Goal: Task Accomplishment & Management: Use online tool/utility

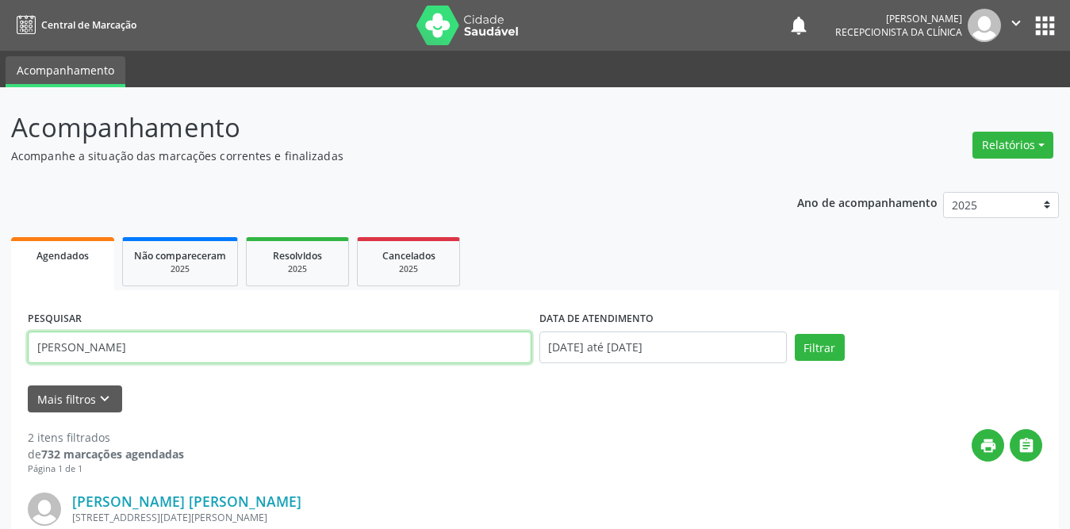
drag, startPoint x: 220, startPoint y: 346, endPoint x: 0, endPoint y: 342, distance: 220.5
click at [0, 342] on div "Acompanhamento Acompanhe a situação das marcações correntes e finalizadas Relat…" at bounding box center [535, 509] width 1070 height 845
type input "Cleonice"
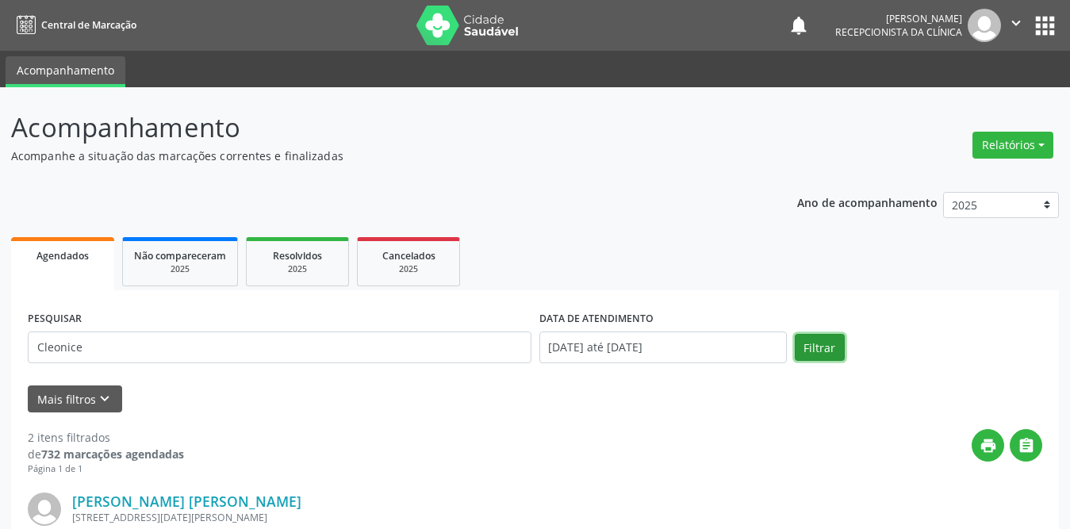
click at [803, 343] on button "Filtrar" at bounding box center [819, 347] width 50 height 27
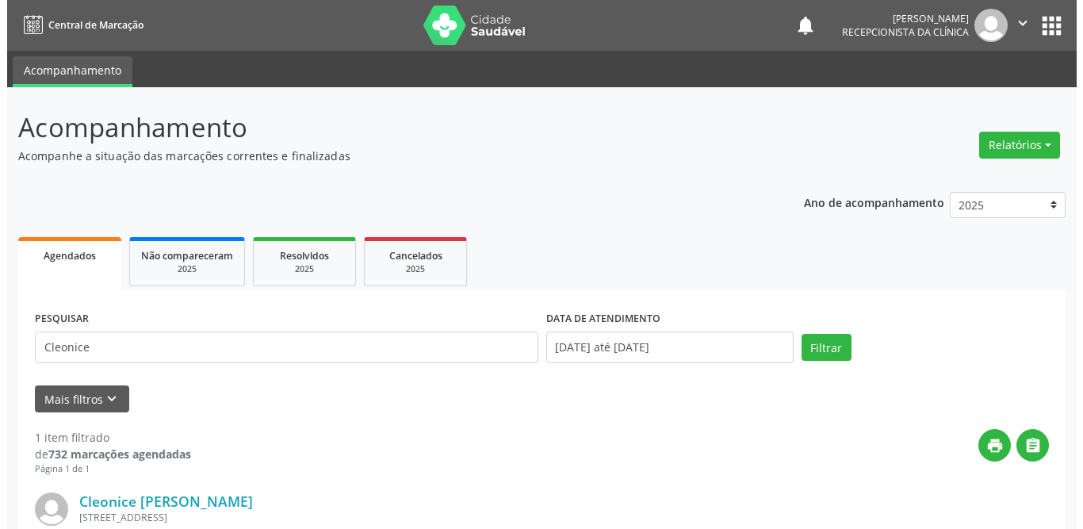
scroll to position [189, 0]
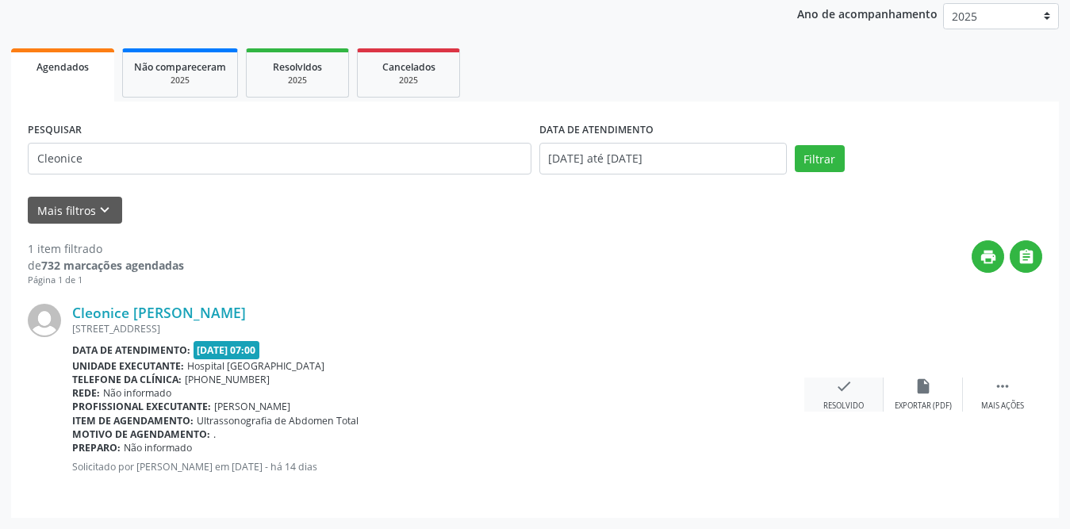
click at [836, 389] on icon "check" at bounding box center [843, 385] width 17 height 17
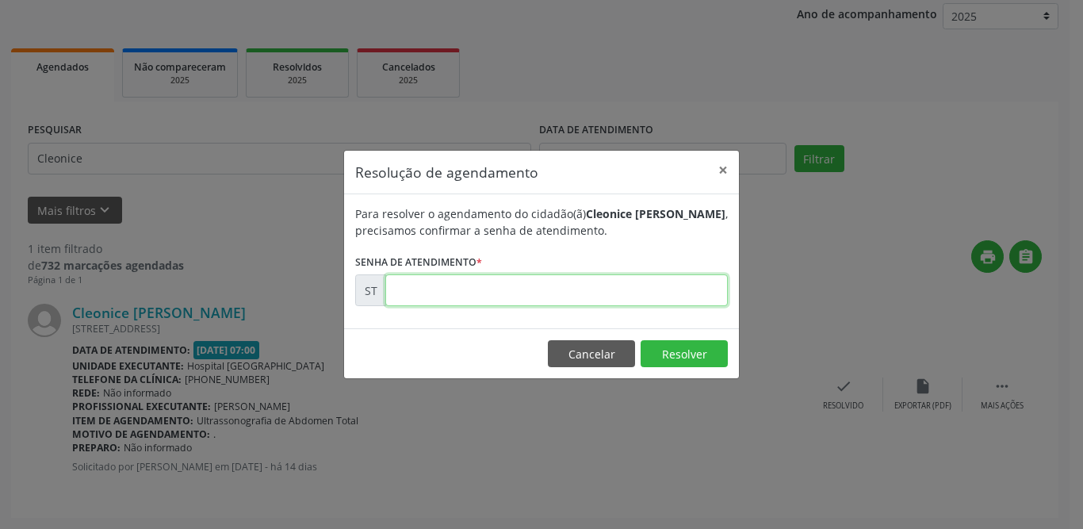
click at [657, 299] on input "text" at bounding box center [556, 290] width 343 height 32
type input "00025873"
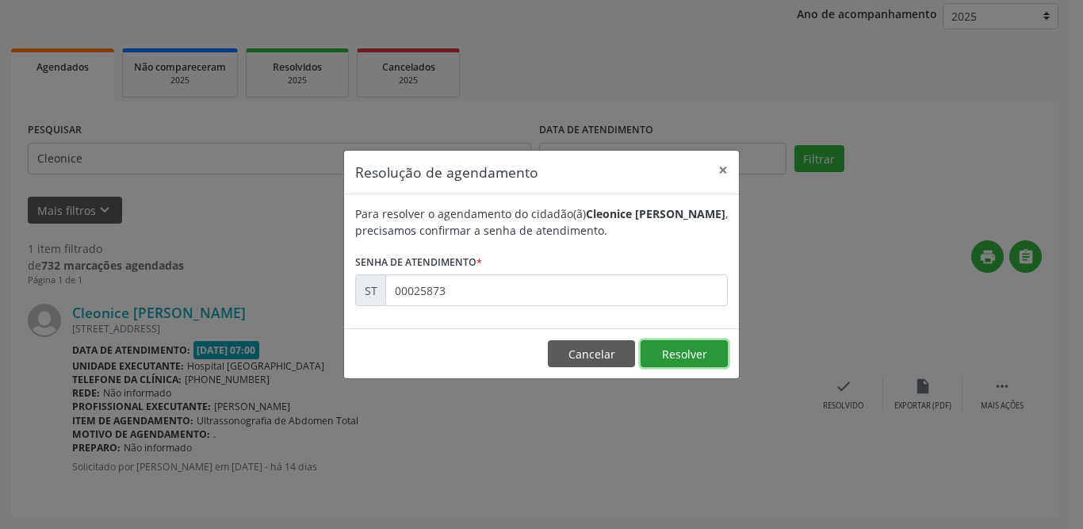
click at [705, 354] on button "Resolver" at bounding box center [684, 353] width 87 height 27
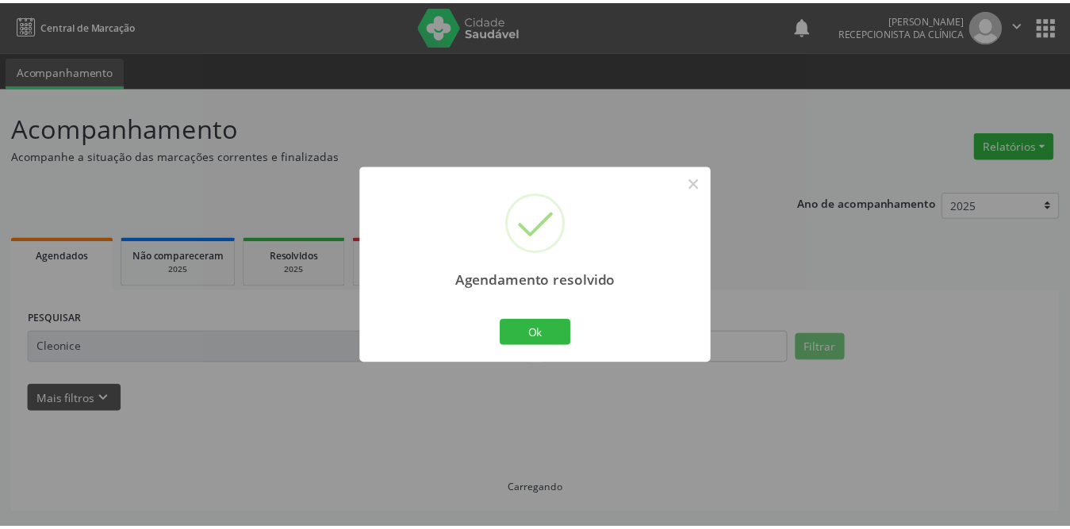
scroll to position [0, 0]
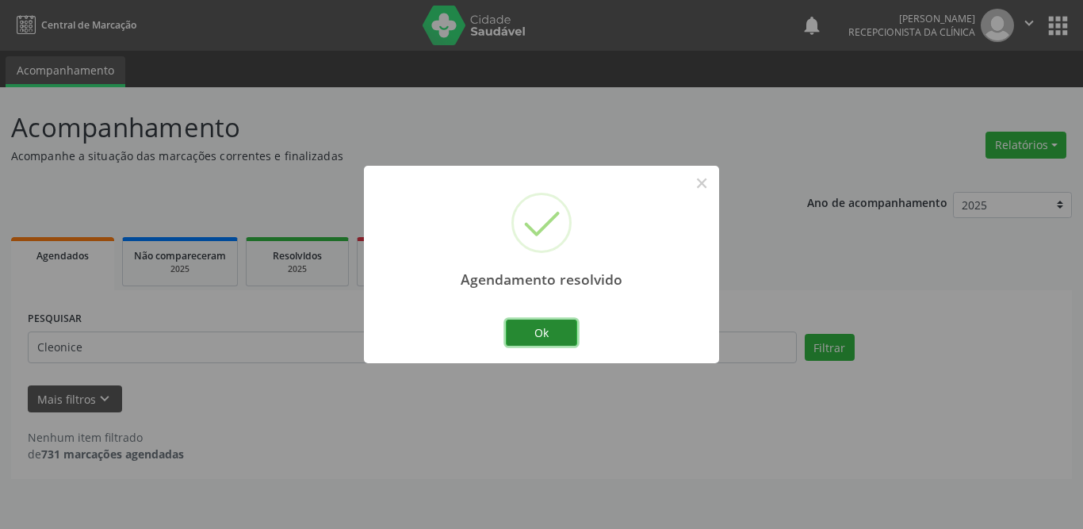
click at [557, 335] on button "Ok" at bounding box center [541, 333] width 71 height 27
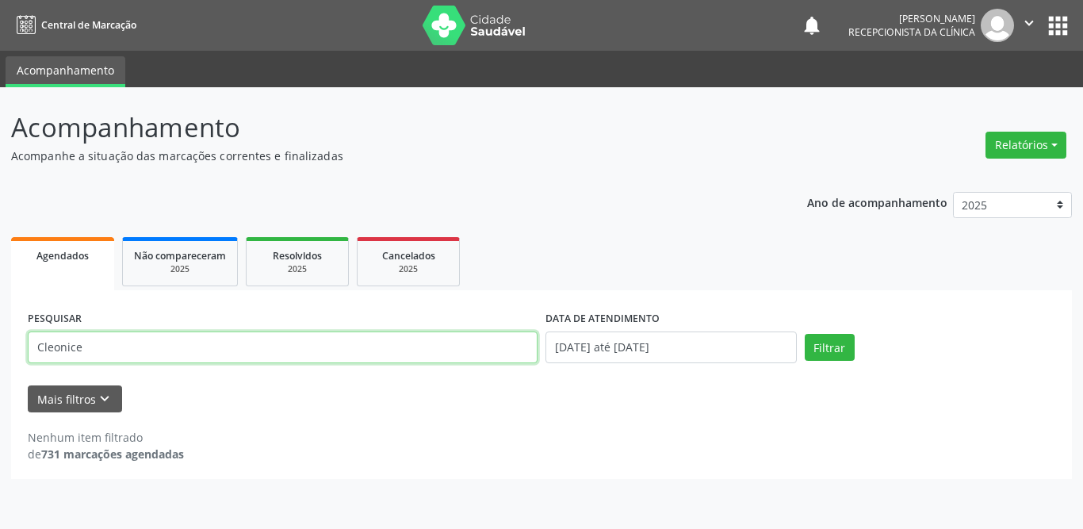
drag, startPoint x: 155, startPoint y: 350, endPoint x: 0, endPoint y: 350, distance: 155.4
click at [0, 350] on div "Acompanhamento Acompanhe a situação das marcações correntes e finalizadas Relat…" at bounding box center [541, 308] width 1083 height 442
type input "[PERSON_NAME]"
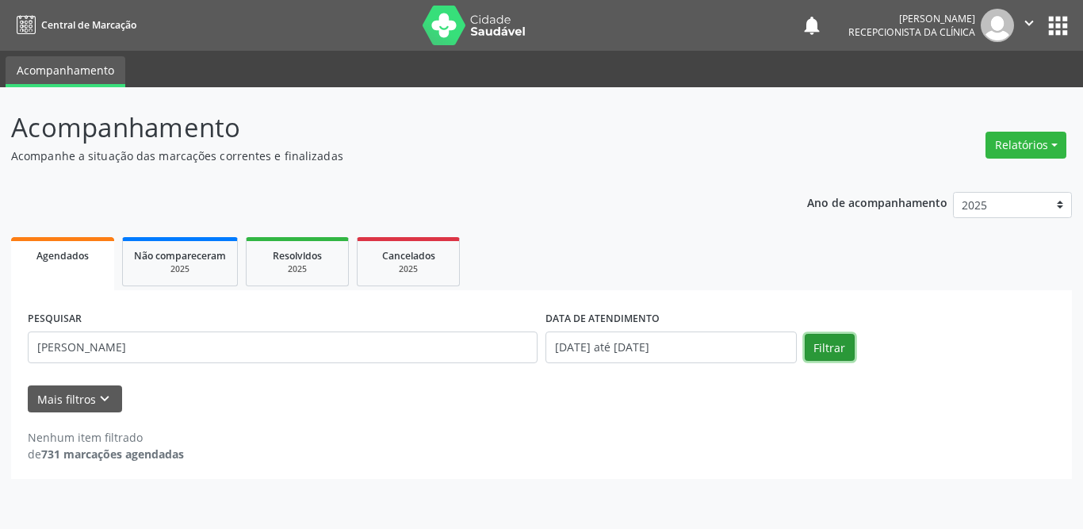
click at [837, 345] on button "Filtrar" at bounding box center [830, 347] width 50 height 27
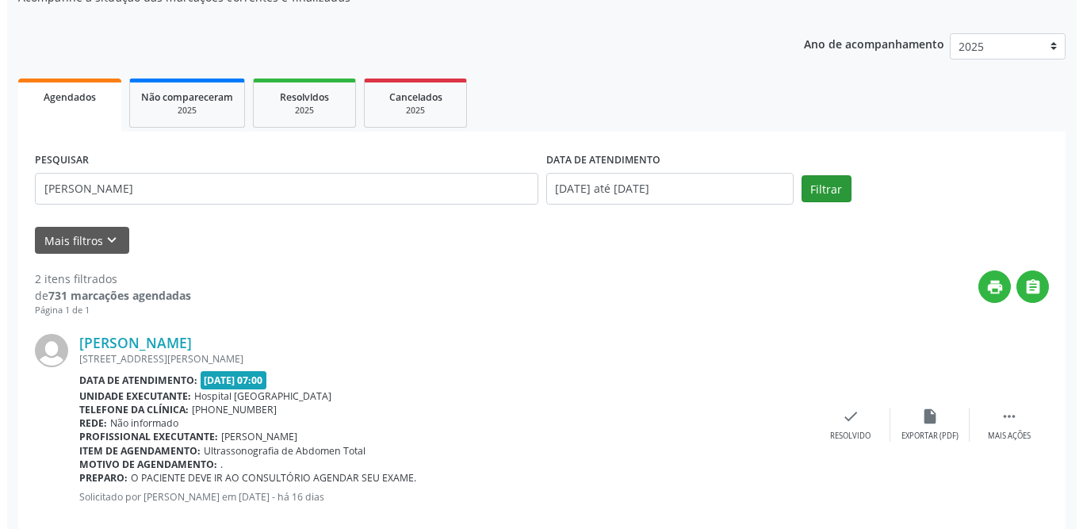
scroll to position [238, 0]
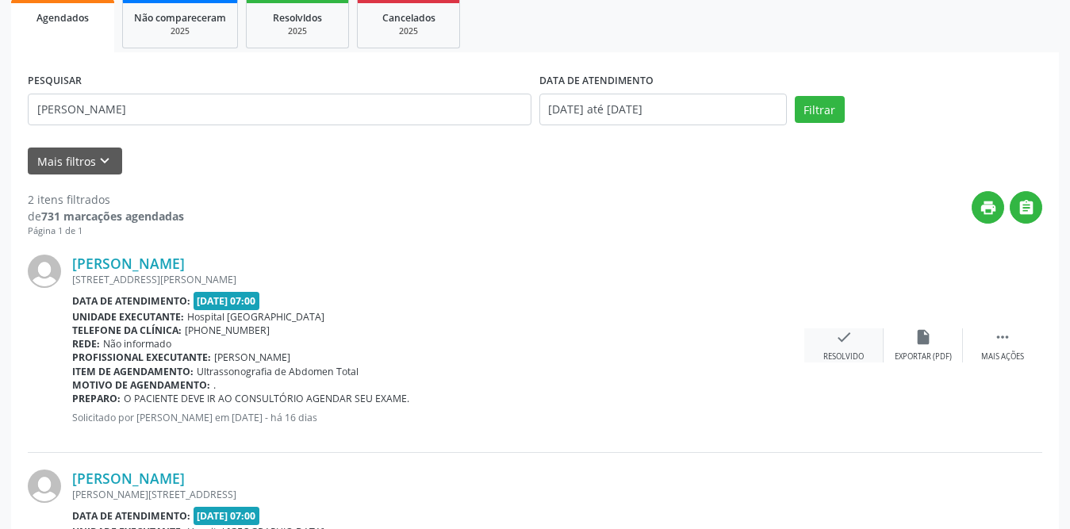
click at [837, 346] on div "check Resolvido" at bounding box center [843, 345] width 79 height 34
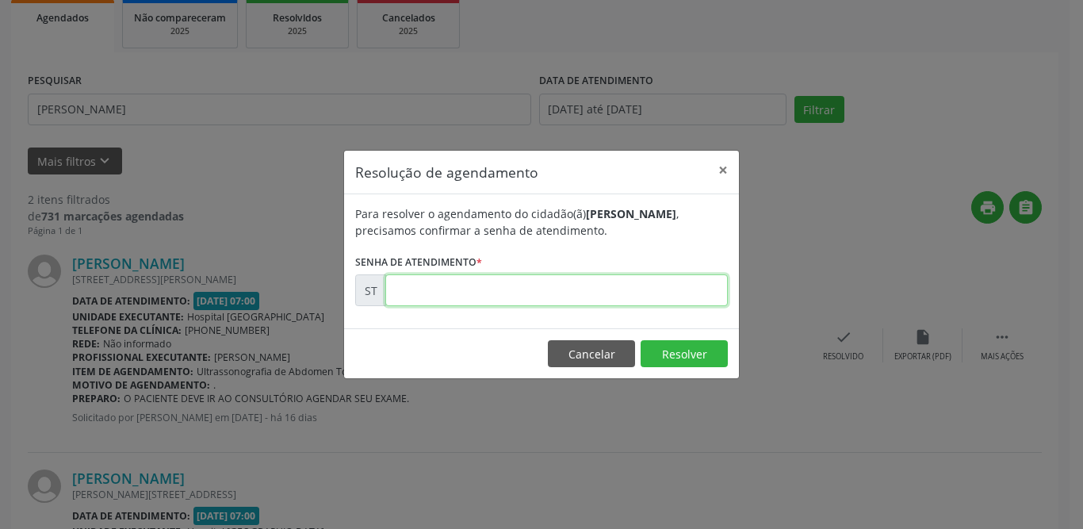
click at [480, 296] on input "text" at bounding box center [556, 290] width 343 height 32
type input "00025055"
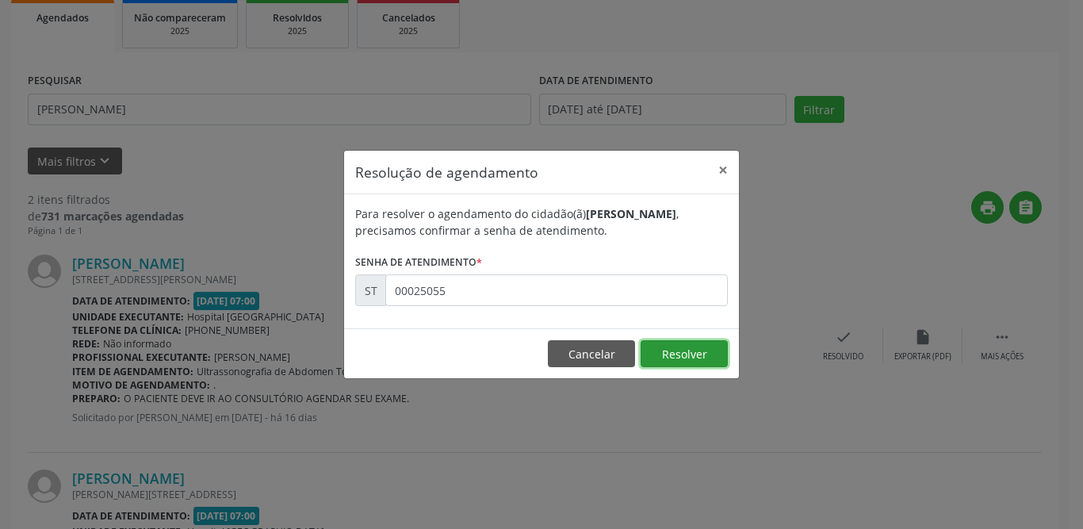
click at [689, 354] on button "Resolver" at bounding box center [684, 353] width 87 height 27
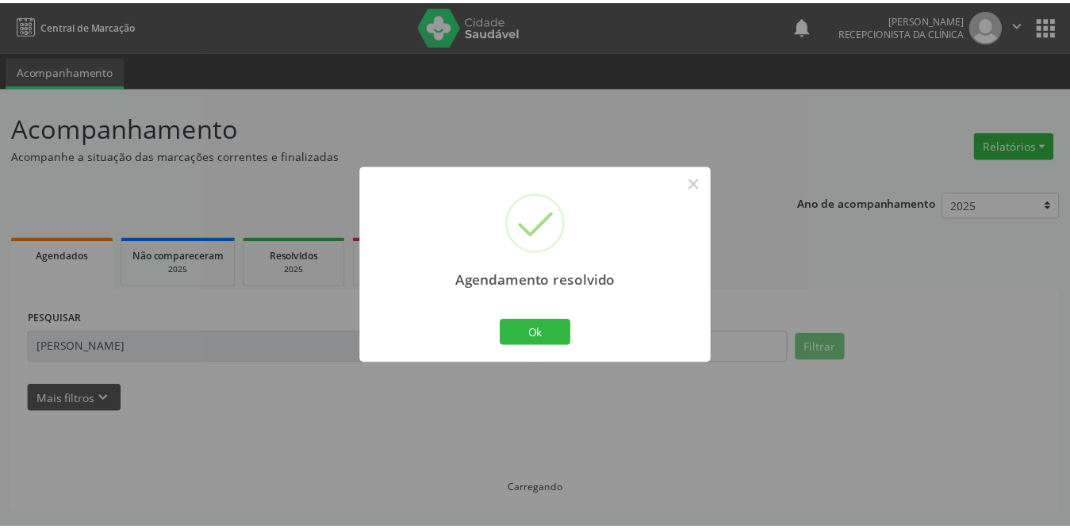
scroll to position [0, 0]
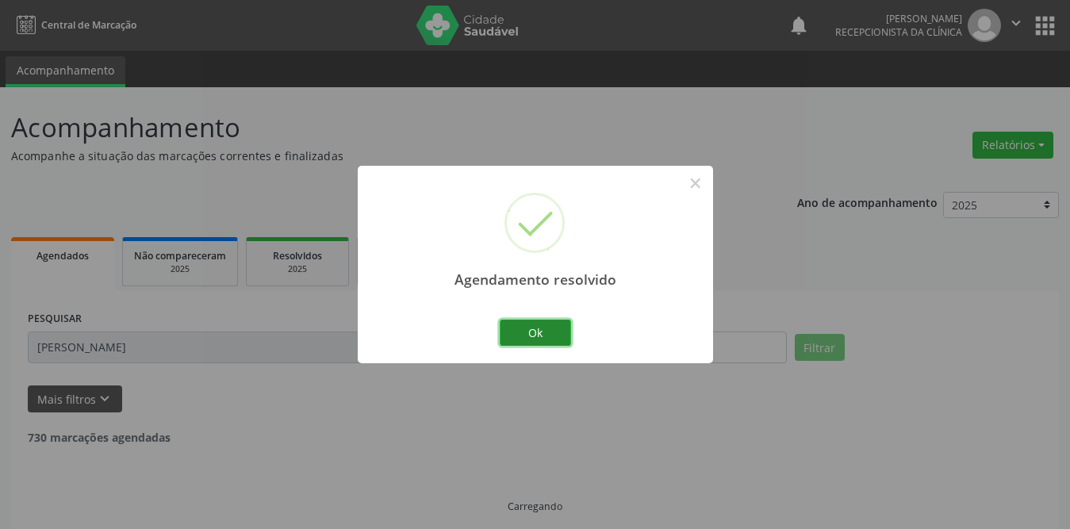
click at [553, 331] on button "Ok" at bounding box center [535, 333] width 71 height 27
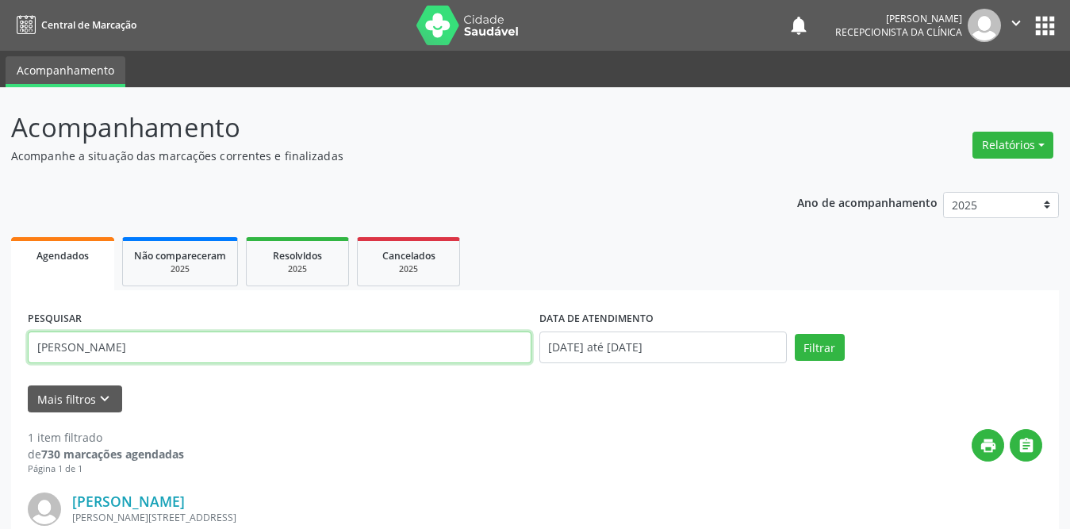
drag, startPoint x: 167, startPoint y: 346, endPoint x: 0, endPoint y: 339, distance: 167.5
click at [0, 339] on div "Acompanhamento Acompanhe a situação das marcações correntes e finalizadas Relat…" at bounding box center [535, 402] width 1070 height 630
type input "n"
type input "[PERSON_NAME]"
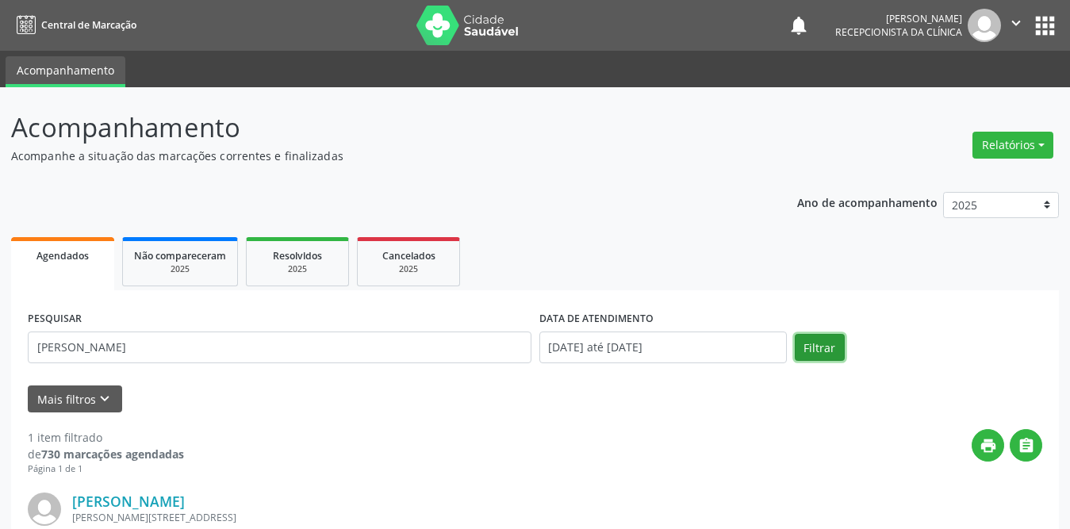
click at [829, 355] on button "Filtrar" at bounding box center [819, 347] width 50 height 27
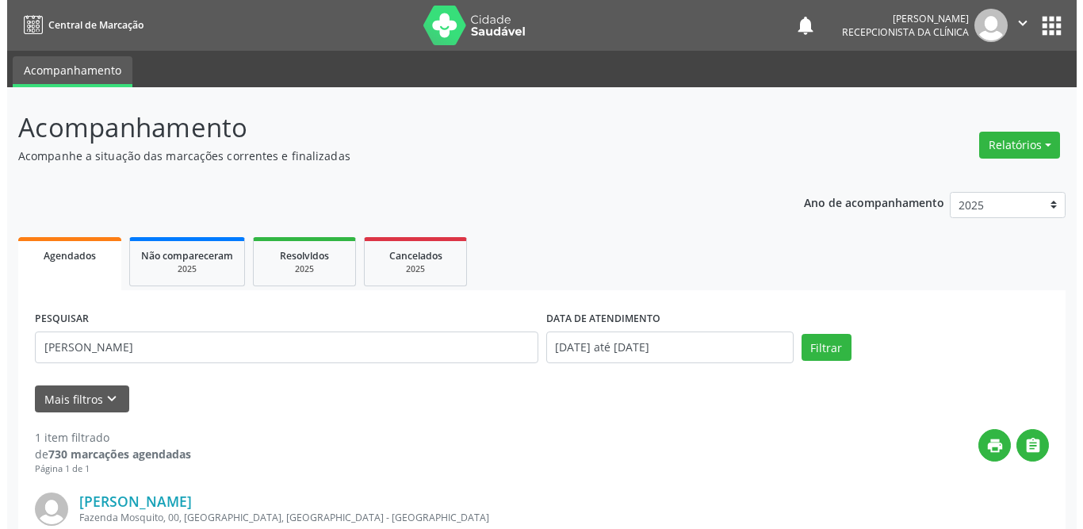
scroll to position [189, 0]
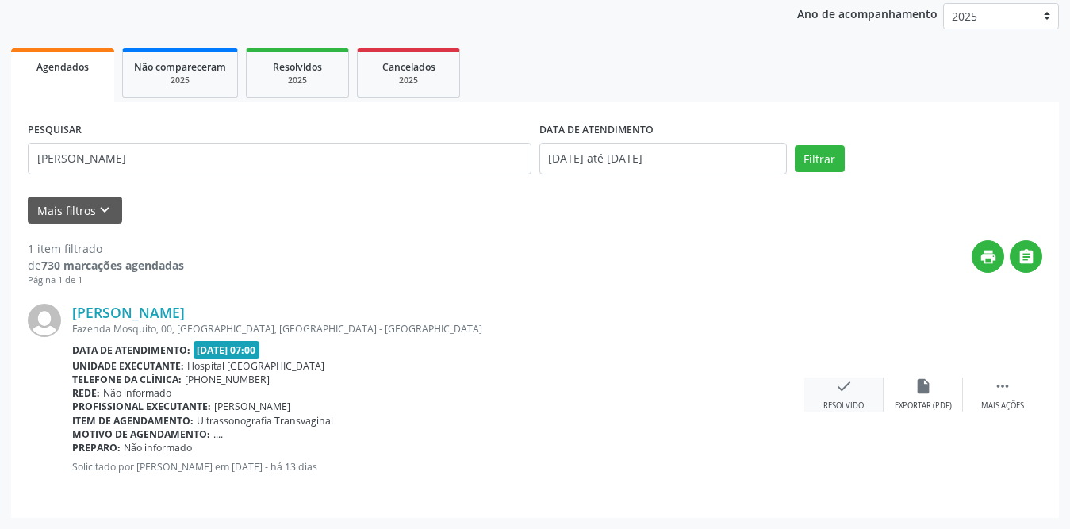
click at [838, 397] on div "check Resolvido" at bounding box center [843, 394] width 79 height 34
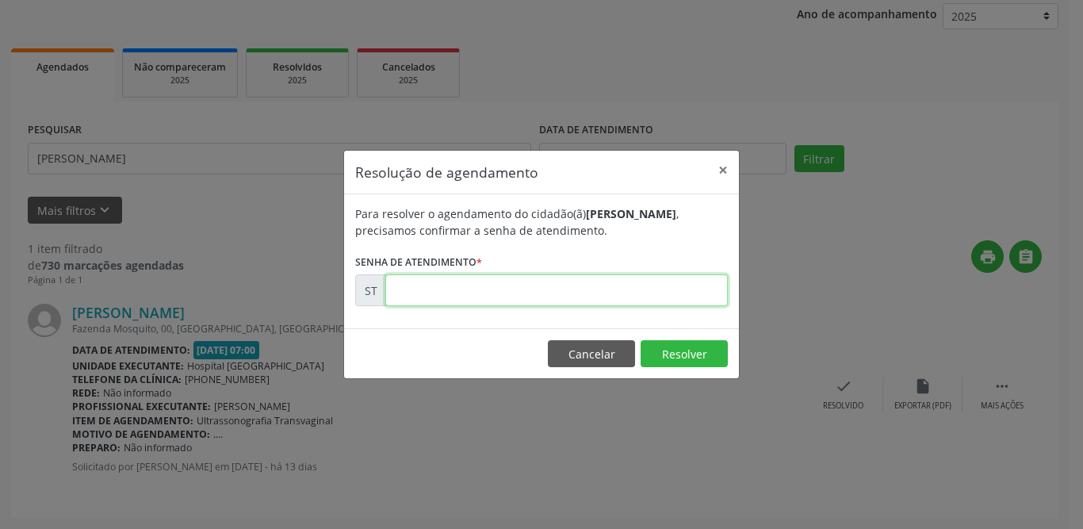
click at [469, 283] on input "text" at bounding box center [556, 290] width 343 height 32
type input "00026613"
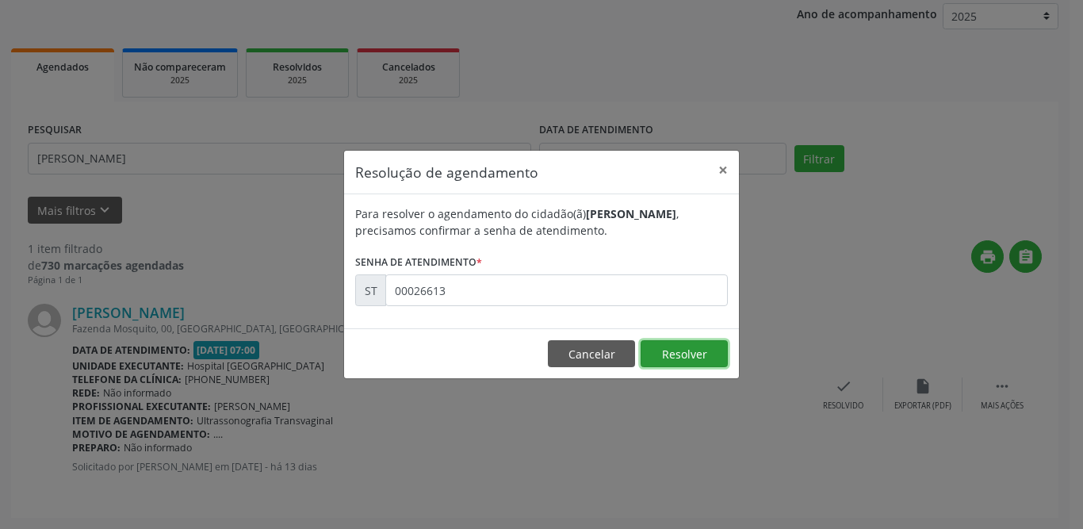
click at [653, 356] on button "Resolver" at bounding box center [684, 353] width 87 height 27
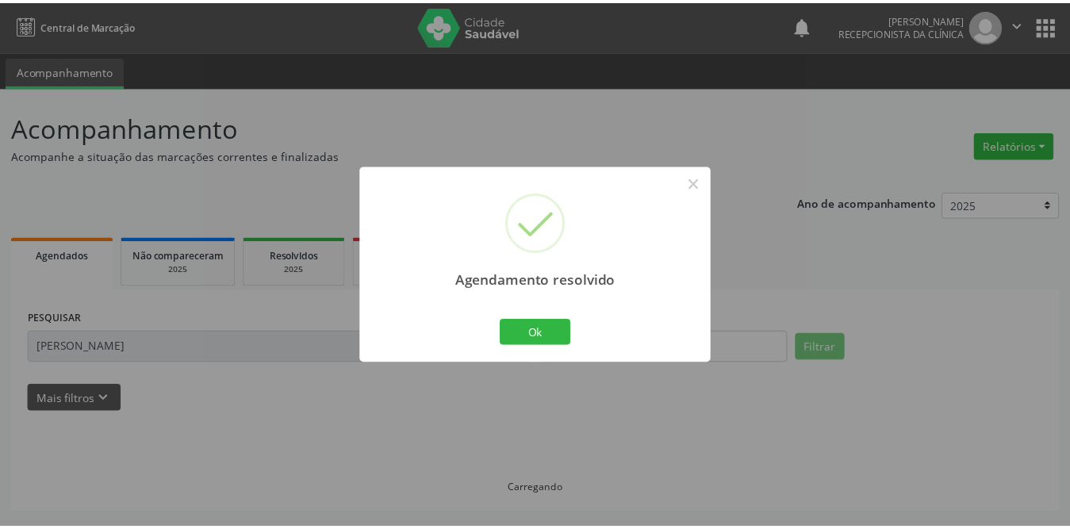
scroll to position [0, 0]
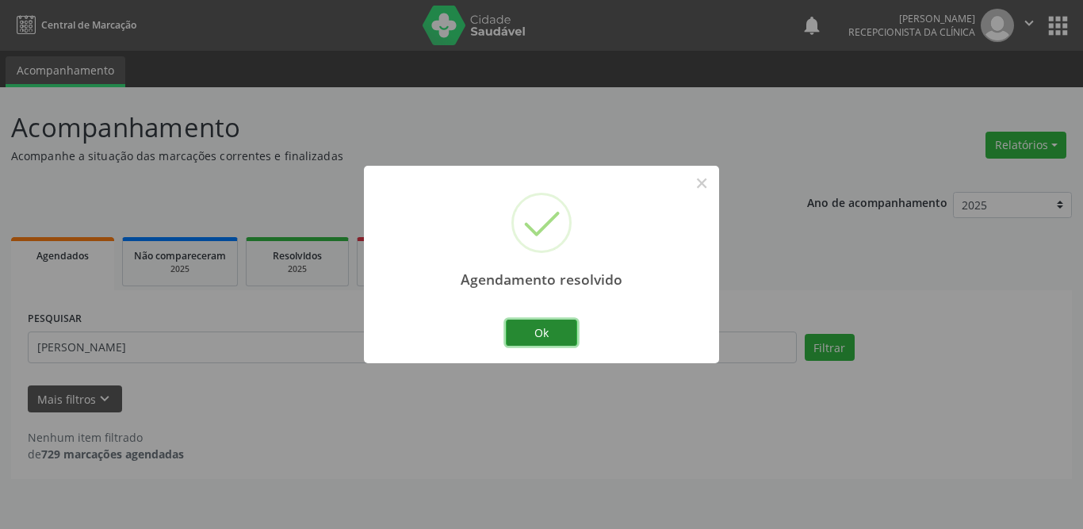
click at [557, 338] on button "Ok" at bounding box center [541, 333] width 71 height 27
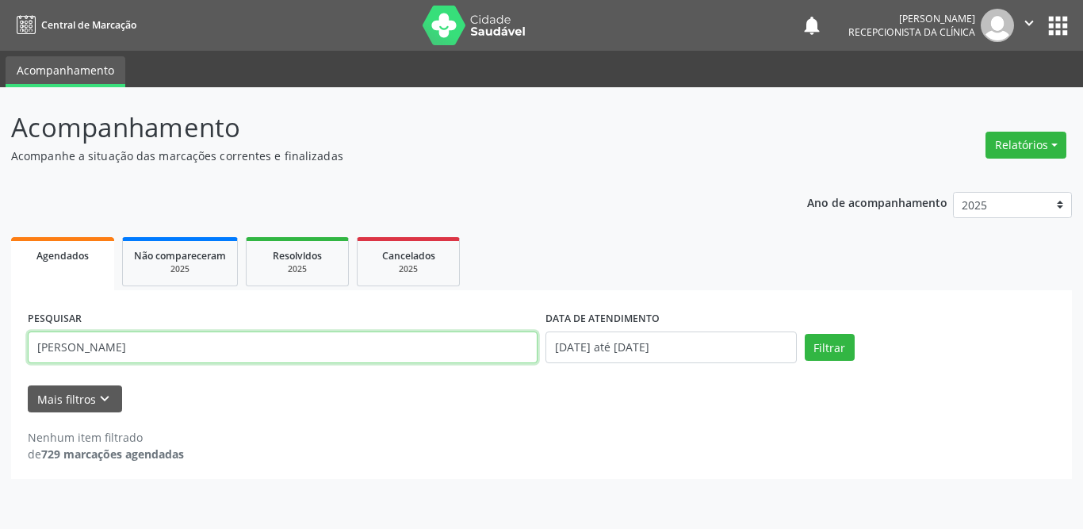
drag, startPoint x: 225, startPoint y: 340, endPoint x: 0, endPoint y: 345, distance: 225.2
click at [0, 345] on div "Acompanhamento Acompanhe a situação das marcações correntes e finalizadas Relat…" at bounding box center [541, 308] width 1083 height 442
type input "[PERSON_NAME]"
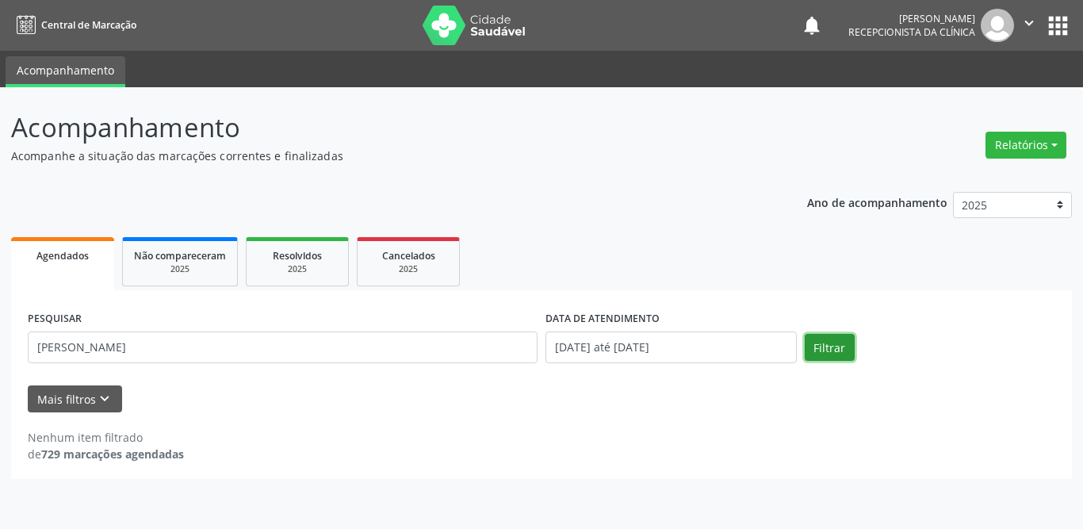
click at [839, 342] on button "Filtrar" at bounding box center [830, 347] width 50 height 27
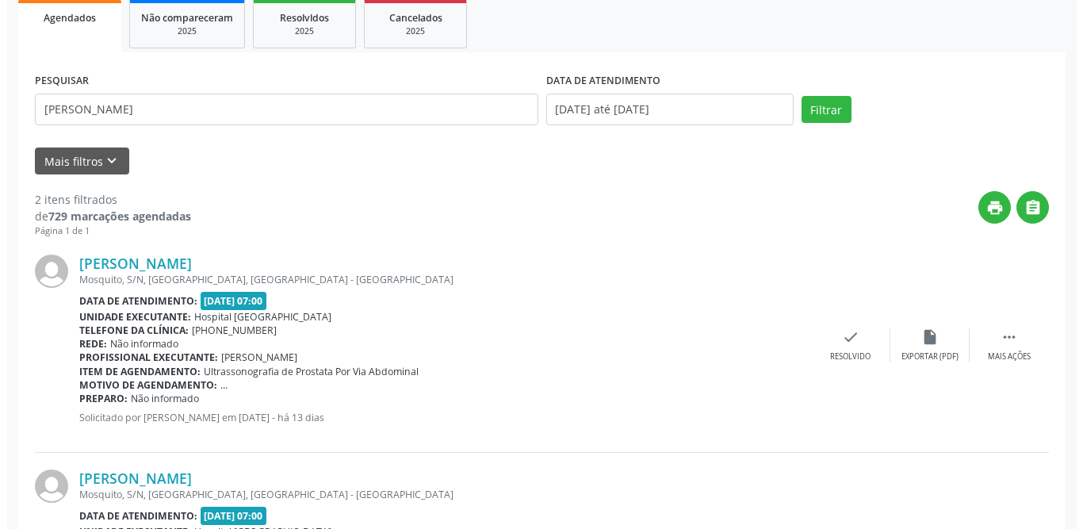
scroll to position [396, 0]
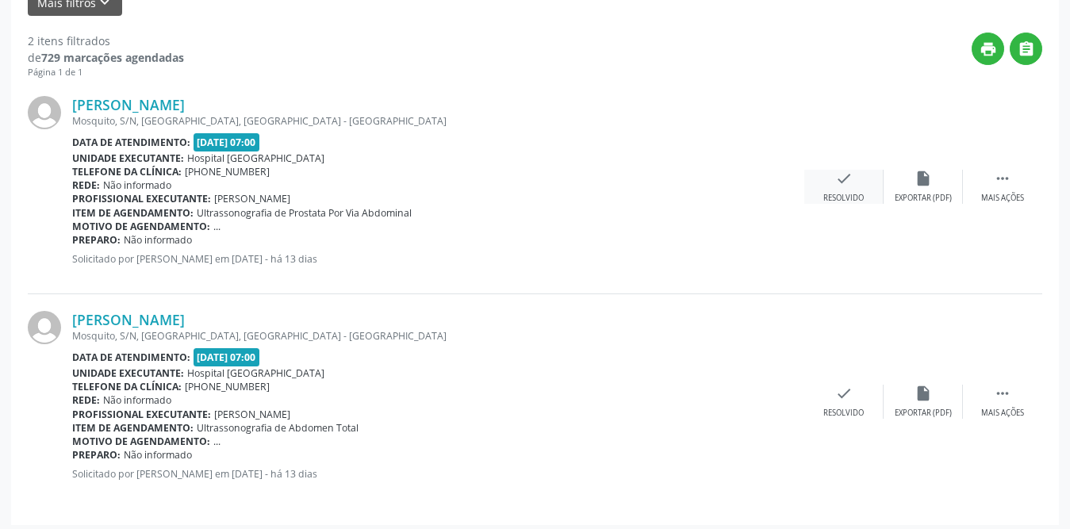
click at [844, 176] on icon "check" at bounding box center [843, 178] width 17 height 17
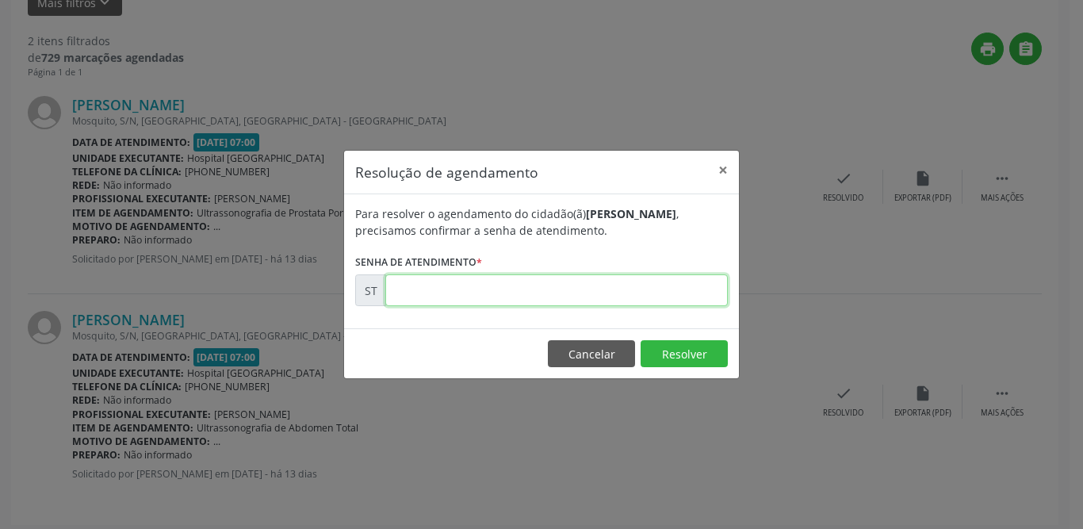
click at [678, 289] on input "text" at bounding box center [556, 290] width 343 height 32
type input "00026608"
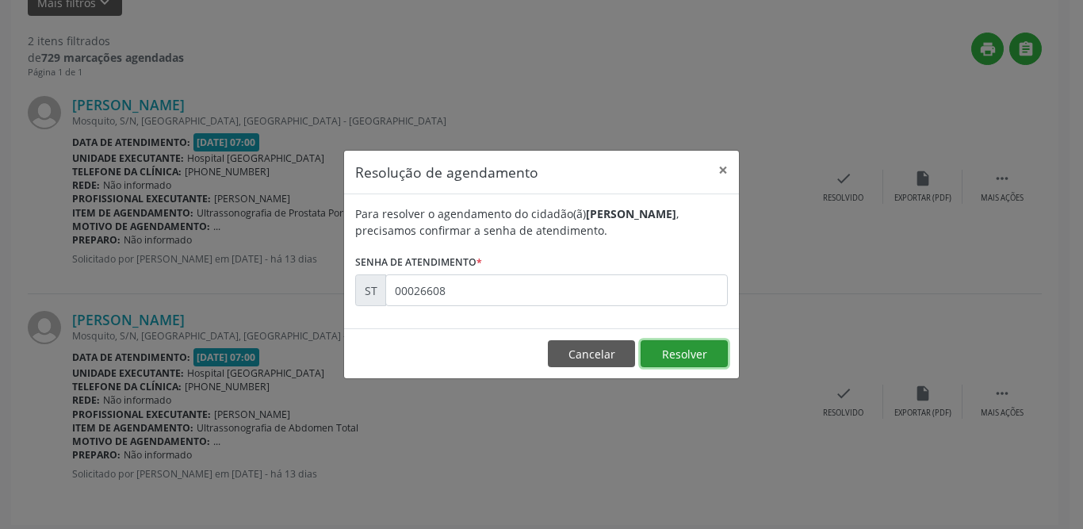
click at [656, 358] on button "Resolver" at bounding box center [684, 353] width 87 height 27
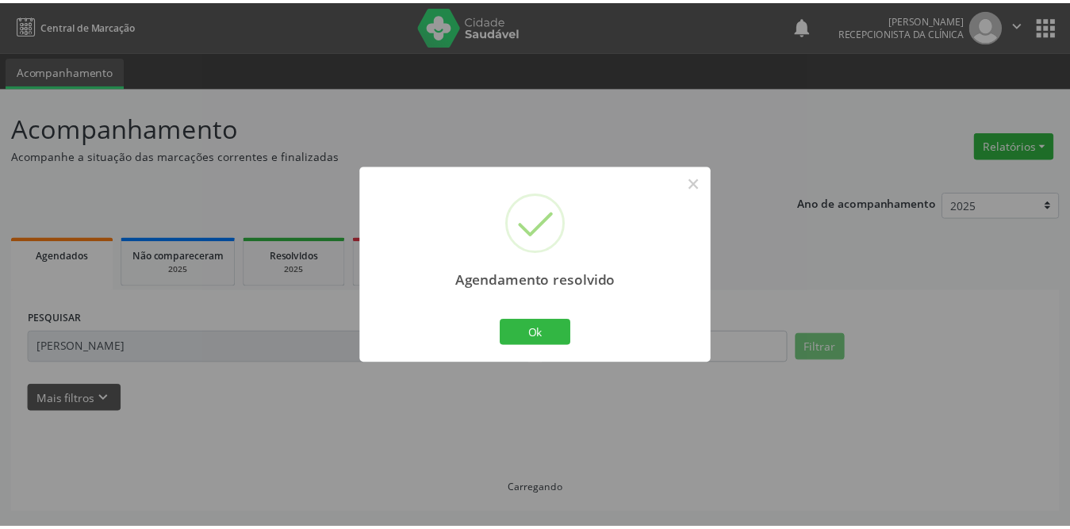
scroll to position [0, 0]
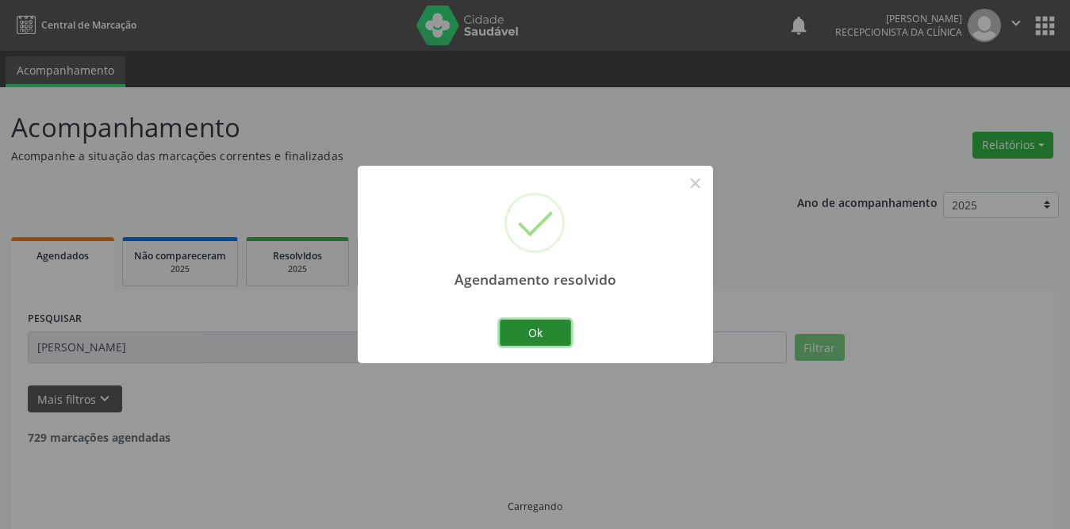
click at [538, 331] on button "Ok" at bounding box center [535, 333] width 71 height 27
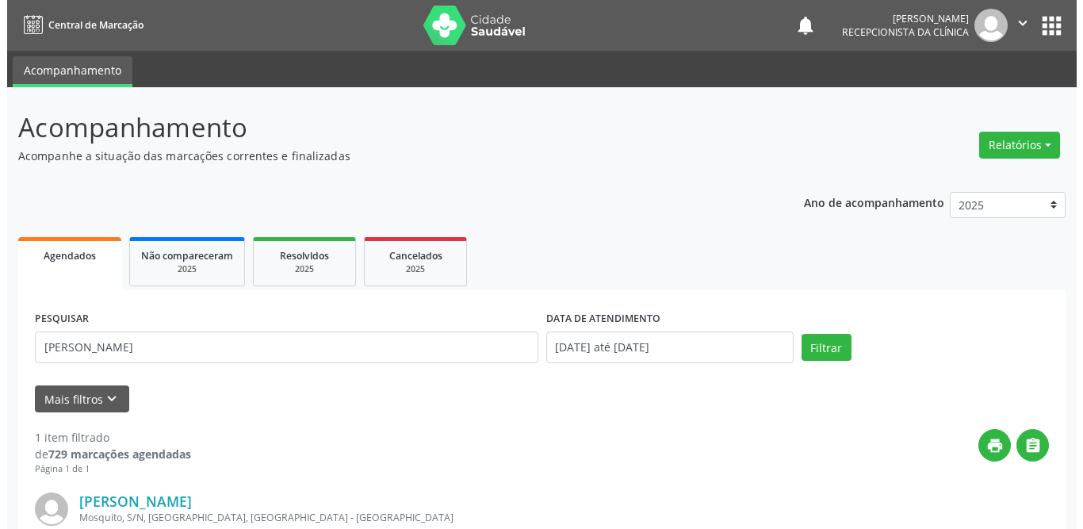
scroll to position [189, 0]
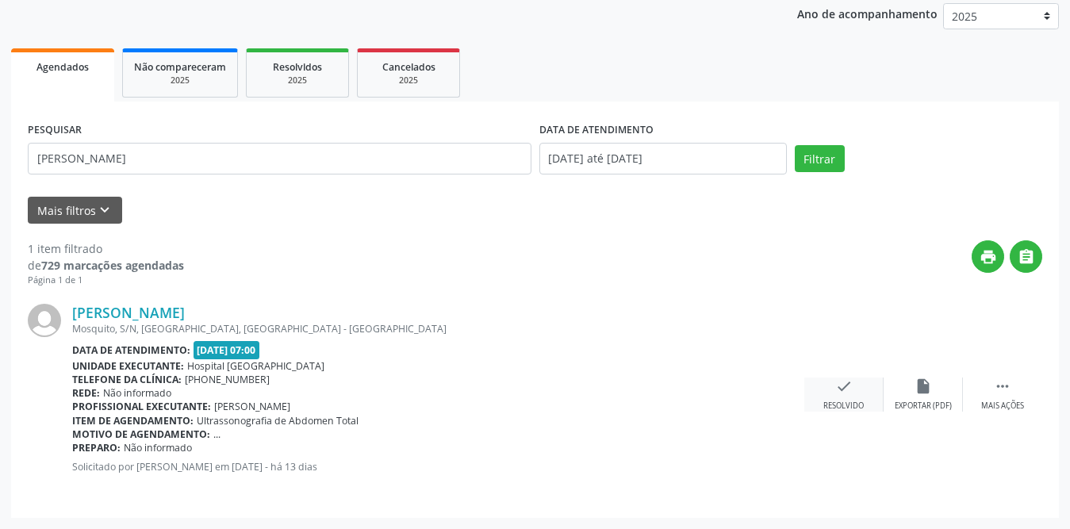
click at [843, 400] on div "Resolvido" at bounding box center [843, 405] width 40 height 11
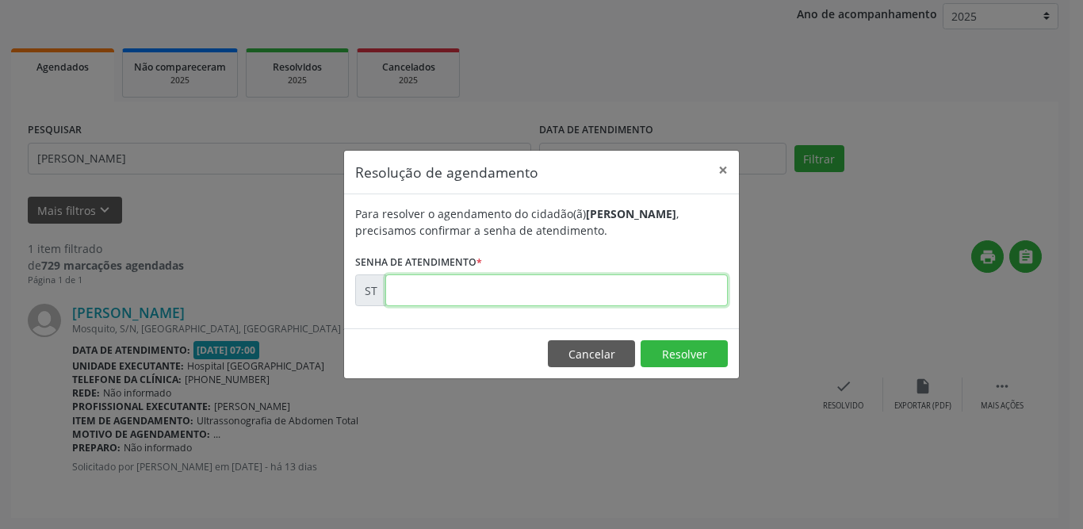
click at [538, 296] on input "text" at bounding box center [556, 290] width 343 height 32
type input "00026610"
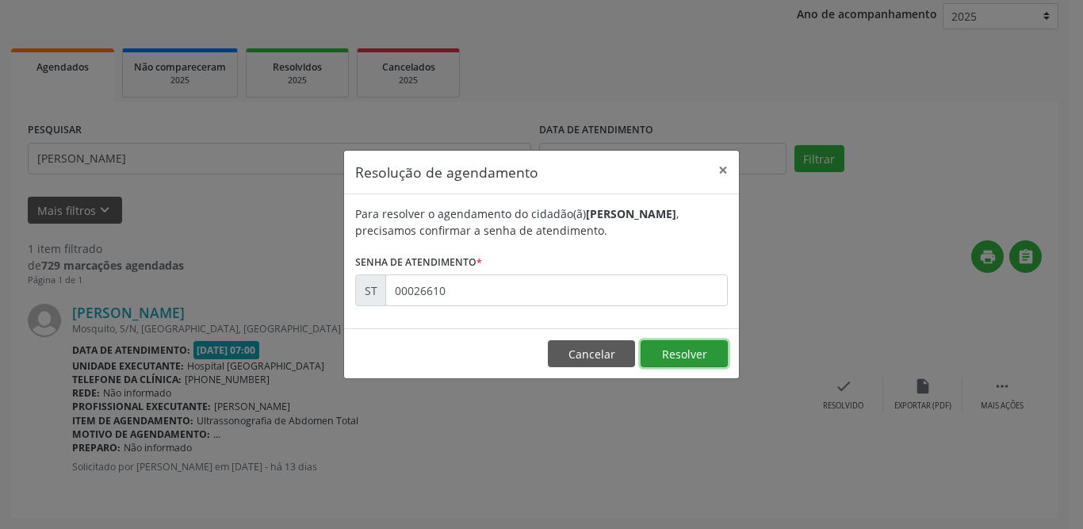
click at [676, 355] on button "Resolver" at bounding box center [684, 353] width 87 height 27
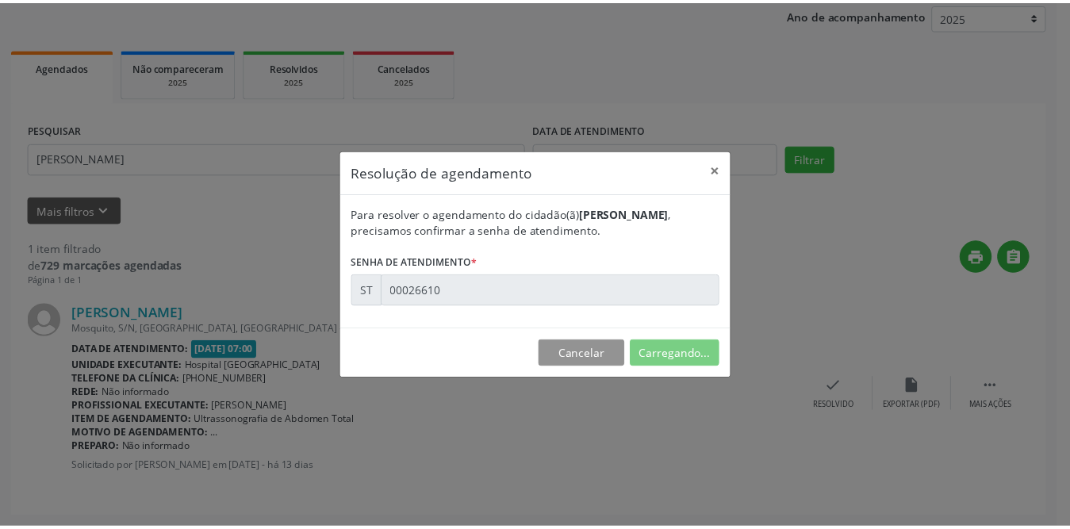
scroll to position [0, 0]
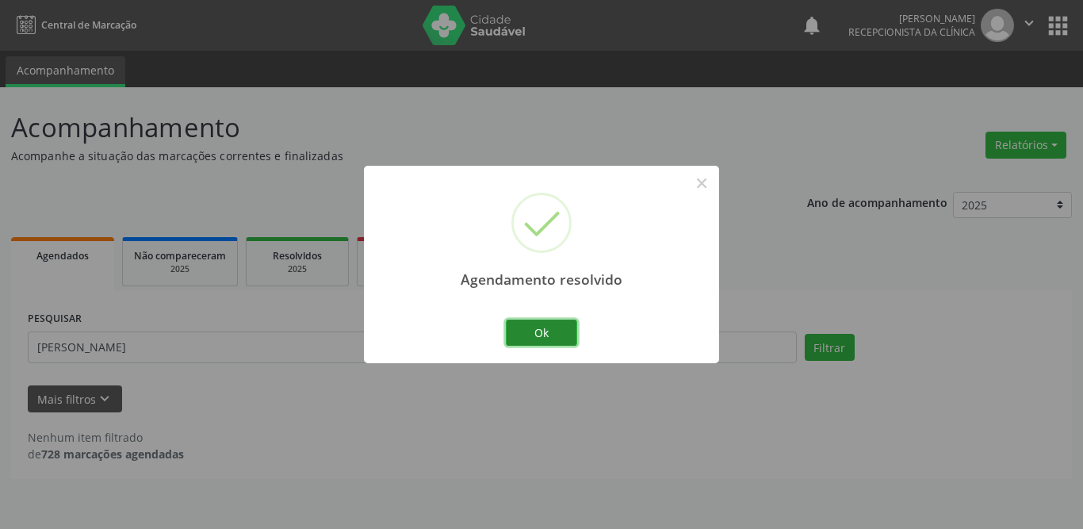
click at [550, 328] on button "Ok" at bounding box center [541, 333] width 71 height 27
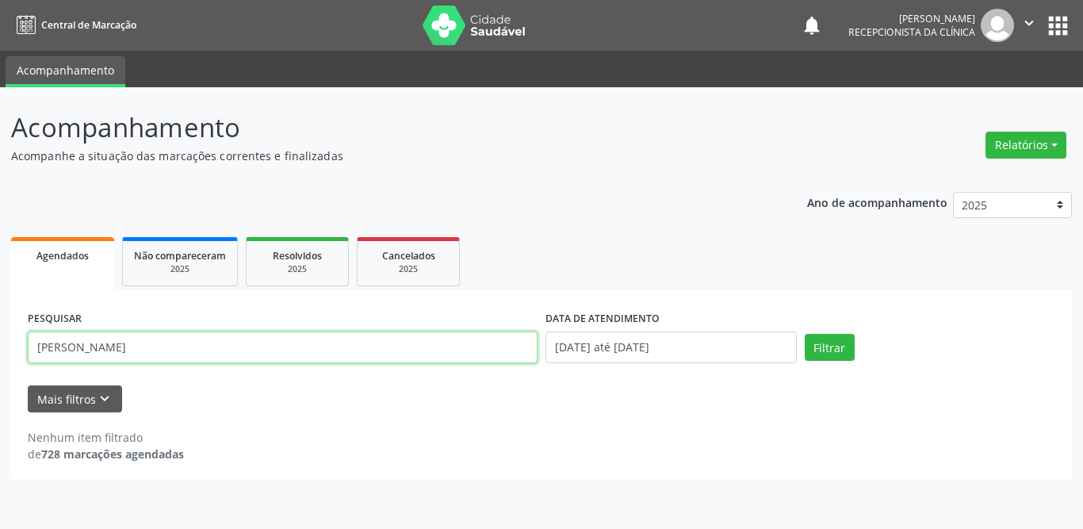
drag, startPoint x: 140, startPoint y: 349, endPoint x: 0, endPoint y: 331, distance: 140.6
click at [0, 331] on div "Acompanhamento Acompanhe a situação das marcações correntes e finalizadas Relat…" at bounding box center [541, 308] width 1083 height 442
type input "espedita"
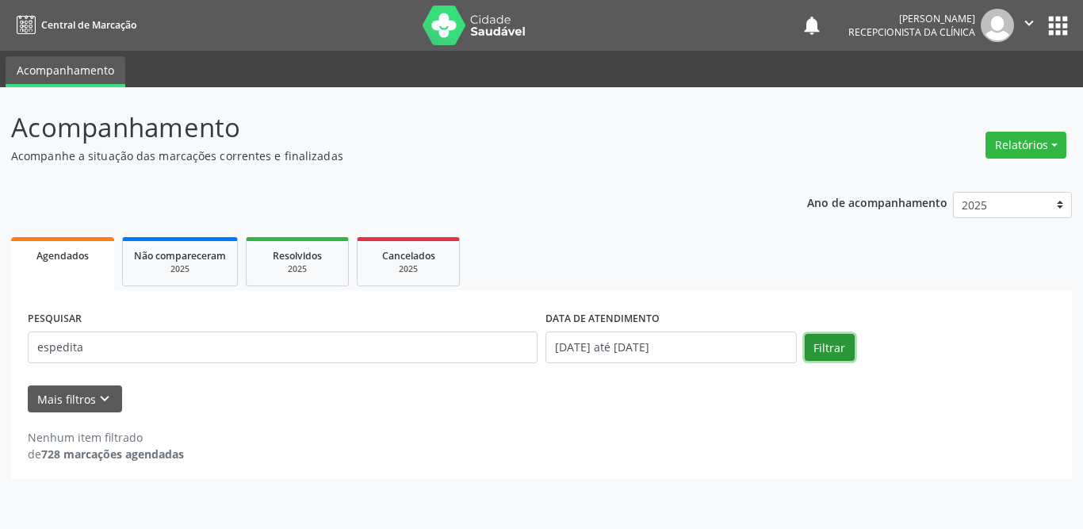
click at [840, 354] on button "Filtrar" at bounding box center [830, 347] width 50 height 27
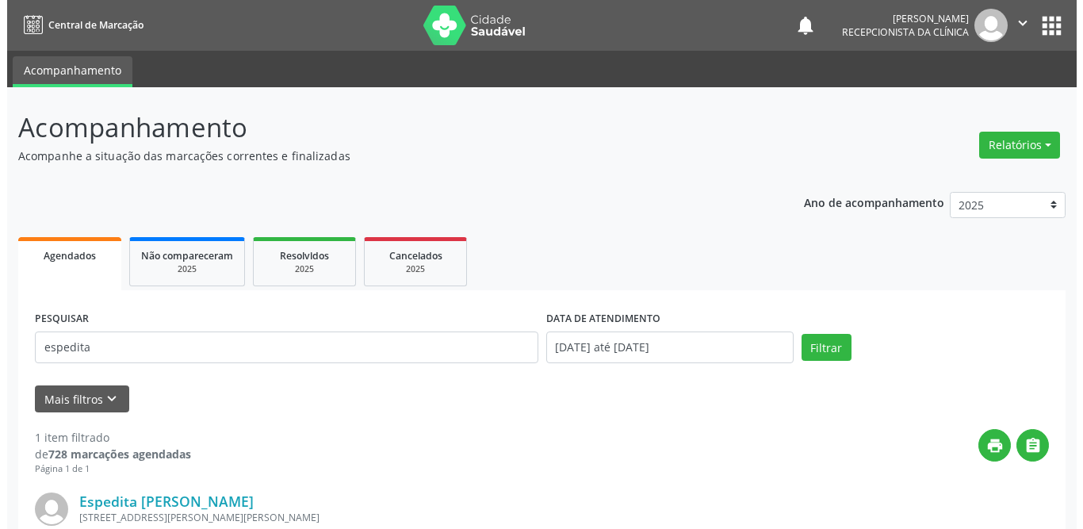
scroll to position [189, 0]
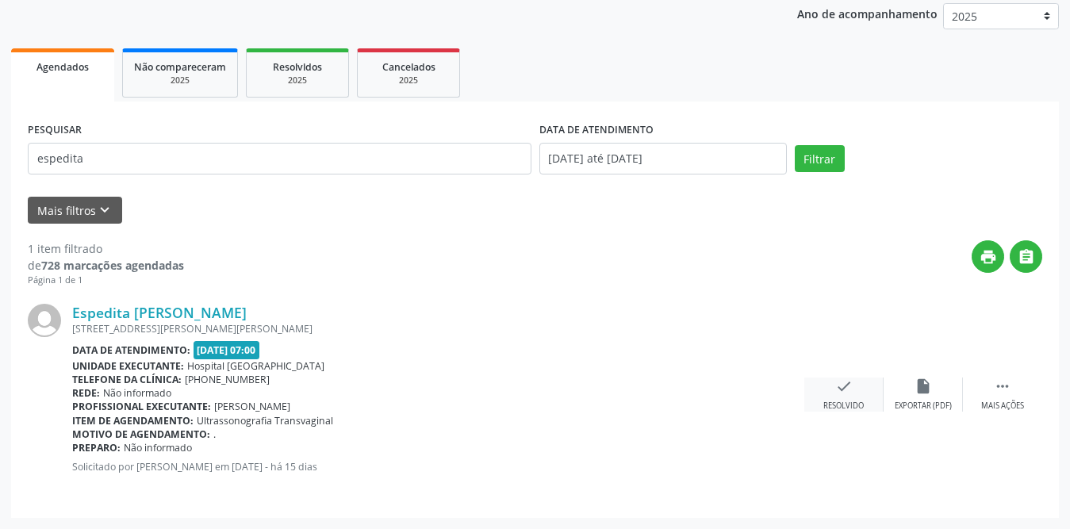
click at [841, 386] on icon "check" at bounding box center [843, 385] width 17 height 17
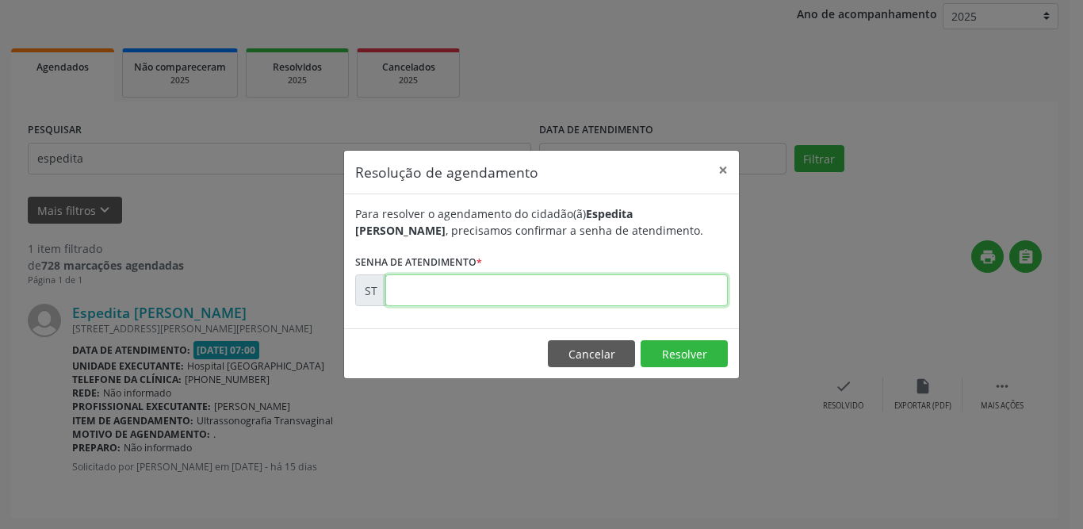
click at [650, 300] on input "text" at bounding box center [556, 290] width 343 height 32
type input "00025598"
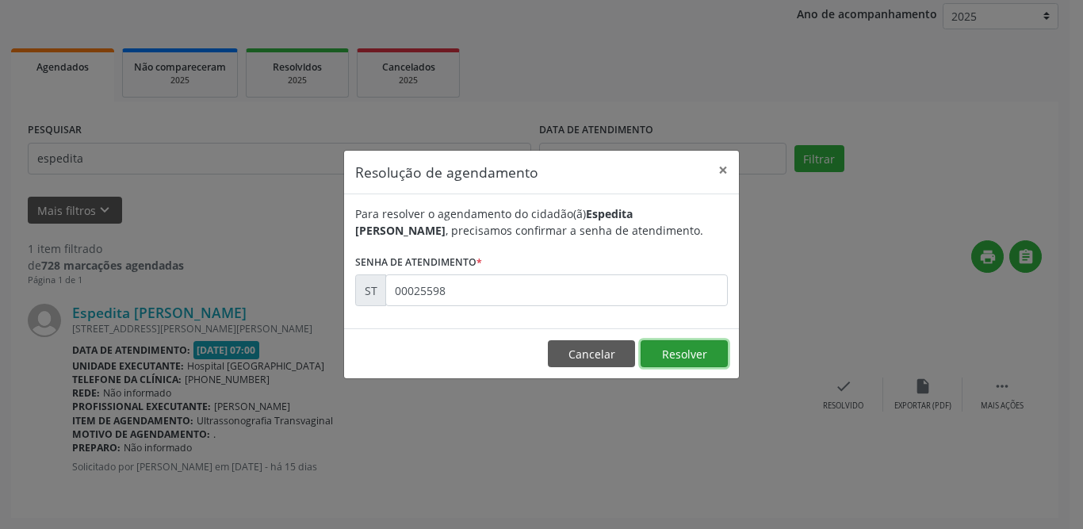
click at [664, 355] on button "Resolver" at bounding box center [684, 353] width 87 height 27
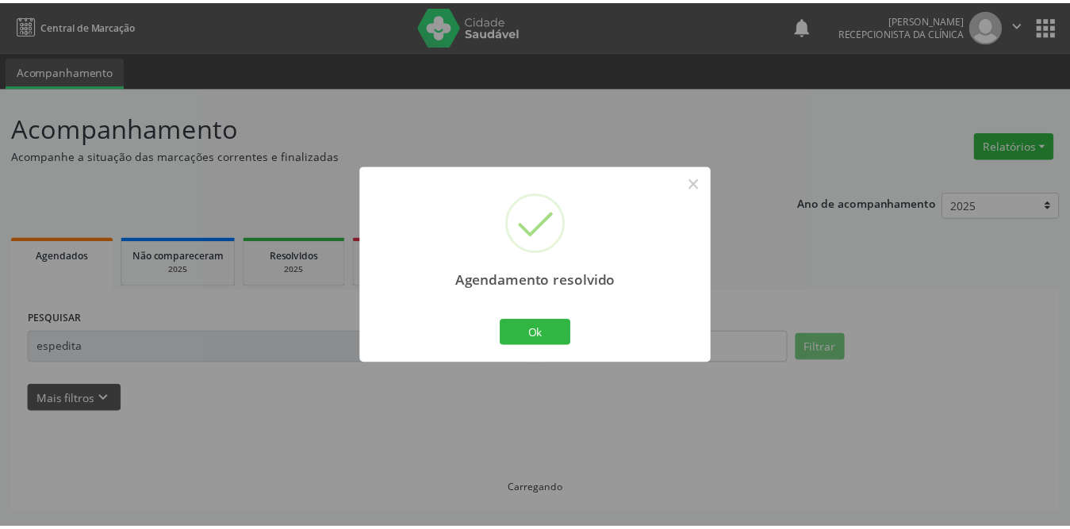
scroll to position [0, 0]
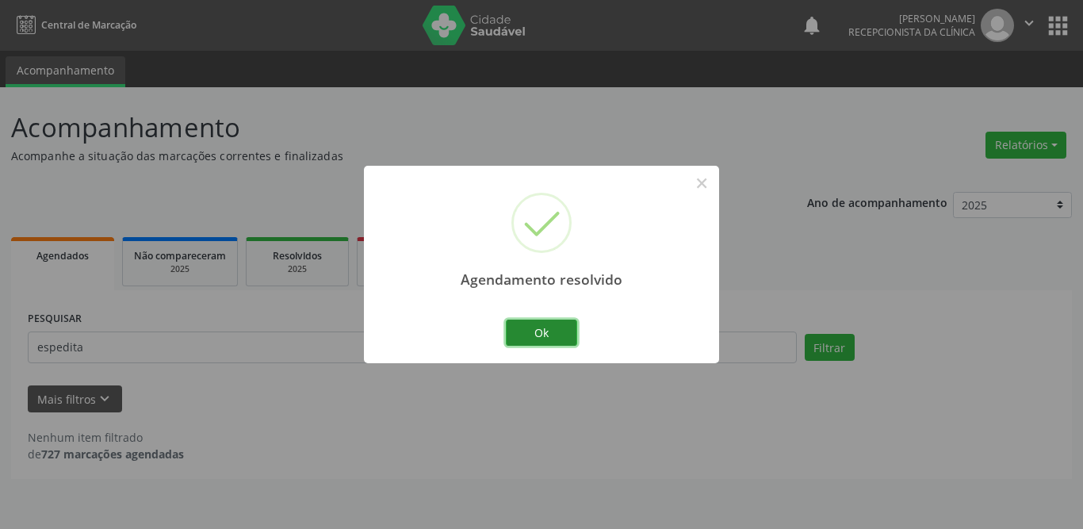
click at [557, 328] on button "Ok" at bounding box center [541, 333] width 71 height 27
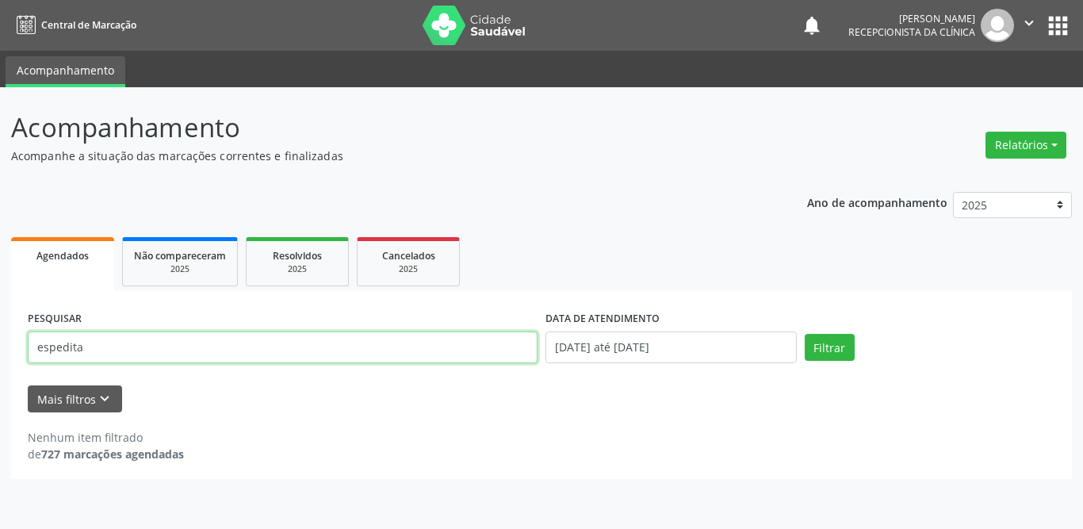
drag, startPoint x: 125, startPoint y: 339, endPoint x: 0, endPoint y: 343, distance: 125.3
click at [0, 345] on div "Acompanhamento Acompanhe a situação das marcações correntes e finalizadas Relat…" at bounding box center [541, 308] width 1083 height 442
type input "damiao"
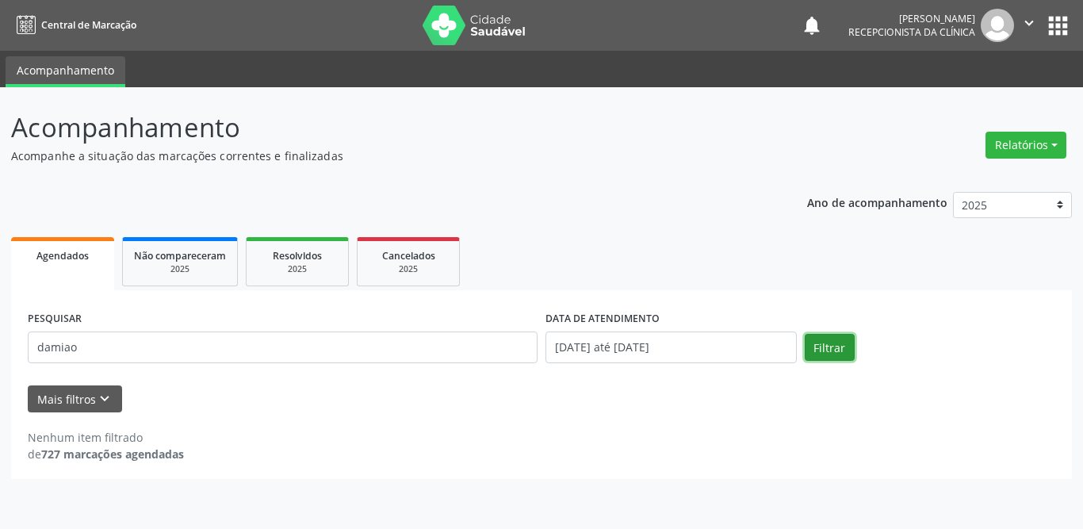
click at [844, 350] on button "Filtrar" at bounding box center [830, 347] width 50 height 27
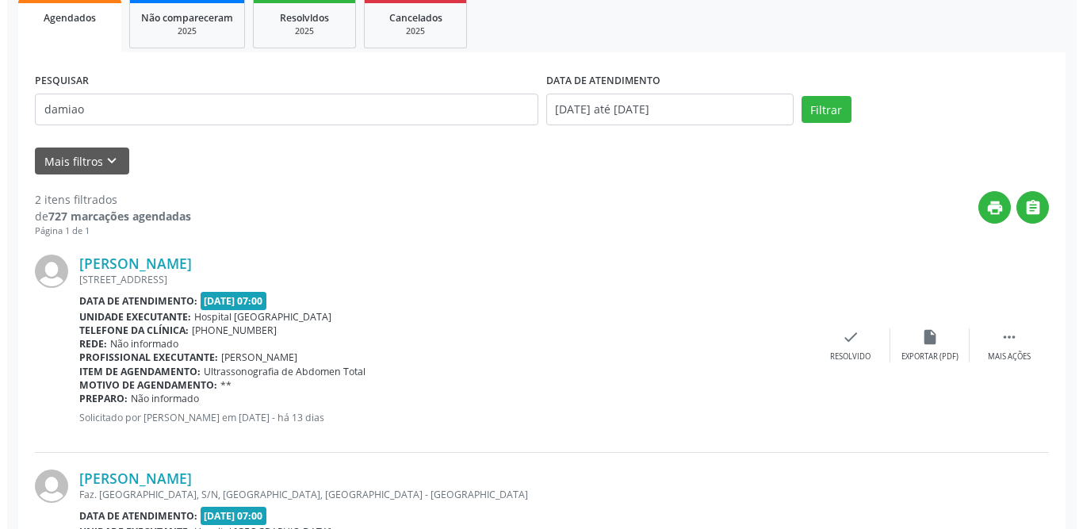
scroll to position [396, 0]
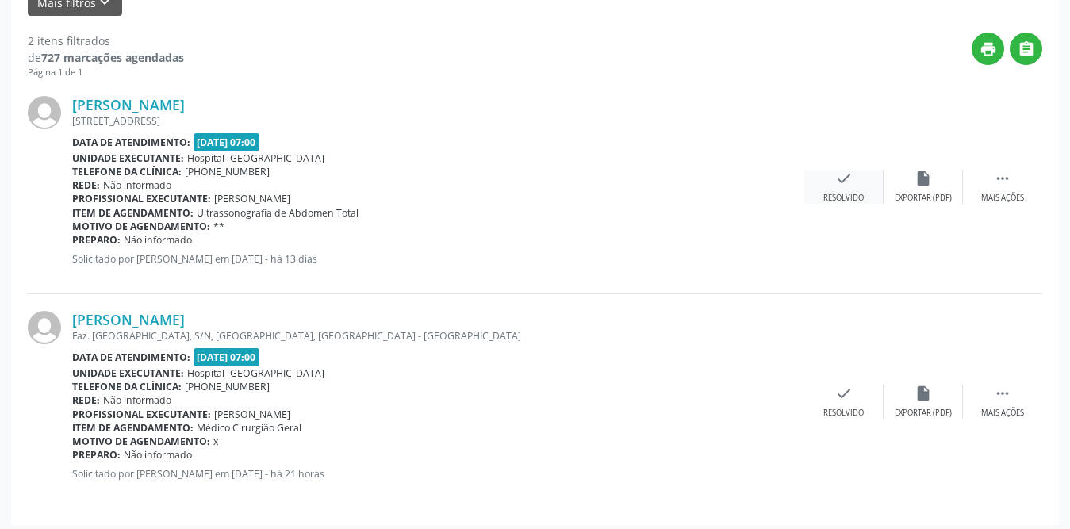
click at [840, 181] on icon "check" at bounding box center [843, 178] width 17 height 17
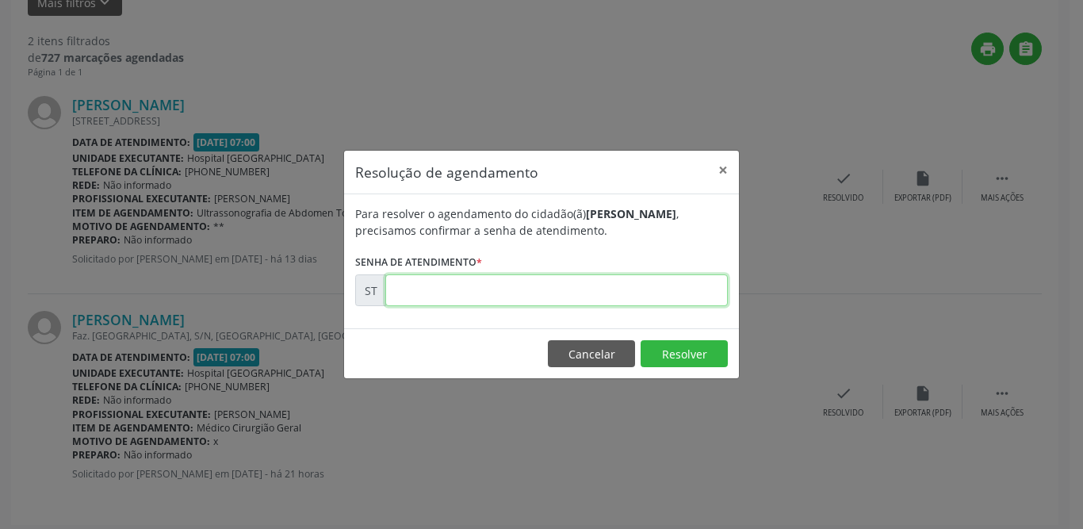
click at [451, 297] on input "text" at bounding box center [556, 290] width 343 height 32
type input "00026529"
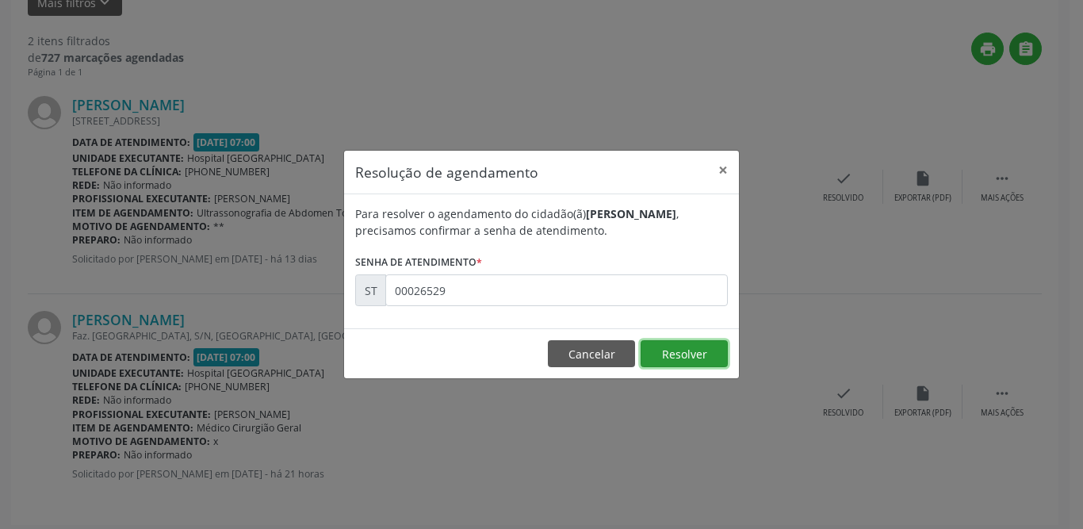
click at [689, 354] on button "Resolver" at bounding box center [684, 353] width 87 height 27
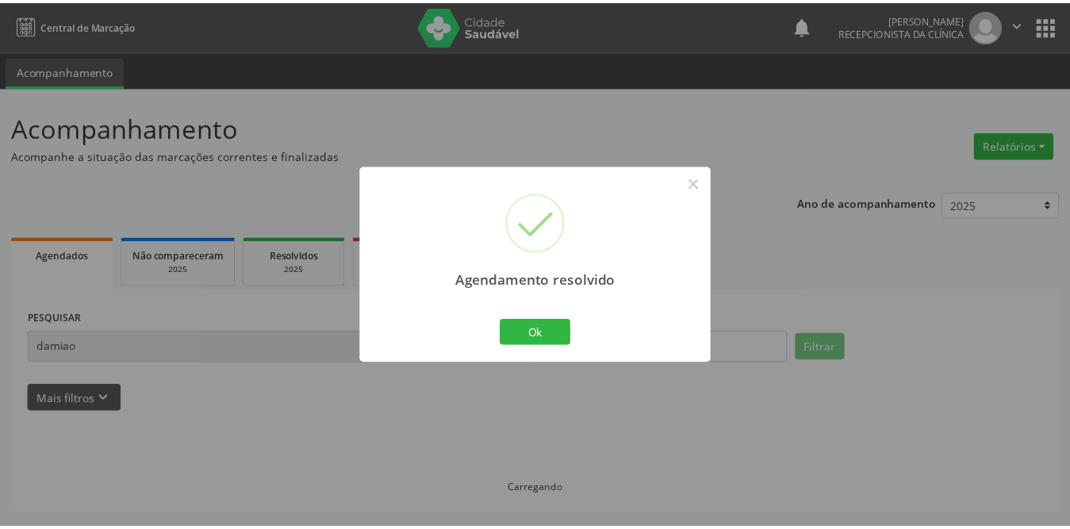
scroll to position [0, 0]
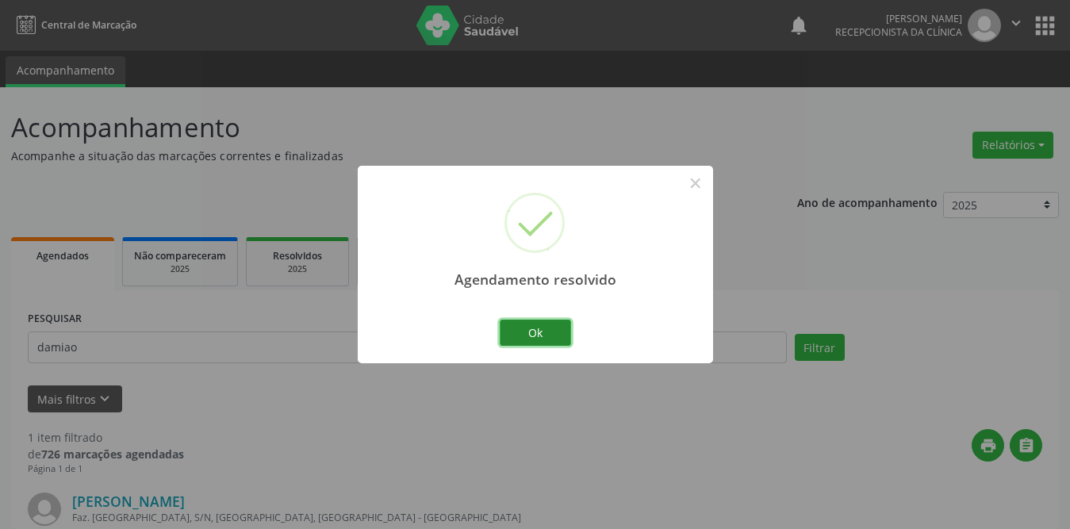
click at [534, 331] on button "Ok" at bounding box center [535, 333] width 71 height 27
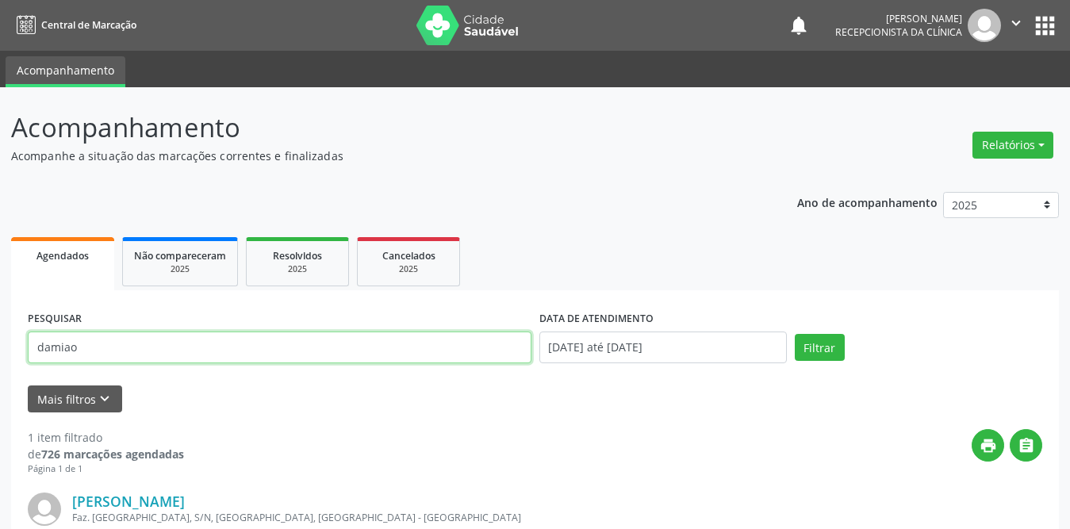
drag, startPoint x: 65, startPoint y: 348, endPoint x: 0, endPoint y: 348, distance: 65.0
click at [0, 348] on div "Acompanhamento Acompanhe a situação das marcações correntes e finalizadas Relat…" at bounding box center [535, 402] width 1070 height 630
type input "cleidiane"
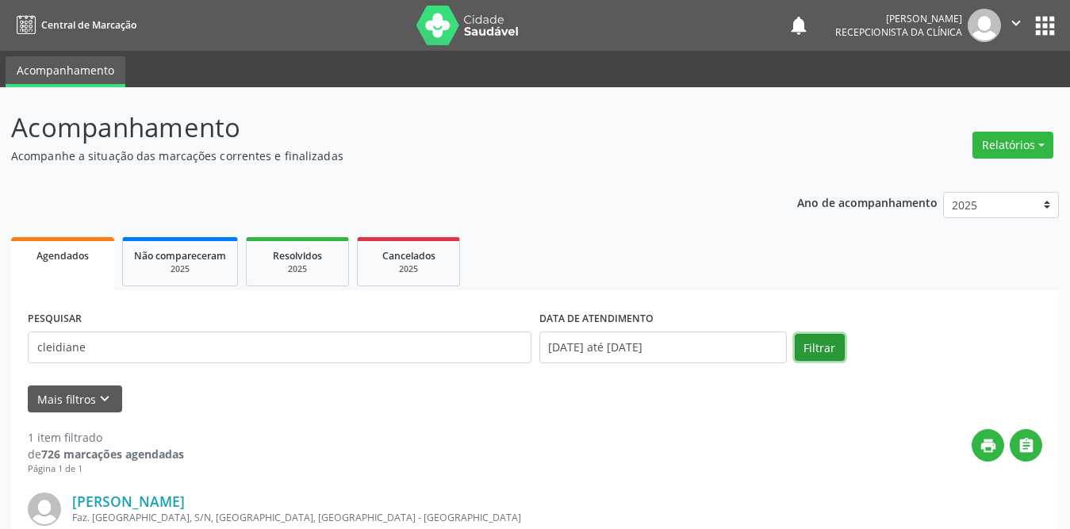
click at [818, 353] on button "Filtrar" at bounding box center [819, 347] width 50 height 27
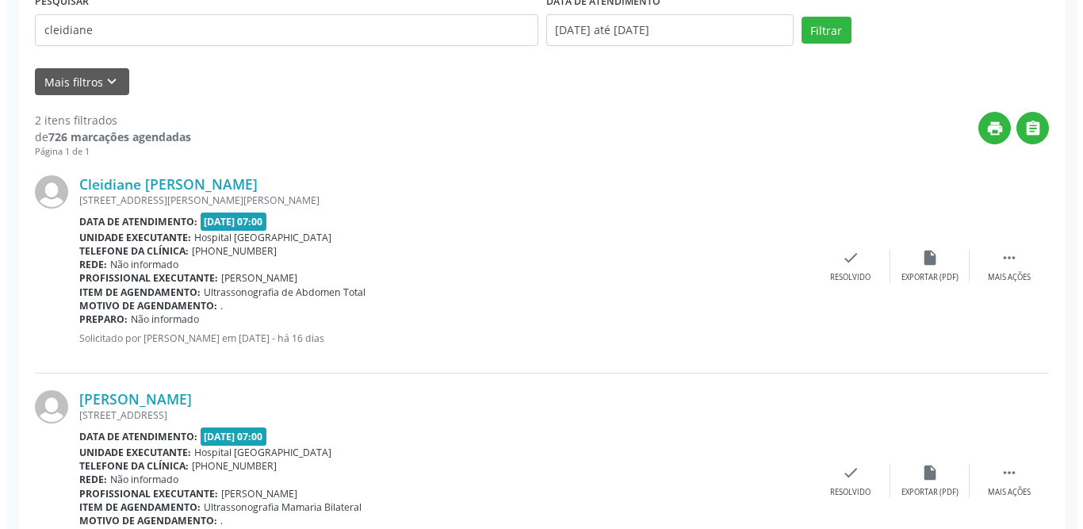
scroll to position [396, 0]
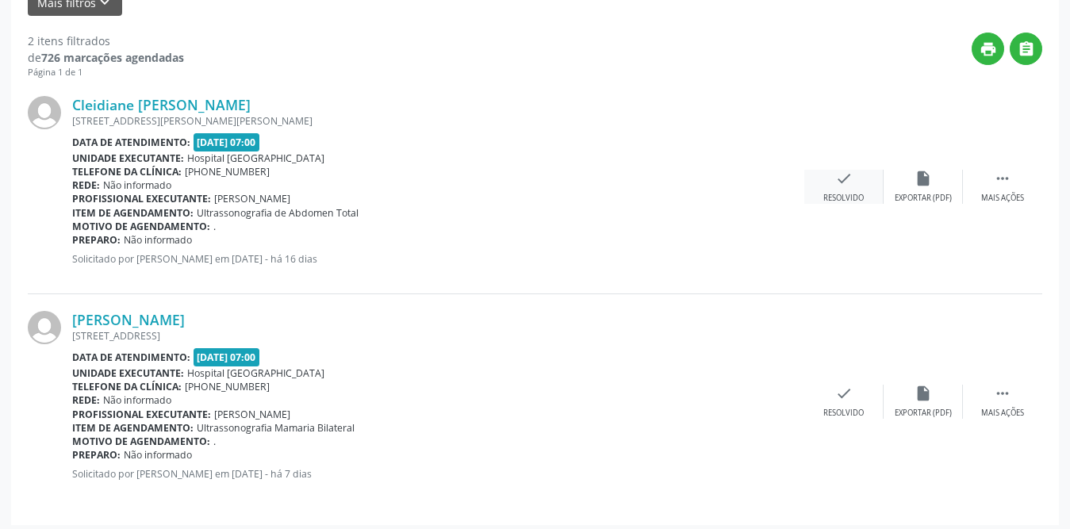
click at [844, 182] on icon "check" at bounding box center [843, 178] width 17 height 17
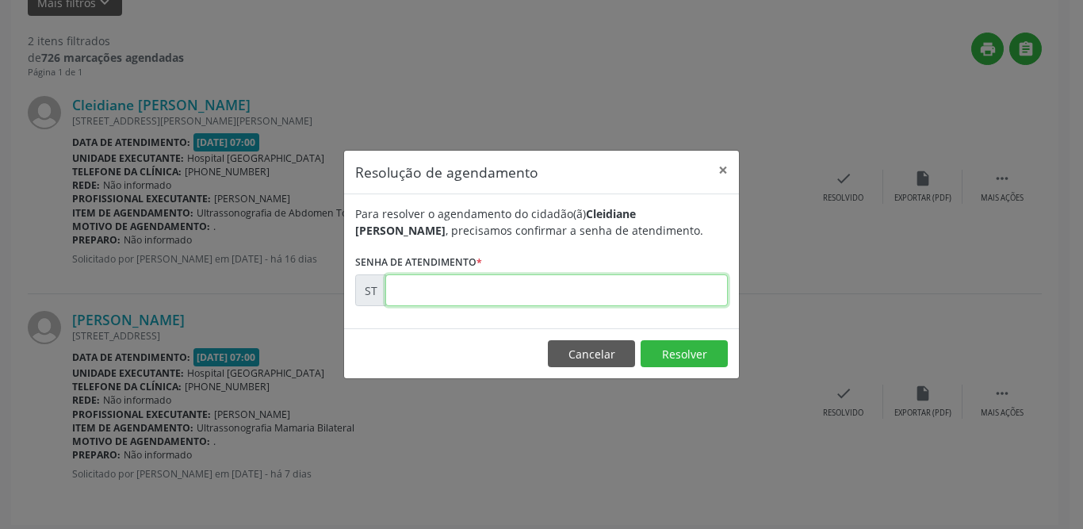
click at [532, 297] on input "text" at bounding box center [556, 290] width 343 height 32
type input "00025276"
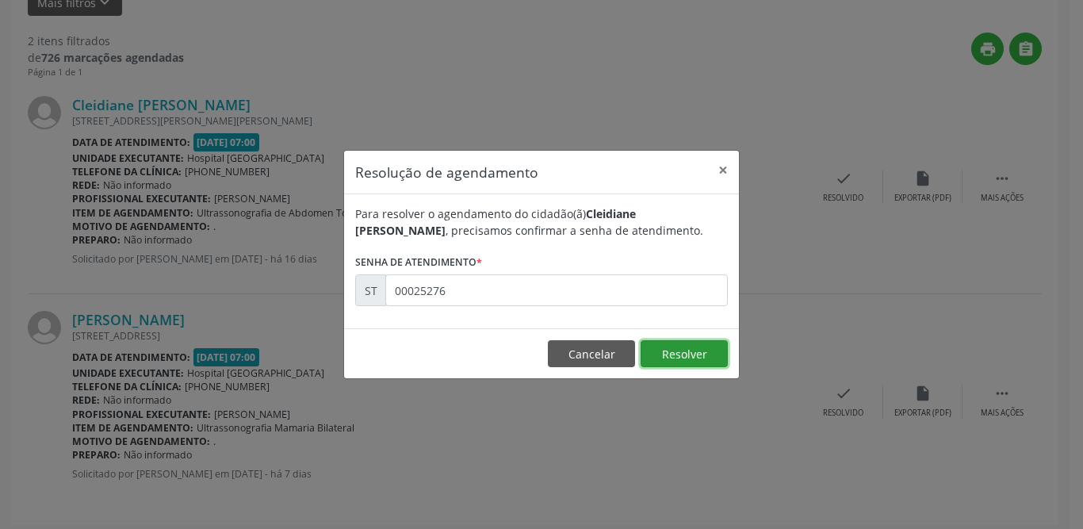
click at [681, 354] on button "Resolver" at bounding box center [684, 353] width 87 height 27
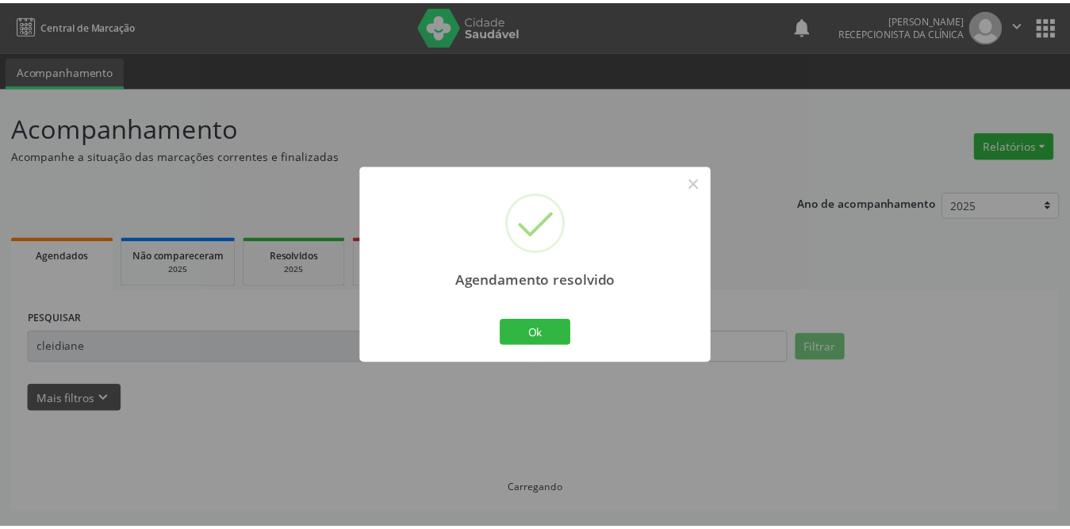
scroll to position [0, 0]
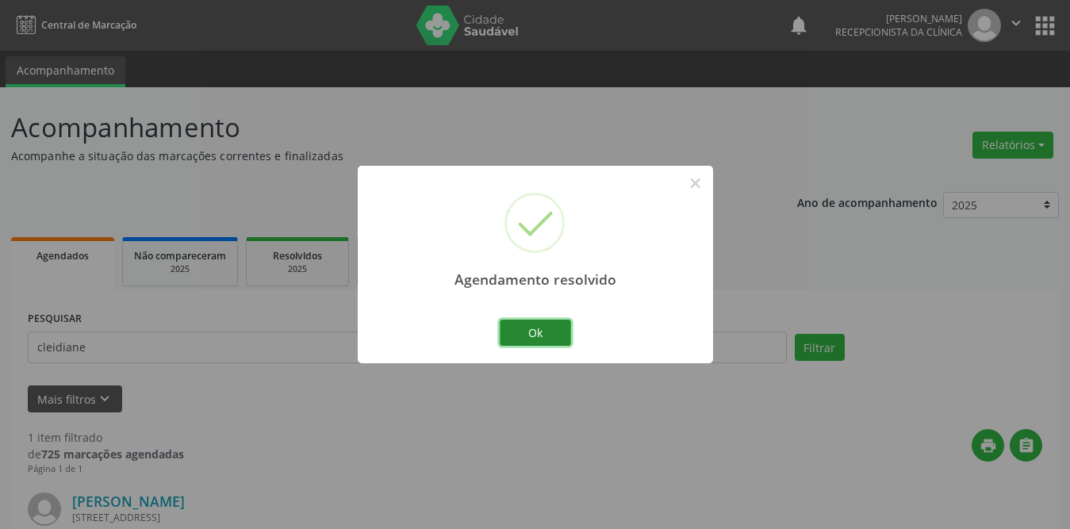
click at [530, 331] on button "Ok" at bounding box center [535, 333] width 71 height 27
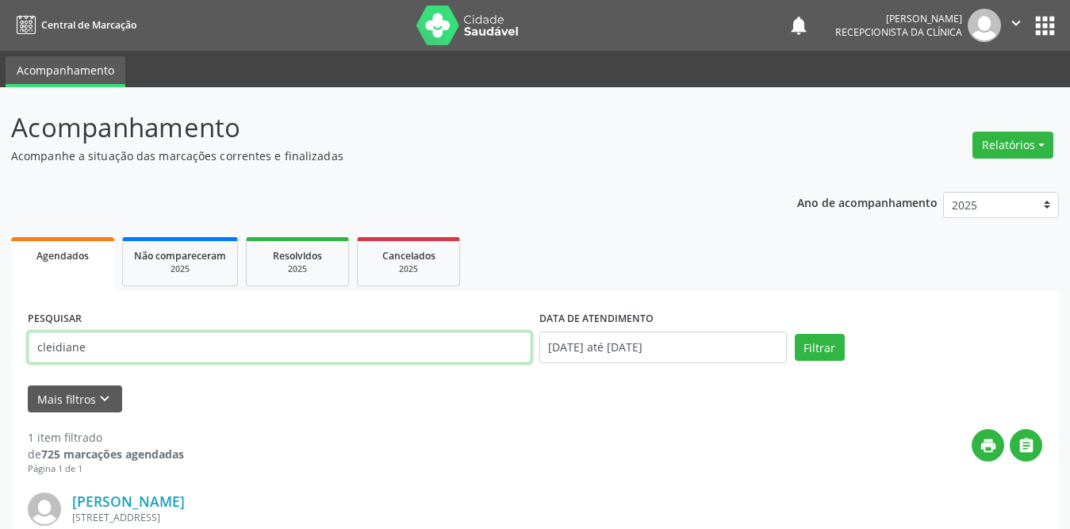
drag, startPoint x: 110, startPoint y: 354, endPoint x: 0, endPoint y: 354, distance: 110.2
click at [0, 354] on div "Acompanhamento Acompanhe a situação das marcações correntes e finalizadas Relat…" at bounding box center [535, 402] width 1070 height 630
type input "[PERSON_NAME]"
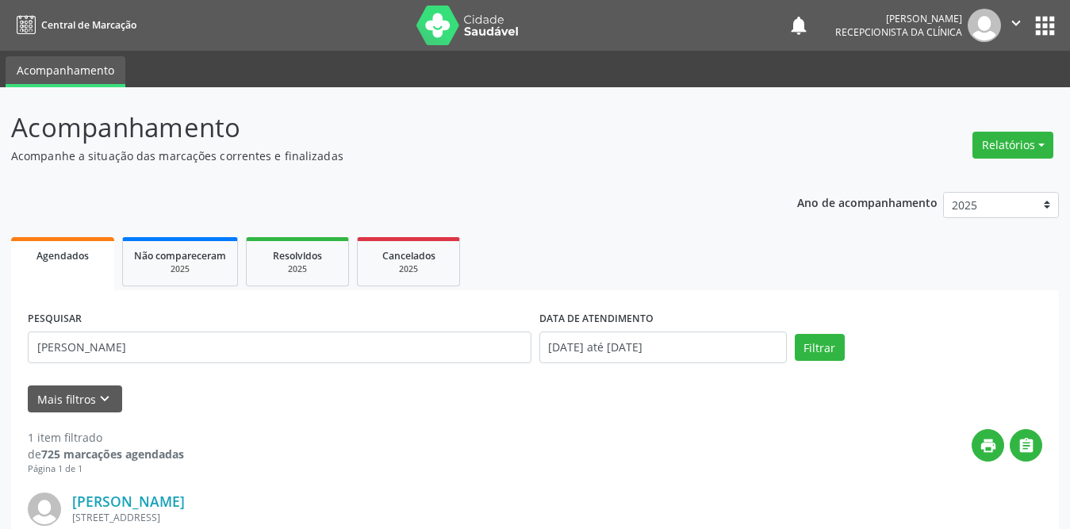
click at [848, 362] on div "PESQUISAR [PERSON_NAME] DATA DE ATENDIMENTO [DATE] até [DATE] Filtrar" at bounding box center [535, 340] width 1022 height 67
click at [829, 349] on button "Filtrar" at bounding box center [819, 347] width 50 height 27
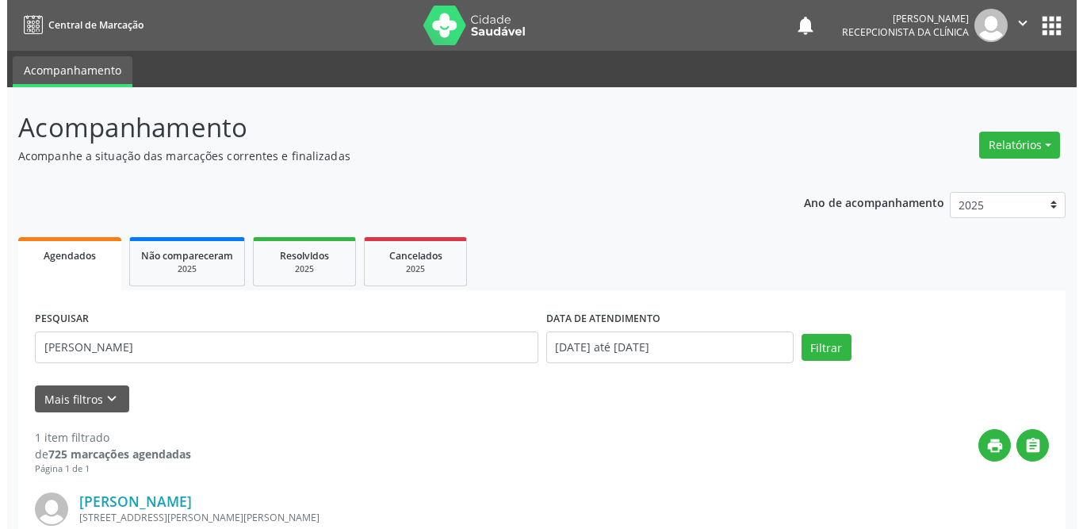
scroll to position [189, 0]
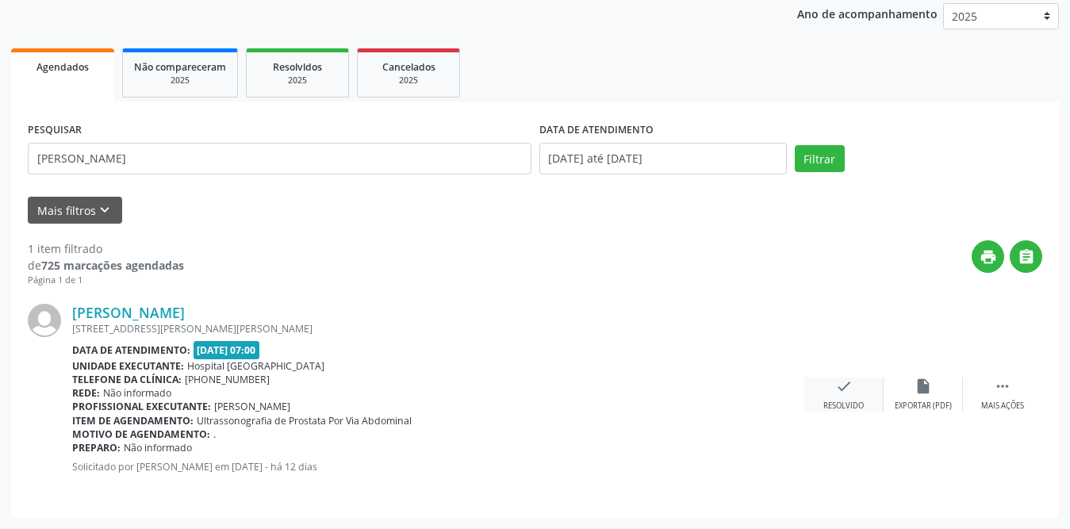
click at [853, 391] on div "check Resolvido" at bounding box center [843, 394] width 79 height 34
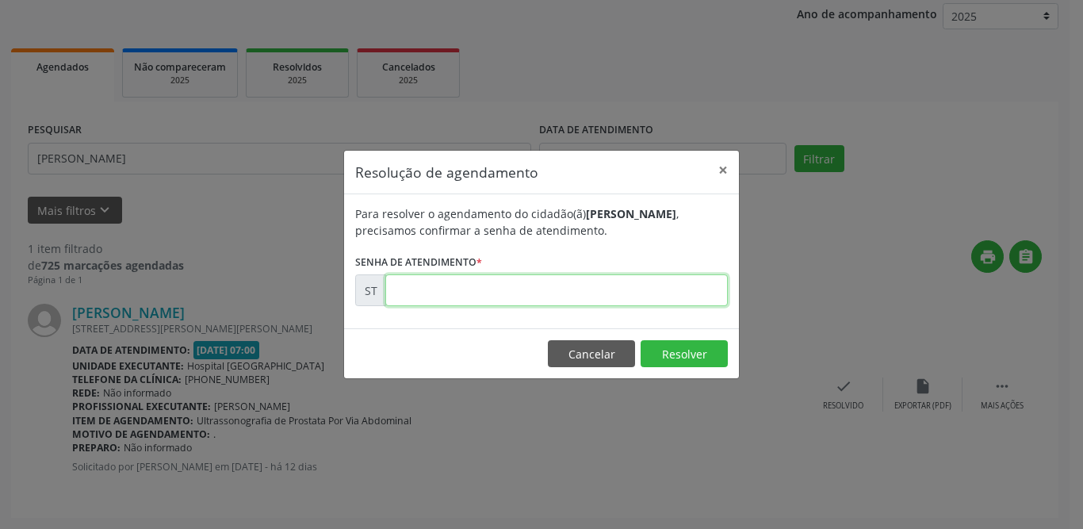
click at [465, 288] on input "text" at bounding box center [556, 290] width 343 height 32
type input "00027139"
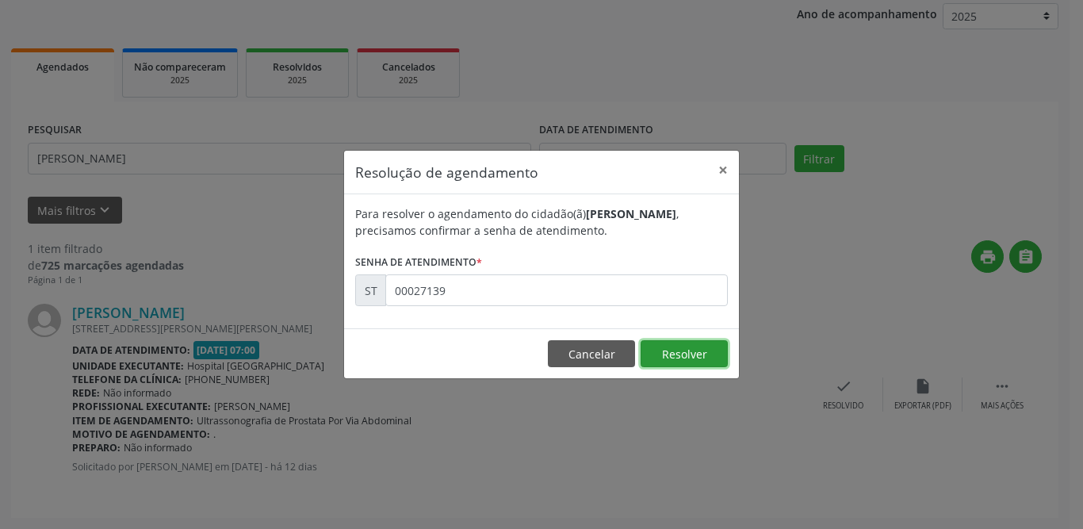
click at [706, 351] on button "Resolver" at bounding box center [684, 353] width 87 height 27
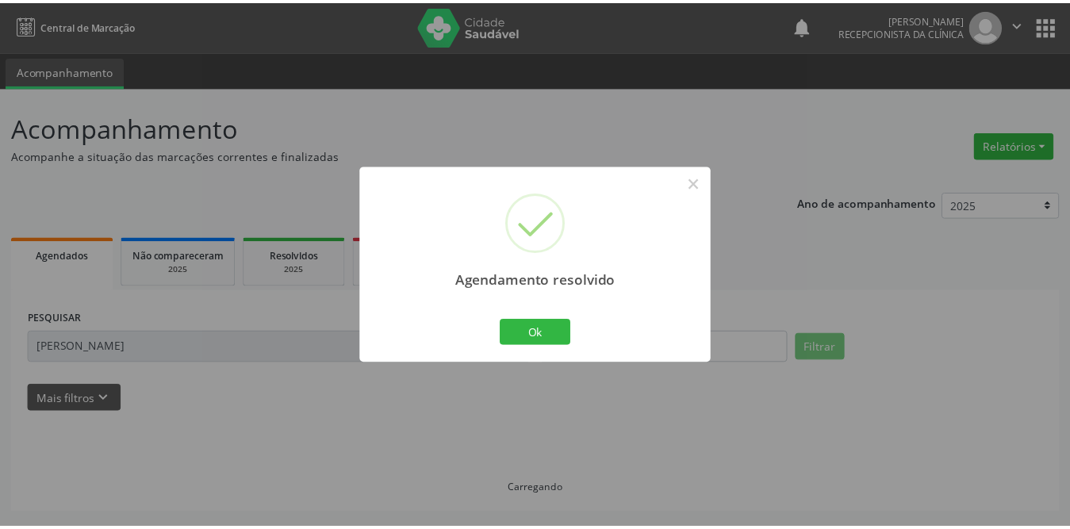
scroll to position [0, 0]
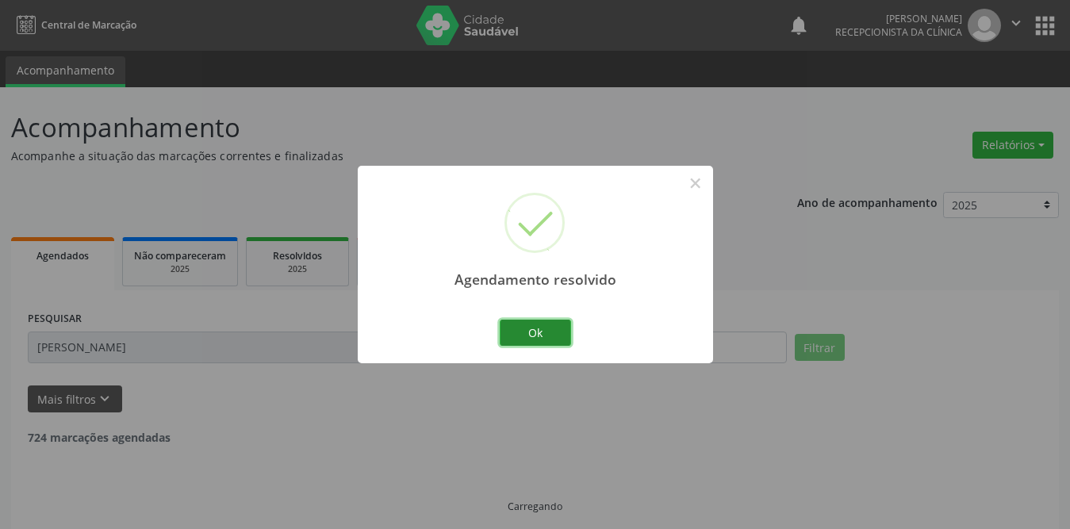
click at [559, 339] on button "Ok" at bounding box center [535, 333] width 71 height 27
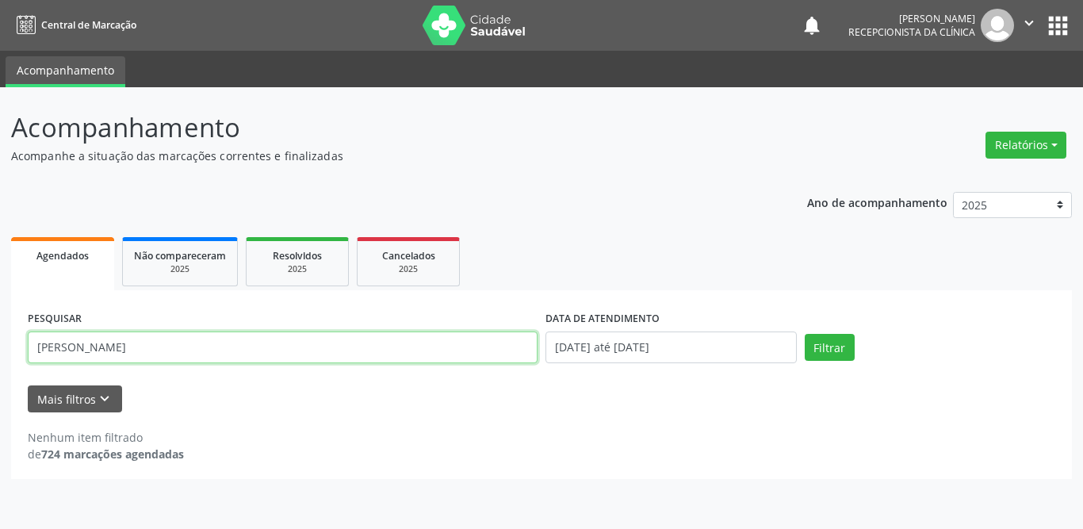
drag, startPoint x: 145, startPoint y: 333, endPoint x: 5, endPoint y: 339, distance: 140.5
click at [5, 339] on div "Acompanhamento Acompanhe a situação das marcações correntes e finalizadas Relat…" at bounding box center [541, 308] width 1083 height 442
type input "[PERSON_NAME]"
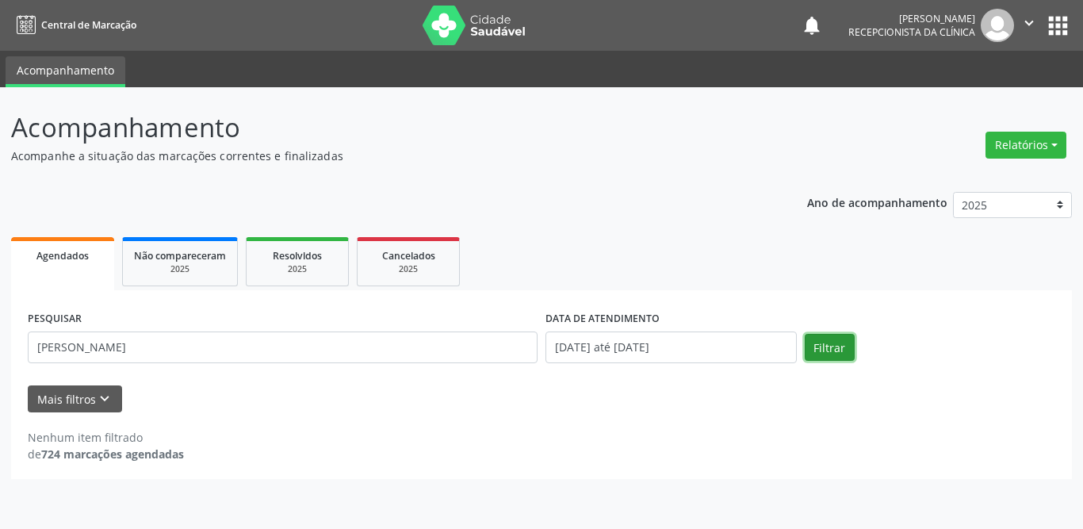
click at [847, 349] on button "Filtrar" at bounding box center [830, 347] width 50 height 27
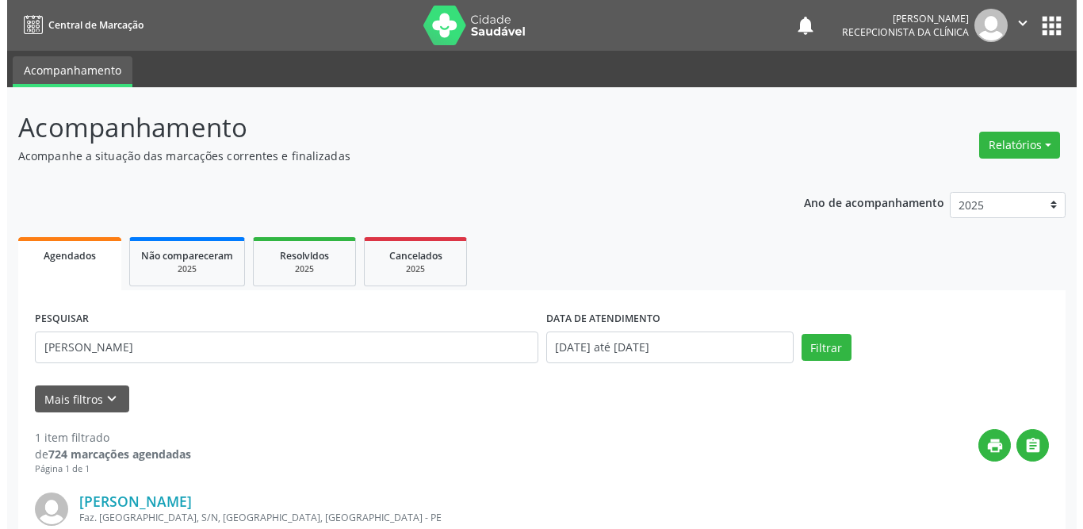
scroll to position [189, 0]
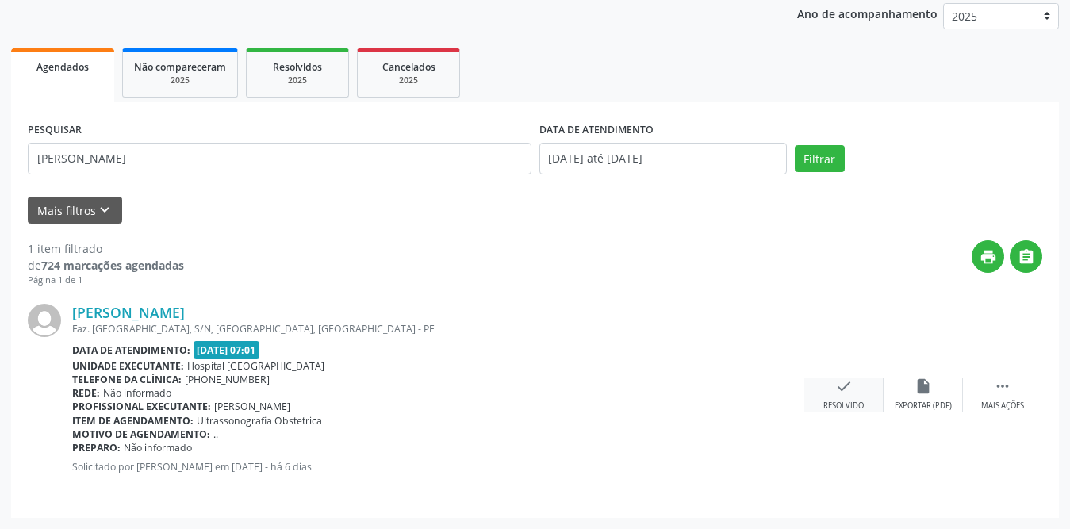
click at [847, 391] on icon "check" at bounding box center [843, 385] width 17 height 17
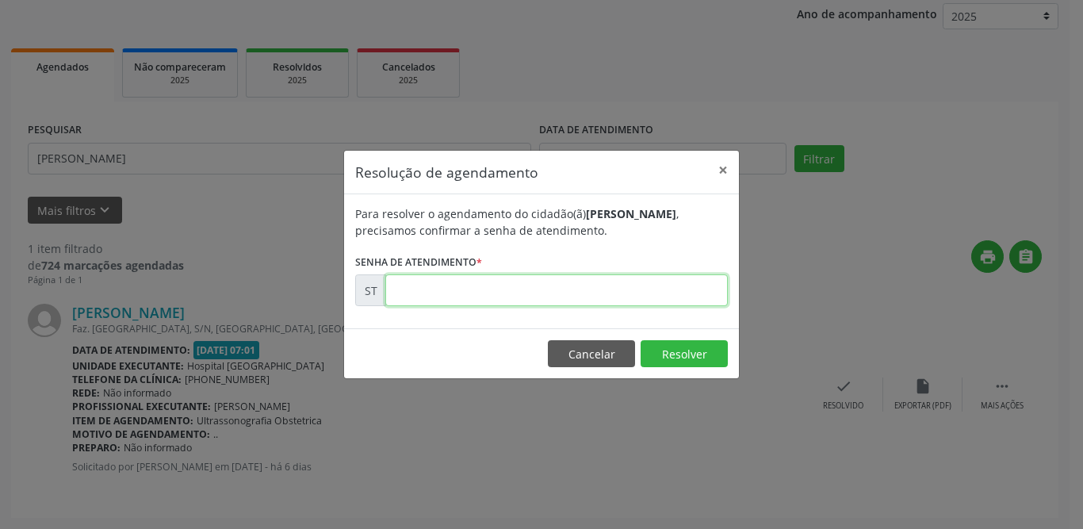
click at [452, 296] on input "text" at bounding box center [556, 290] width 343 height 32
type input "00028026"
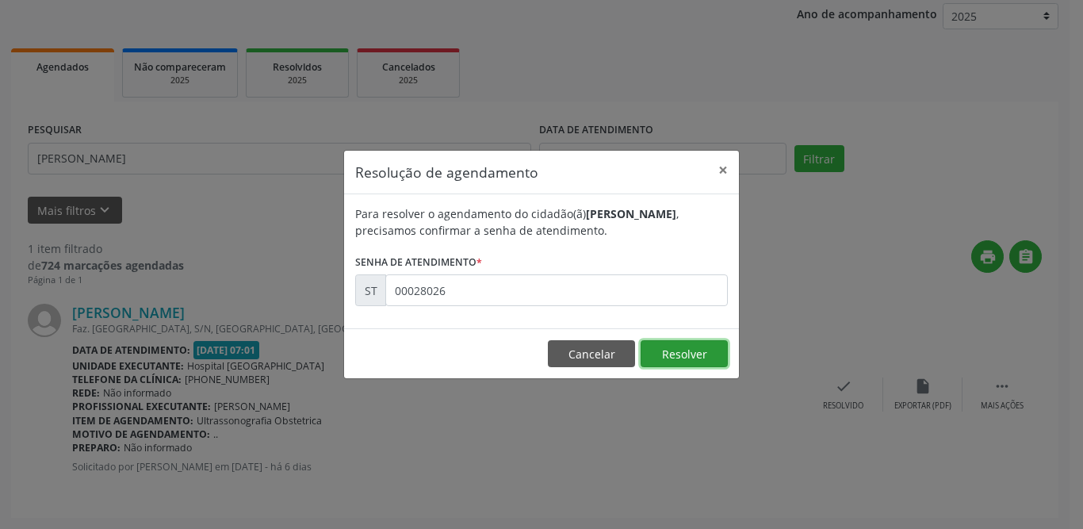
click at [680, 361] on button "Resolver" at bounding box center [684, 353] width 87 height 27
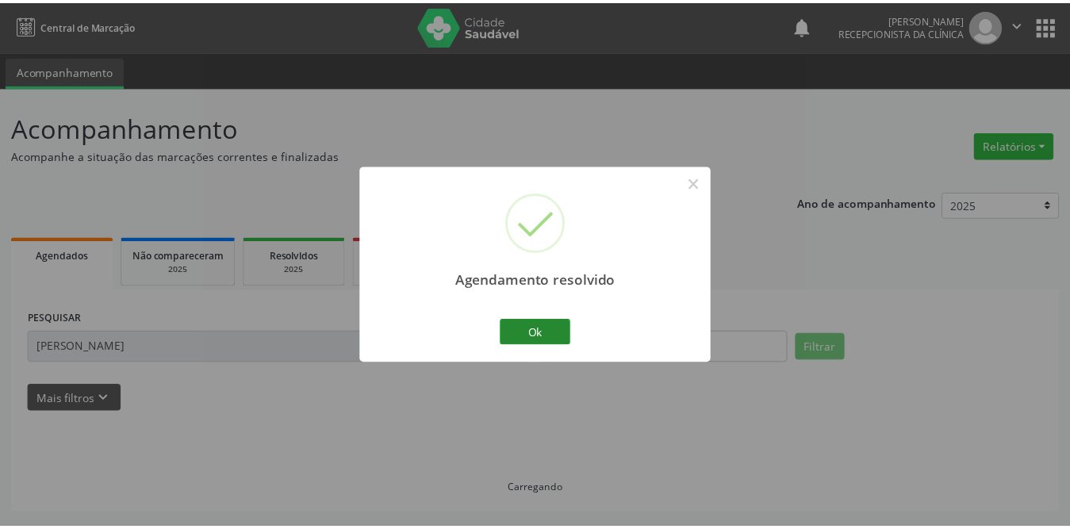
scroll to position [0, 0]
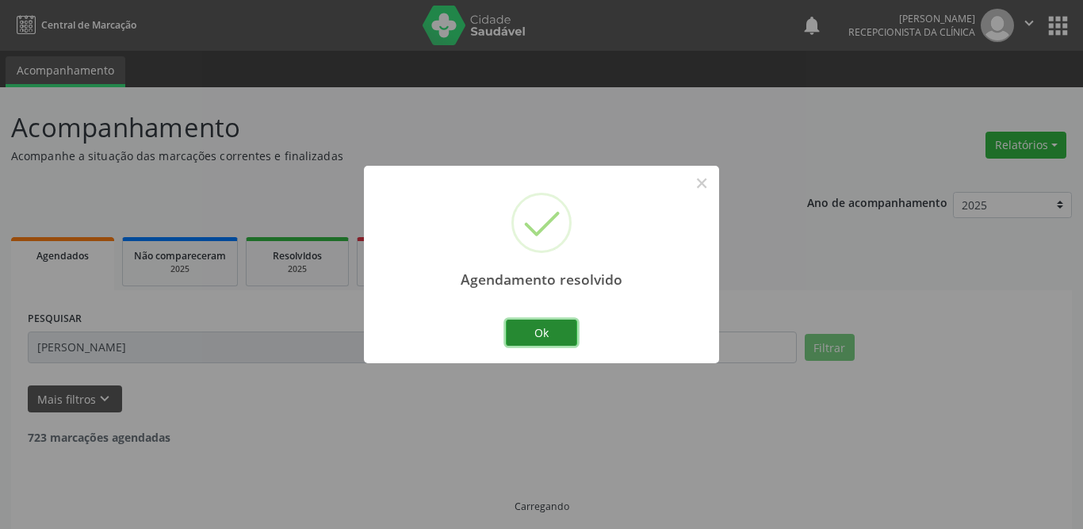
click at [549, 331] on button "Ok" at bounding box center [541, 333] width 71 height 27
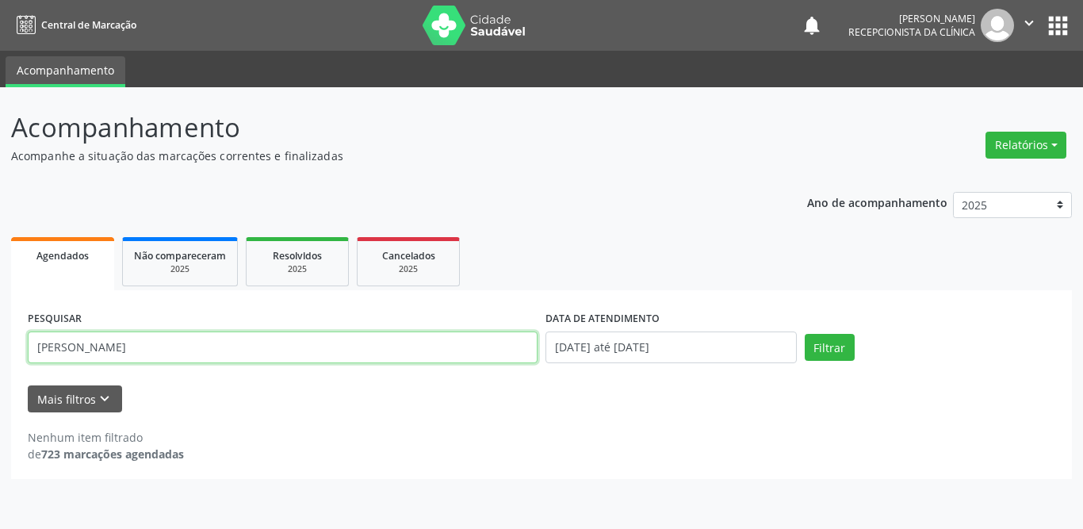
drag, startPoint x: 147, startPoint y: 344, endPoint x: 0, endPoint y: 344, distance: 146.7
click at [0, 344] on div "Acompanhamento Acompanhe a situação das marcações correntes e finalizadas Relat…" at bounding box center [541, 308] width 1083 height 442
type input "[PERSON_NAME]"
click at [805, 334] on button "Filtrar" at bounding box center [830, 347] width 50 height 27
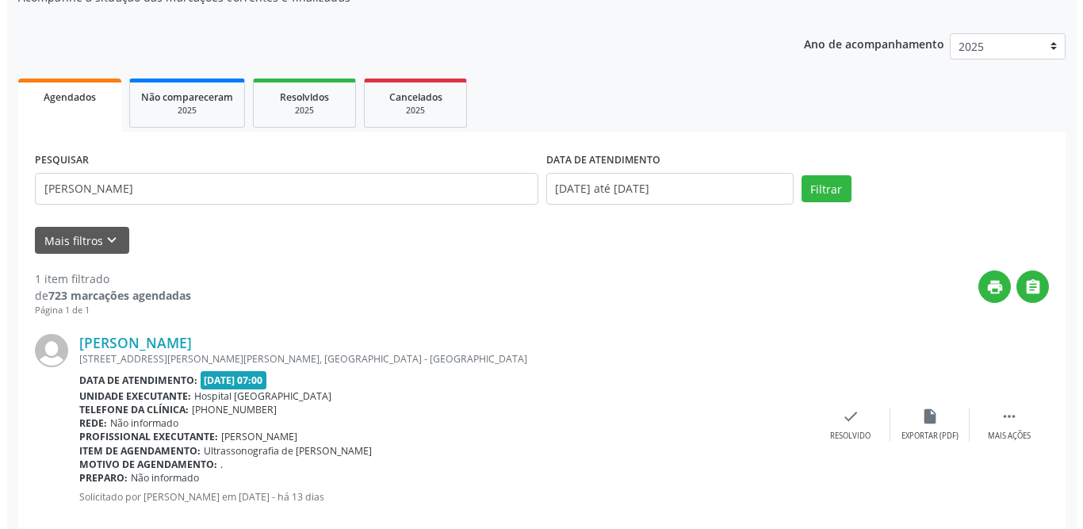
scroll to position [189, 0]
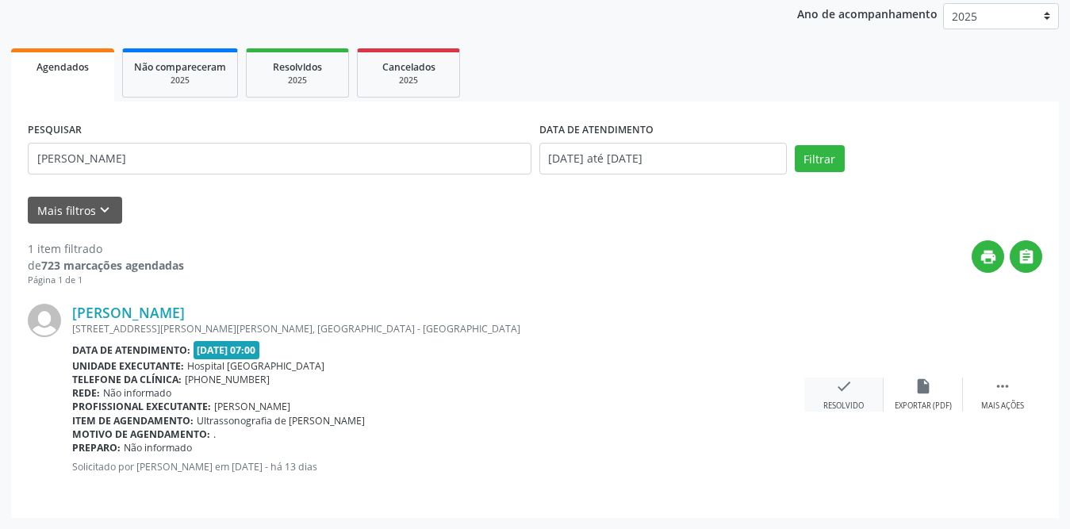
click at [838, 392] on icon "check" at bounding box center [843, 385] width 17 height 17
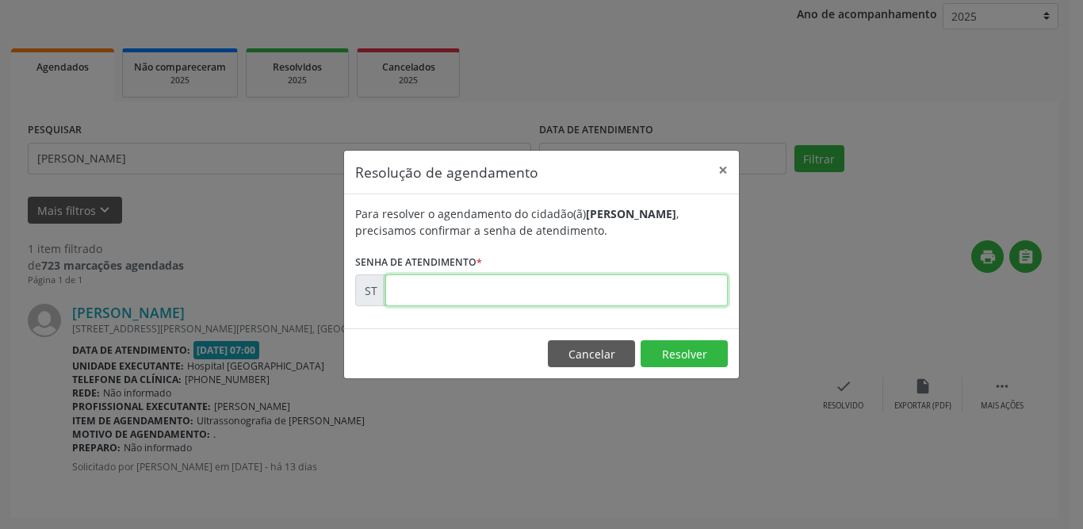
click at [426, 290] on input "text" at bounding box center [556, 290] width 343 height 32
type input "00026438"
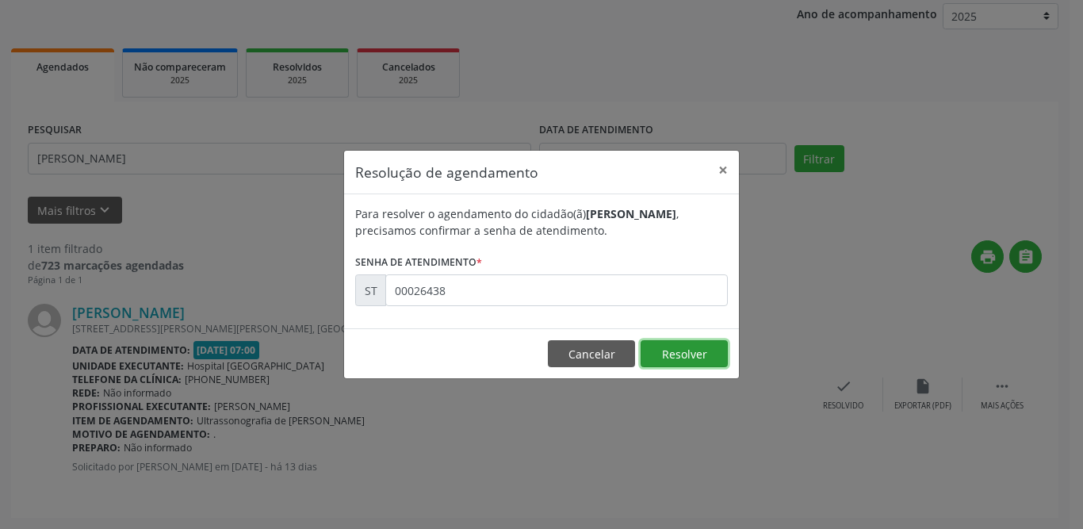
click at [715, 360] on button "Resolver" at bounding box center [684, 353] width 87 height 27
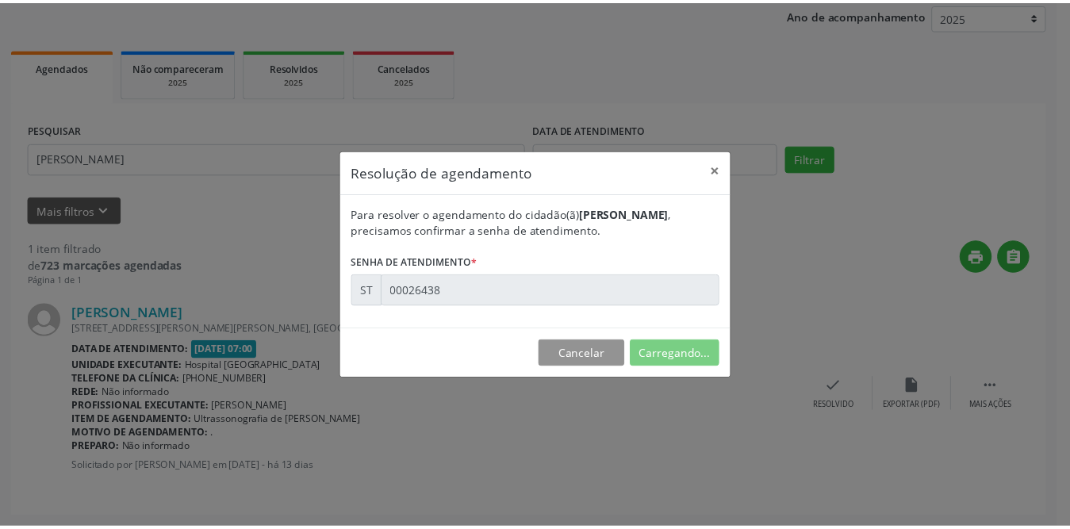
scroll to position [0, 0]
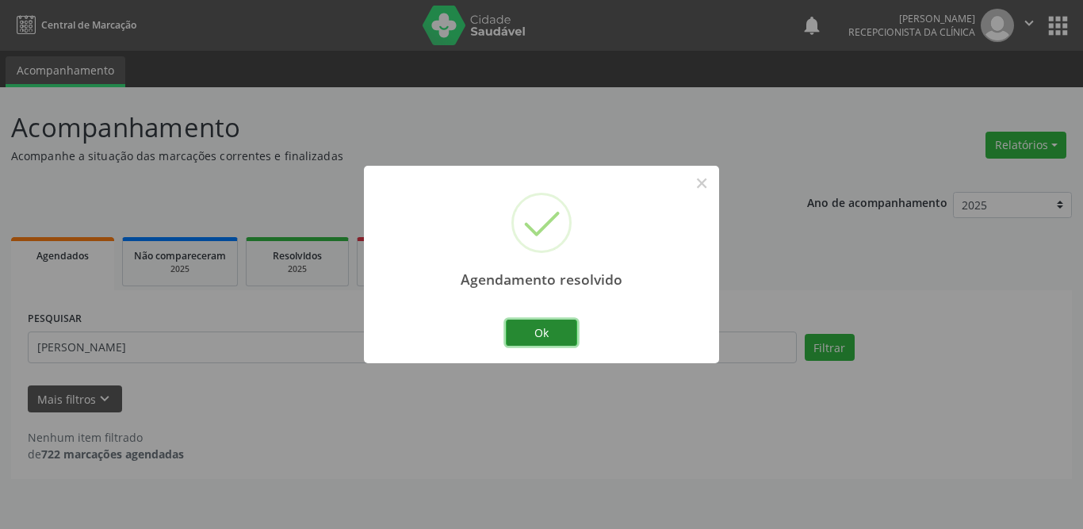
click at [515, 335] on button "Ok" at bounding box center [541, 333] width 71 height 27
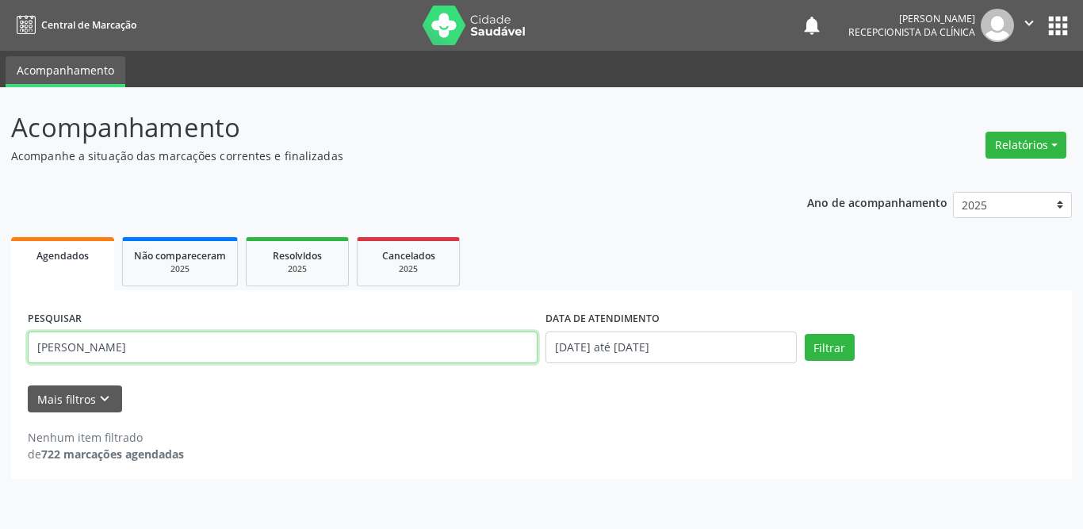
drag, startPoint x: 162, startPoint y: 351, endPoint x: 0, endPoint y: 333, distance: 162.8
click at [0, 333] on div "Acompanhamento Acompanhe a situação das marcações correntes e finalizadas Relat…" at bounding box center [541, 308] width 1083 height 442
type input "andrielle"
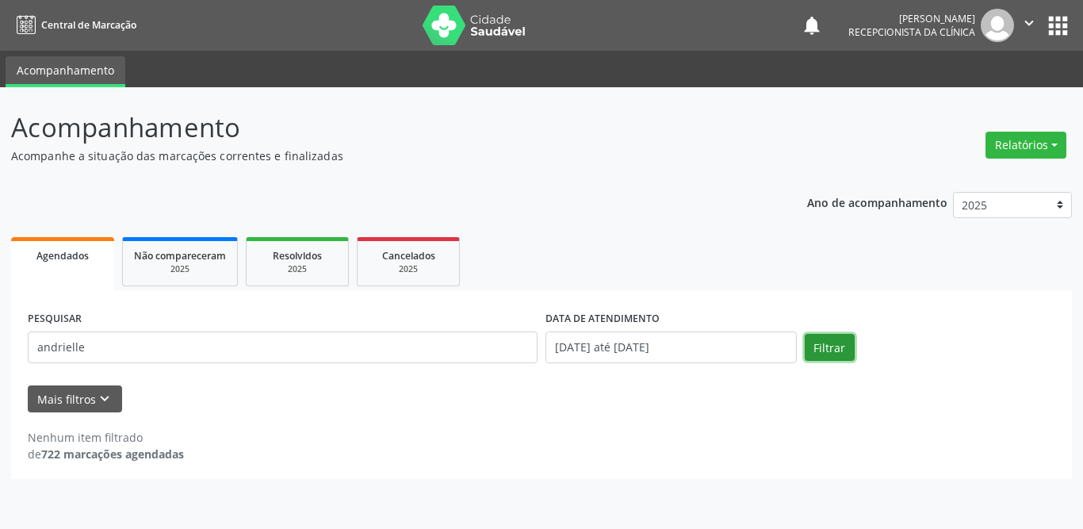
click at [821, 343] on button "Filtrar" at bounding box center [830, 347] width 50 height 27
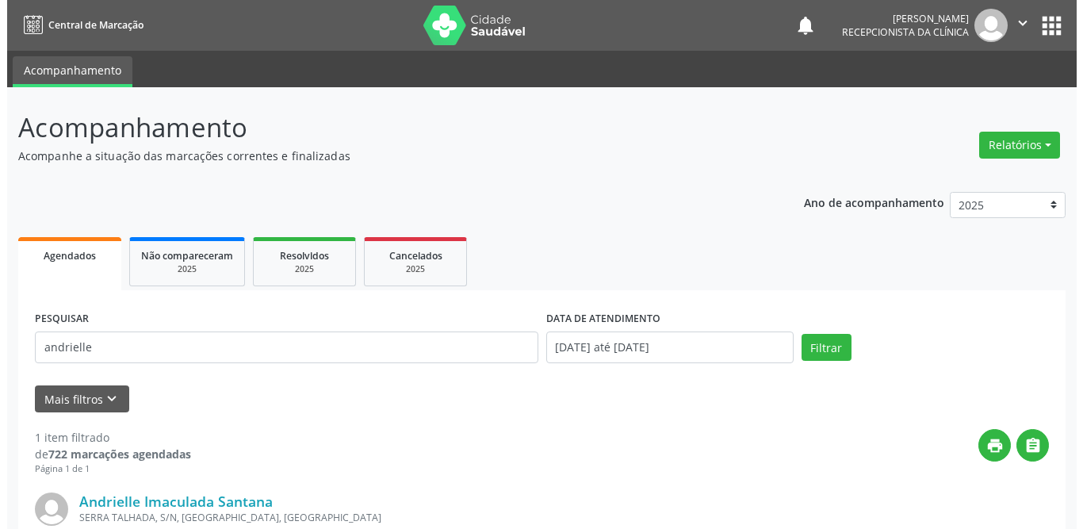
scroll to position [189, 0]
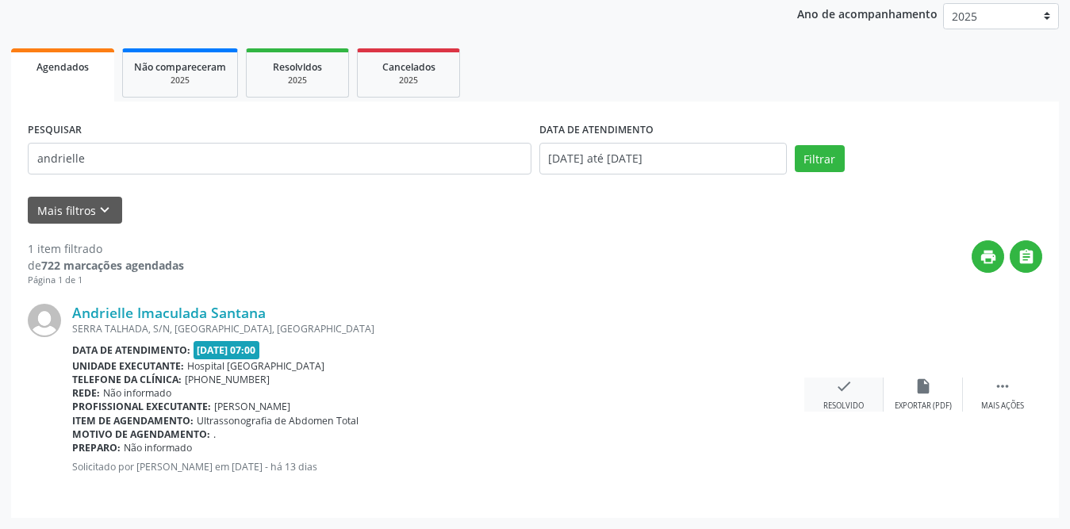
click at [844, 383] on icon "check" at bounding box center [843, 385] width 17 height 17
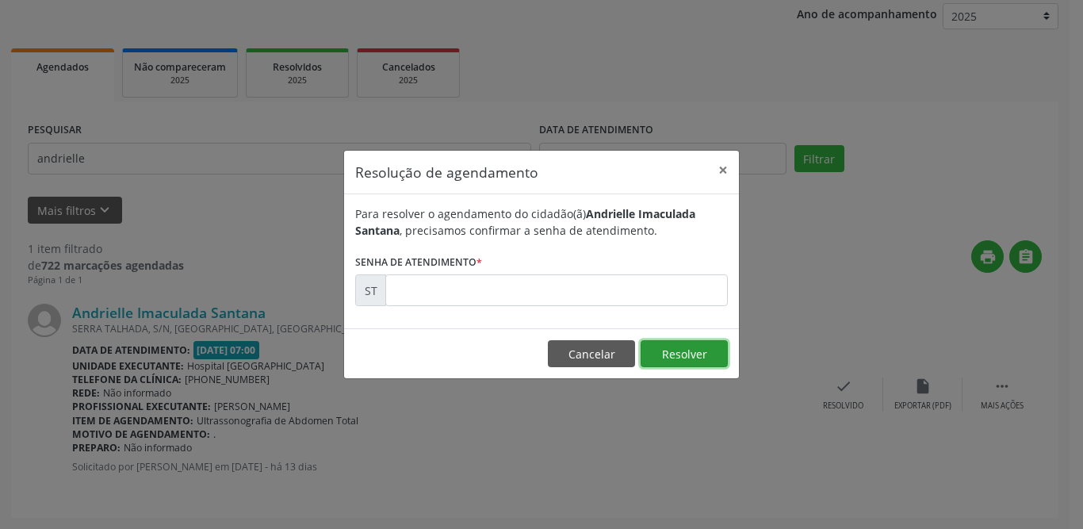
click at [674, 348] on button "Resolver" at bounding box center [684, 353] width 87 height 27
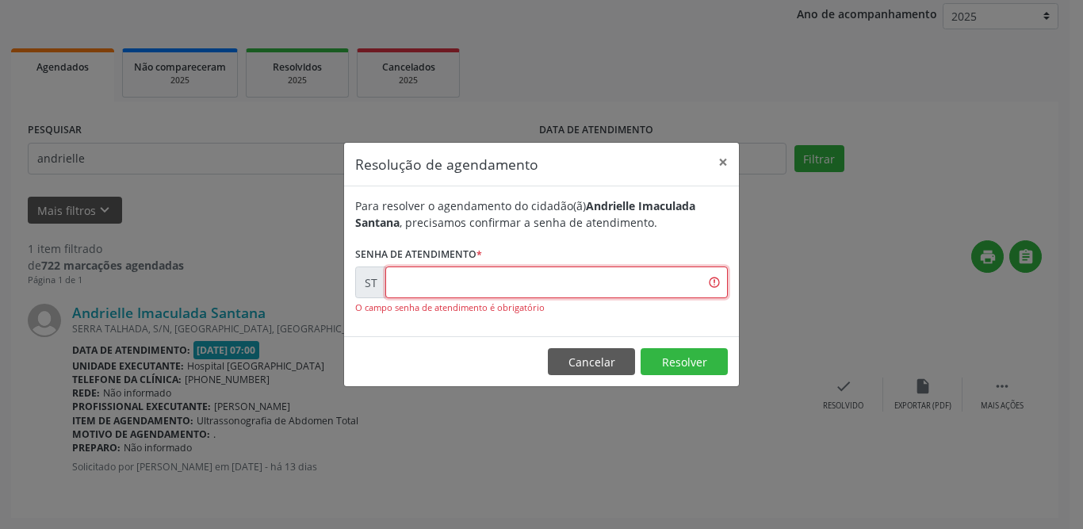
click at [569, 285] on input "text" at bounding box center [556, 282] width 343 height 32
type input "00026291"
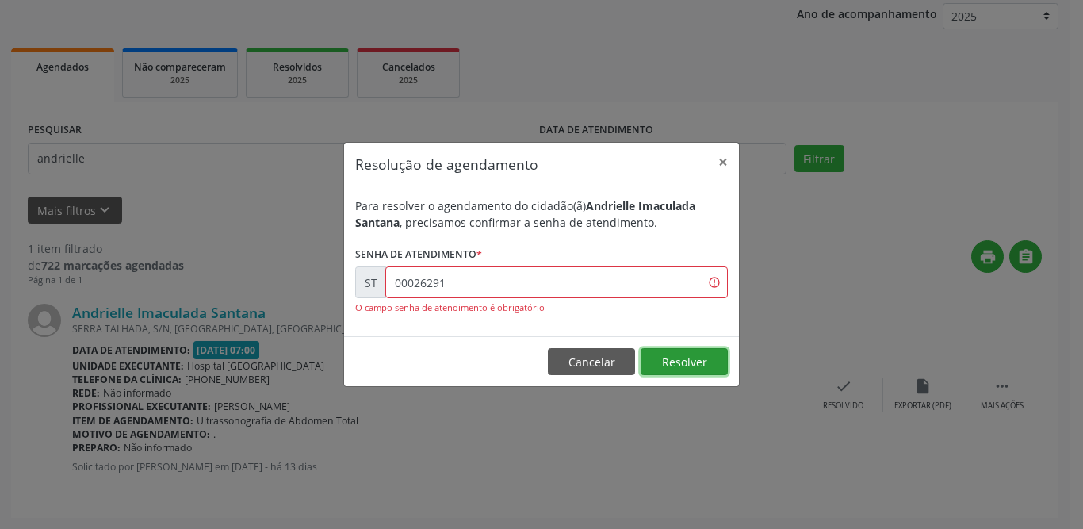
click at [670, 363] on button "Resolver" at bounding box center [684, 361] width 87 height 27
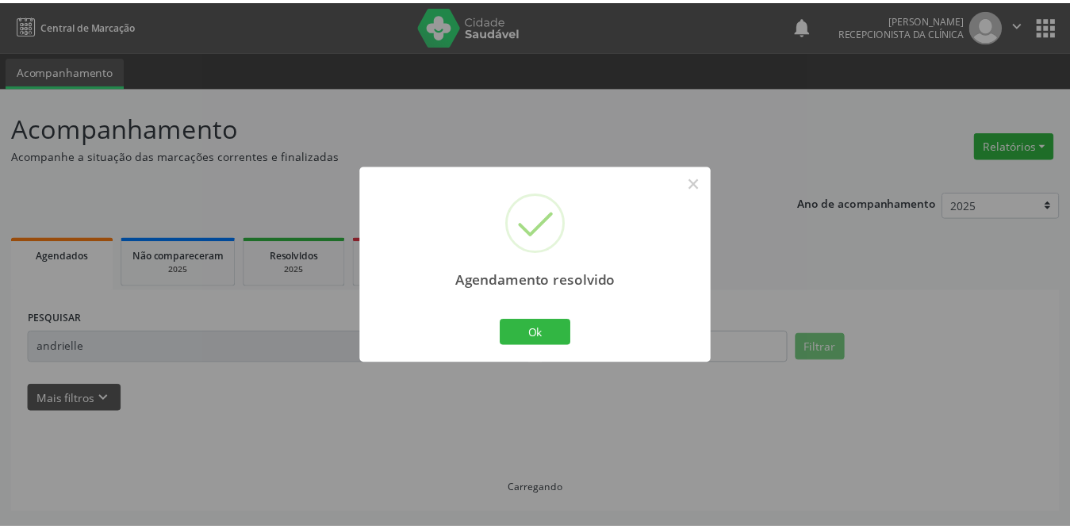
scroll to position [0, 0]
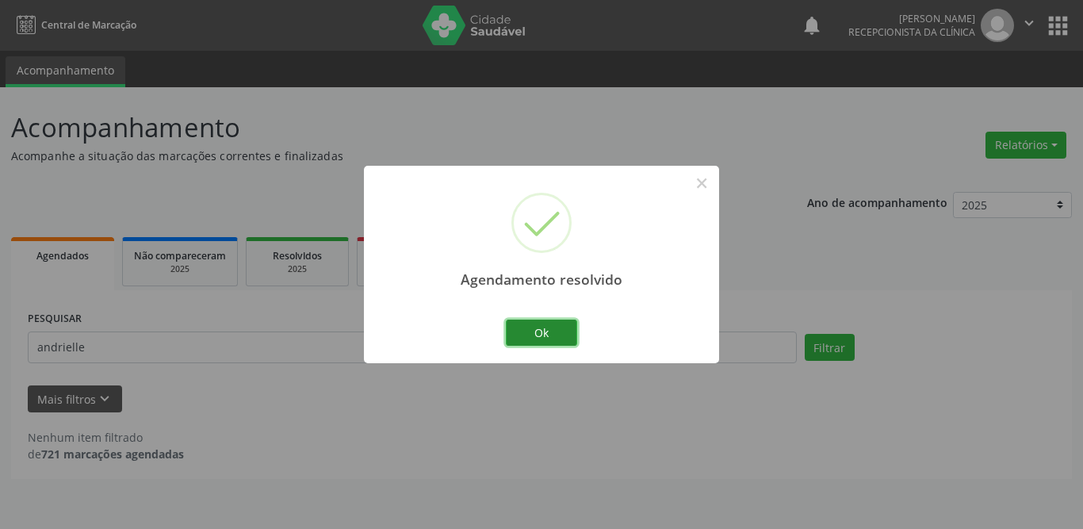
click at [533, 335] on button "Ok" at bounding box center [541, 333] width 71 height 27
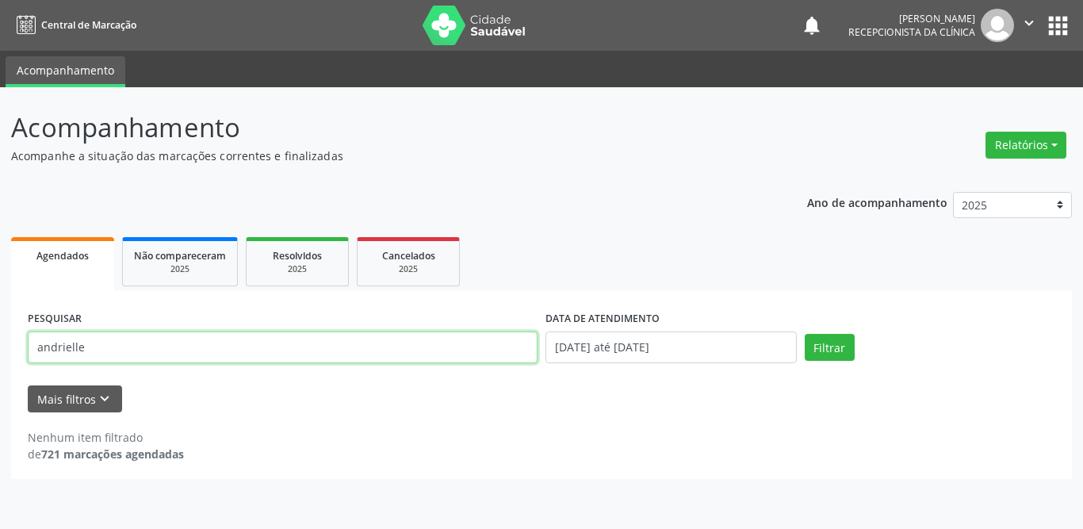
drag, startPoint x: 101, startPoint y: 346, endPoint x: 0, endPoint y: 342, distance: 100.8
click at [0, 342] on div "Acompanhamento Acompanhe a situação das marcações correntes e finalizadas Relat…" at bounding box center [541, 308] width 1083 height 442
type input "[PERSON_NAME]"
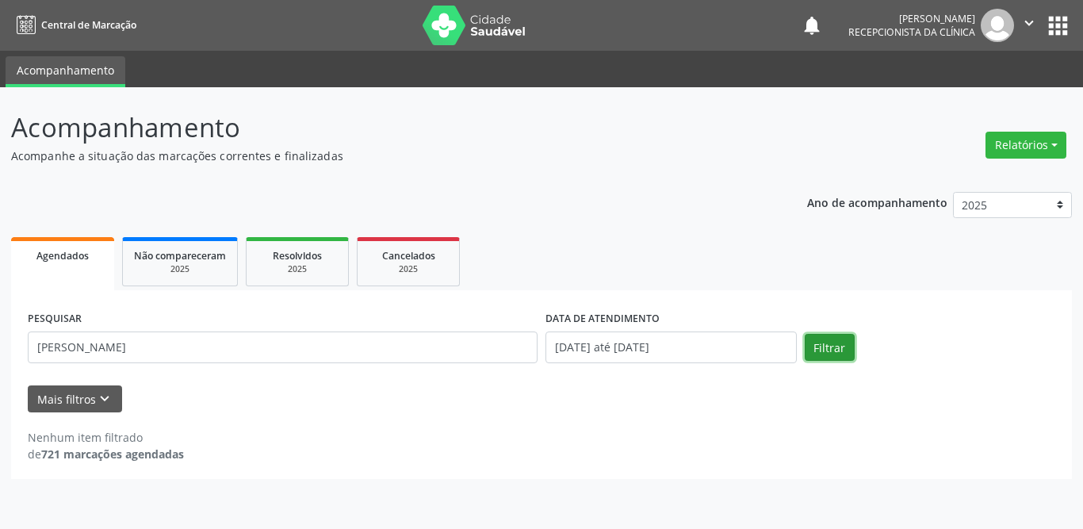
click at [811, 341] on button "Filtrar" at bounding box center [830, 347] width 50 height 27
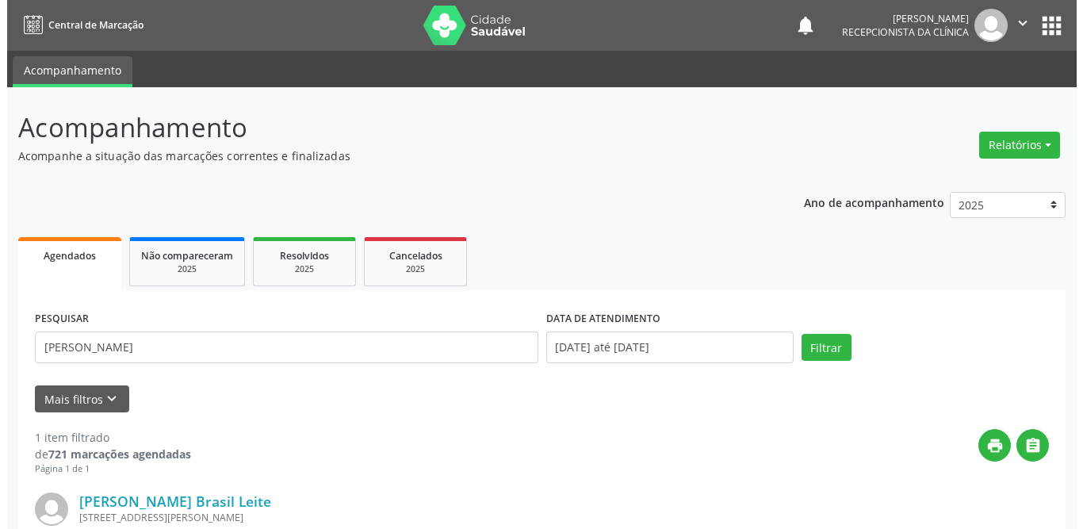
scroll to position [189, 0]
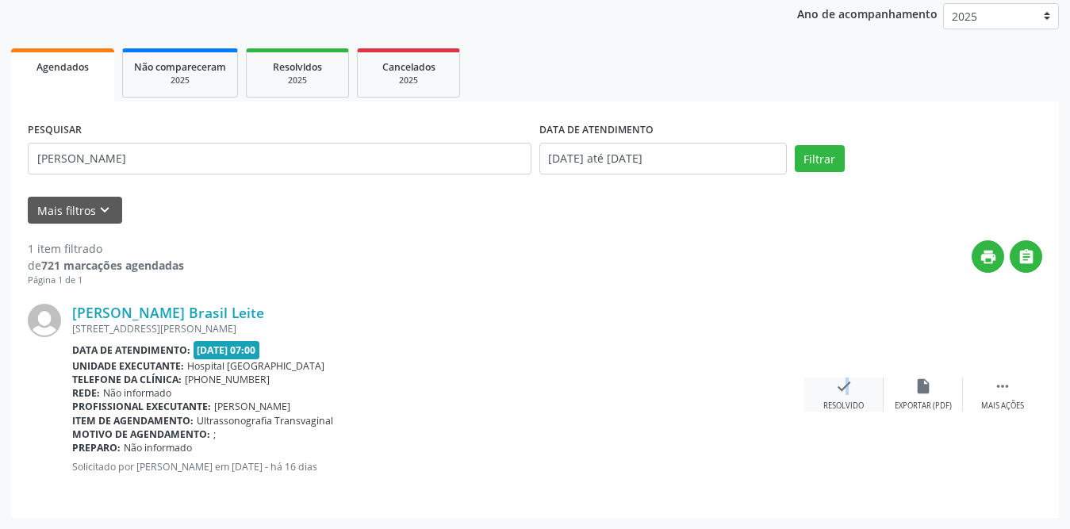
click at [837, 390] on icon "check" at bounding box center [843, 385] width 17 height 17
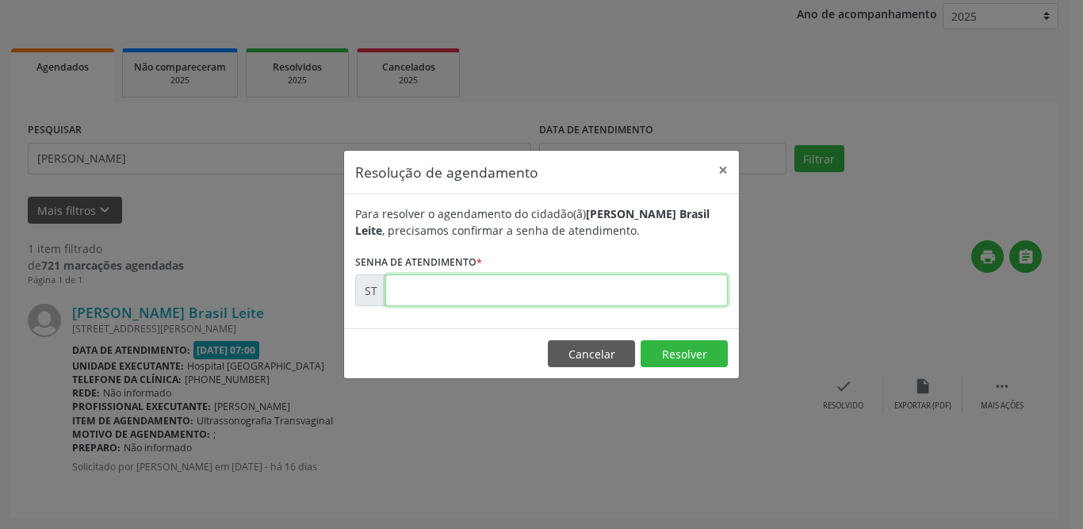
click at [507, 286] on input "text" at bounding box center [556, 290] width 343 height 32
type input "00024926"
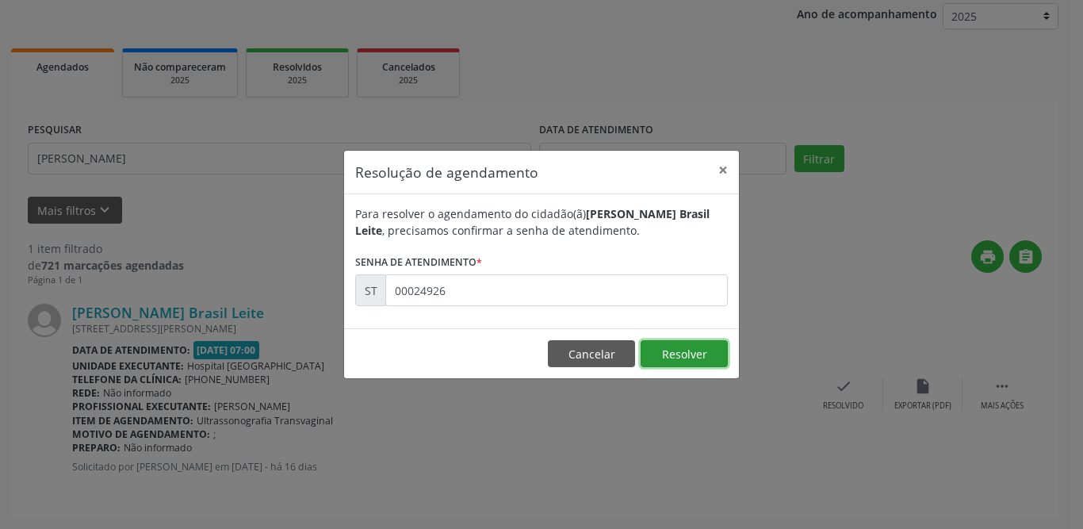
click at [664, 345] on button "Resolver" at bounding box center [684, 353] width 87 height 27
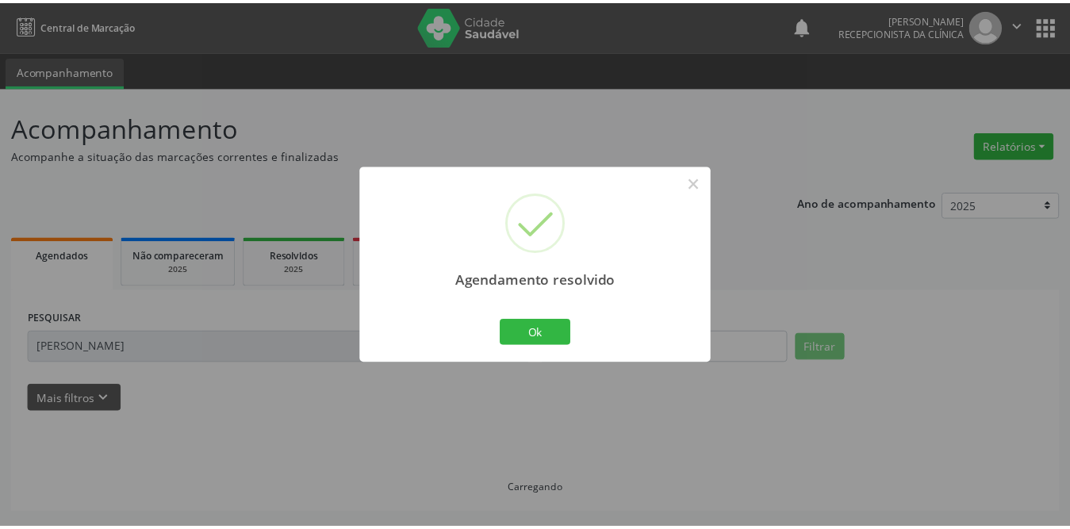
scroll to position [0, 0]
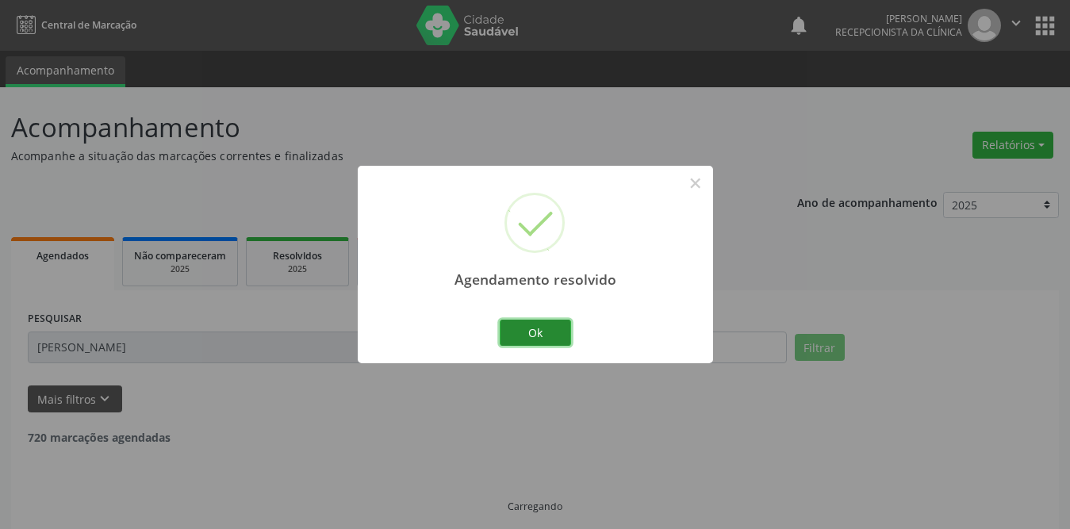
click at [535, 330] on button "Ok" at bounding box center [535, 333] width 71 height 27
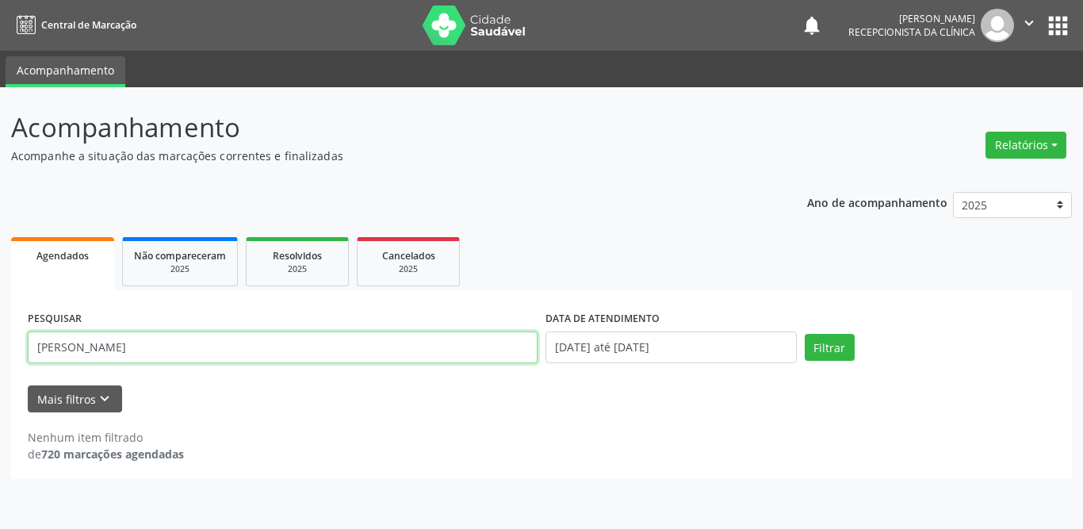
drag, startPoint x: 121, startPoint y: 341, endPoint x: 0, endPoint y: 332, distance: 120.8
click at [0, 332] on div "Acompanhamento Acompanhe a situação das marcações correntes e finalizadas Relat…" at bounding box center [541, 308] width 1083 height 442
type input "q"
type input "alane"
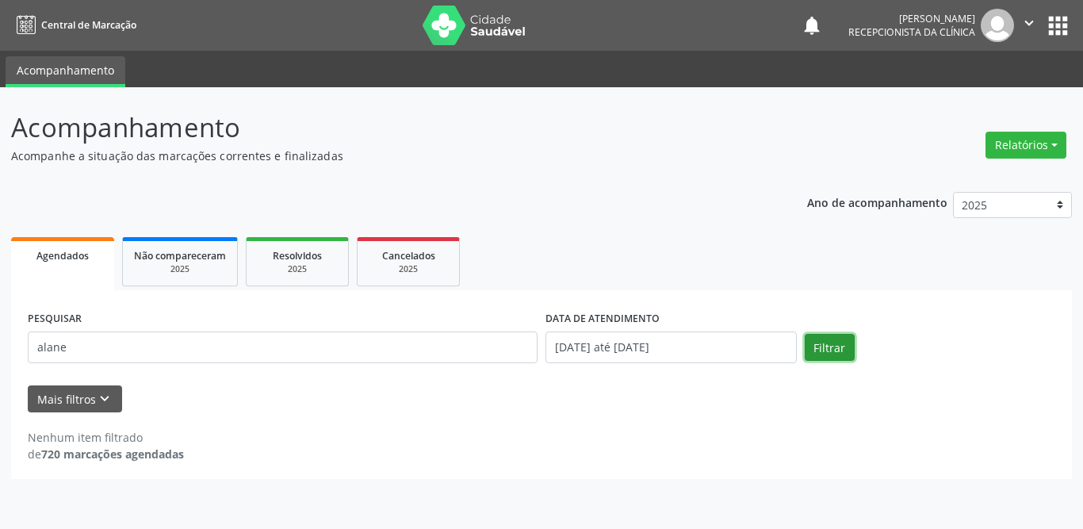
click at [821, 349] on button "Filtrar" at bounding box center [830, 347] width 50 height 27
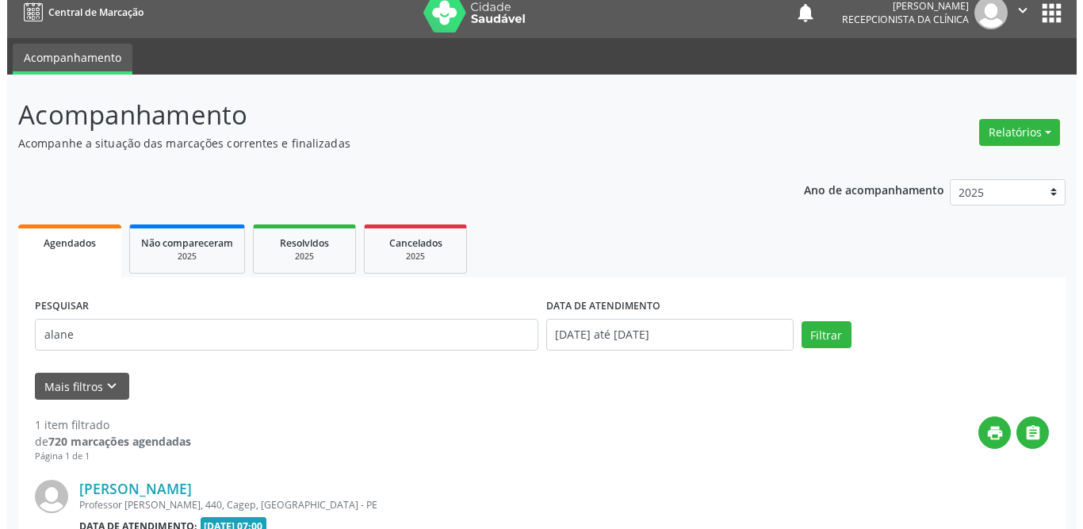
scroll to position [189, 0]
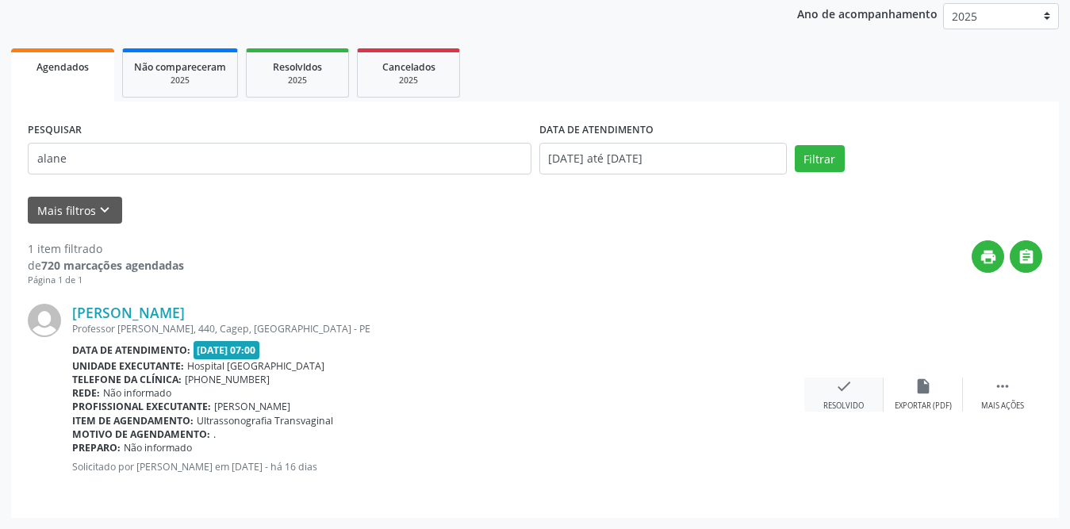
click at [847, 394] on icon "check" at bounding box center [843, 385] width 17 height 17
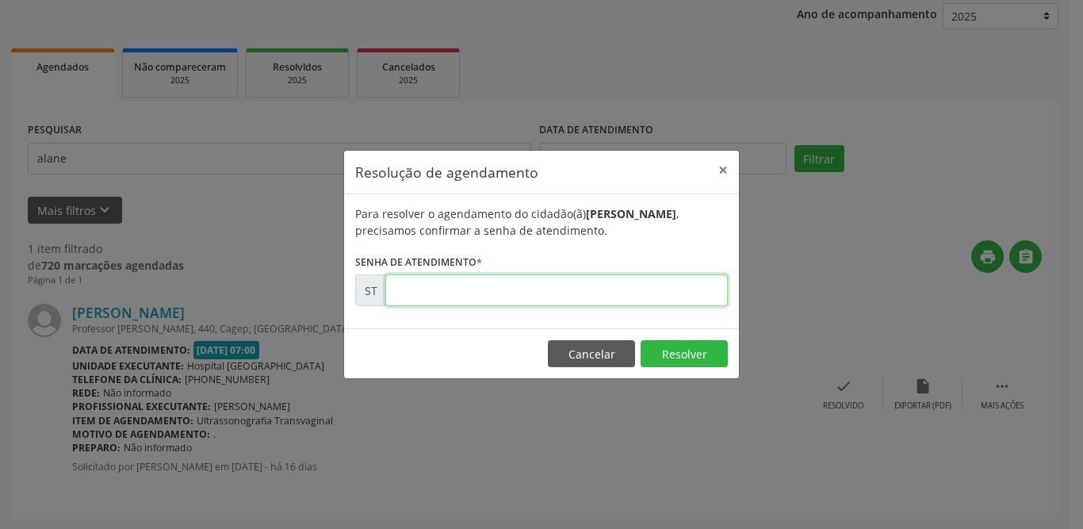
click at [486, 293] on input "text" at bounding box center [556, 290] width 343 height 32
type input "00024860"
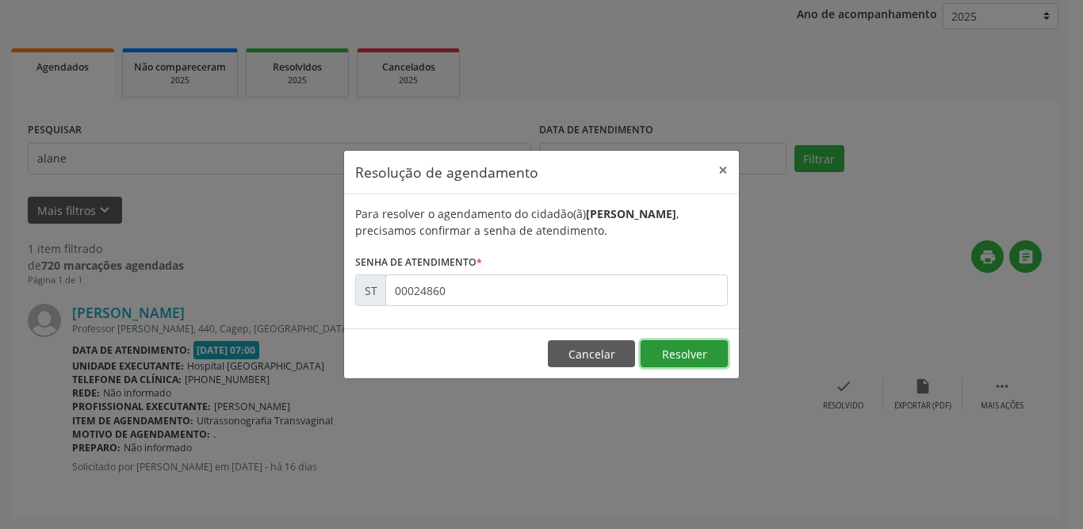
click at [710, 358] on button "Resolver" at bounding box center [684, 353] width 87 height 27
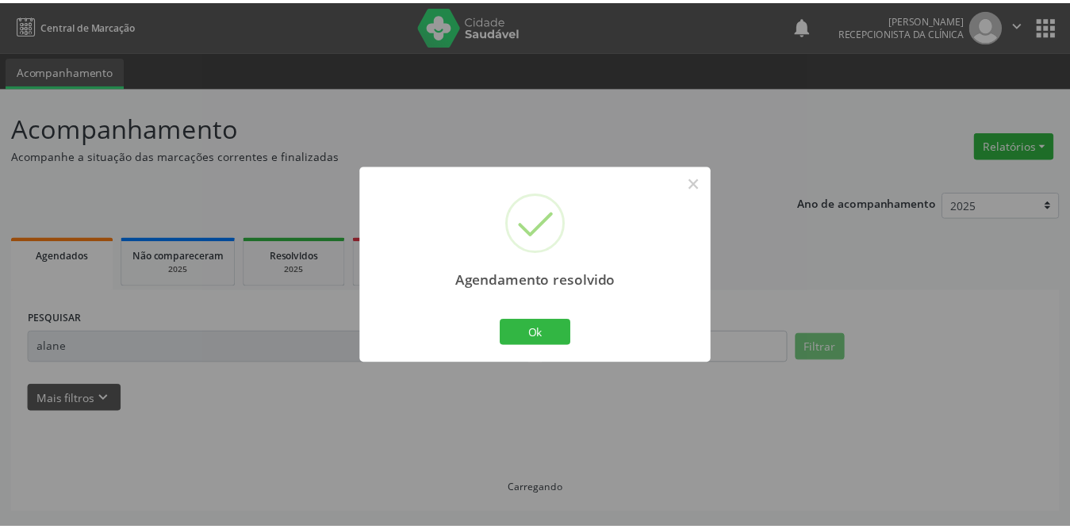
scroll to position [0, 0]
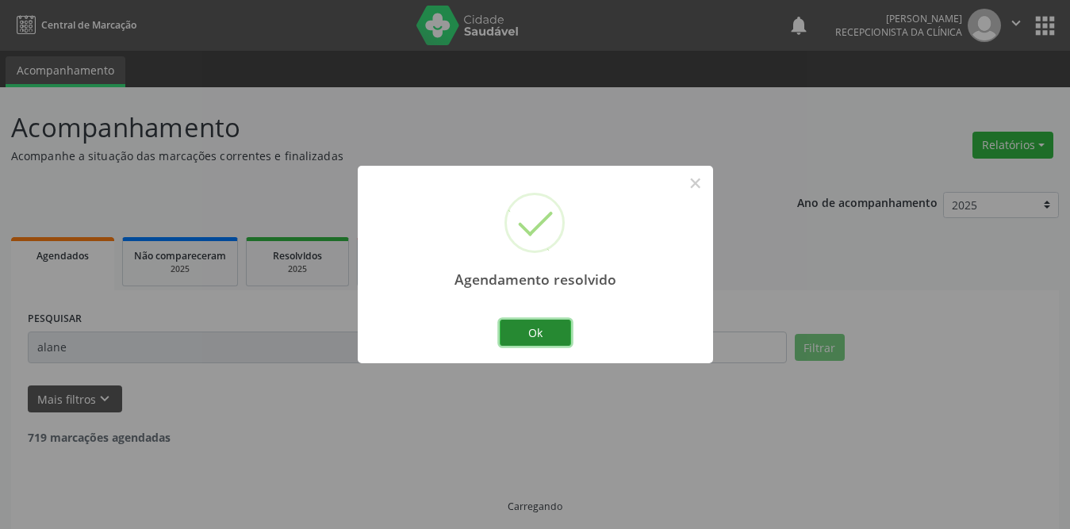
click at [528, 330] on button "Ok" at bounding box center [535, 333] width 71 height 27
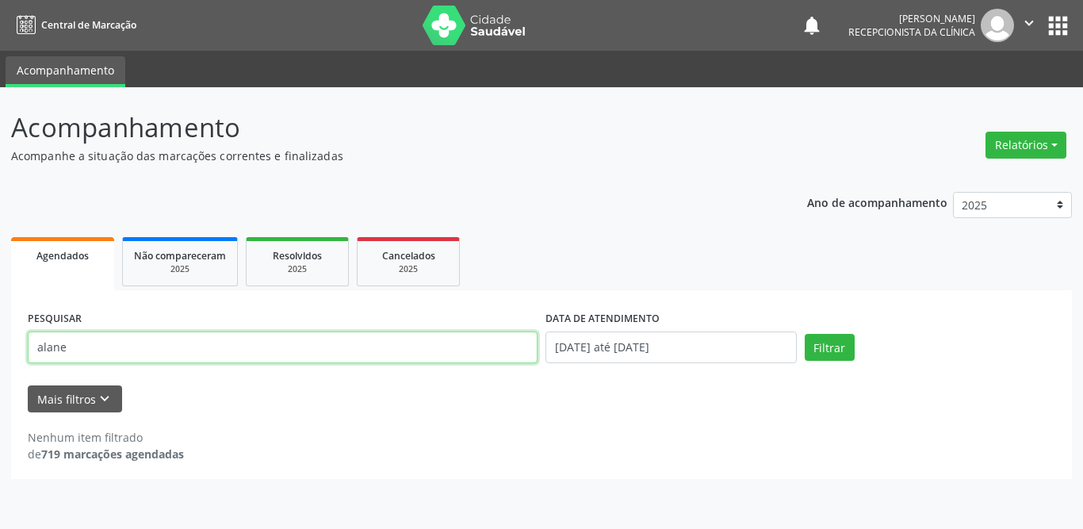
drag, startPoint x: 178, startPoint y: 349, endPoint x: 0, endPoint y: 343, distance: 177.7
click at [0, 343] on div "Acompanhamento Acompanhe a situação das marcações correntes e finalizadas Relat…" at bounding box center [541, 308] width 1083 height 442
type input "[PERSON_NAME] no"
click at [805, 334] on button "Filtrar" at bounding box center [830, 347] width 50 height 27
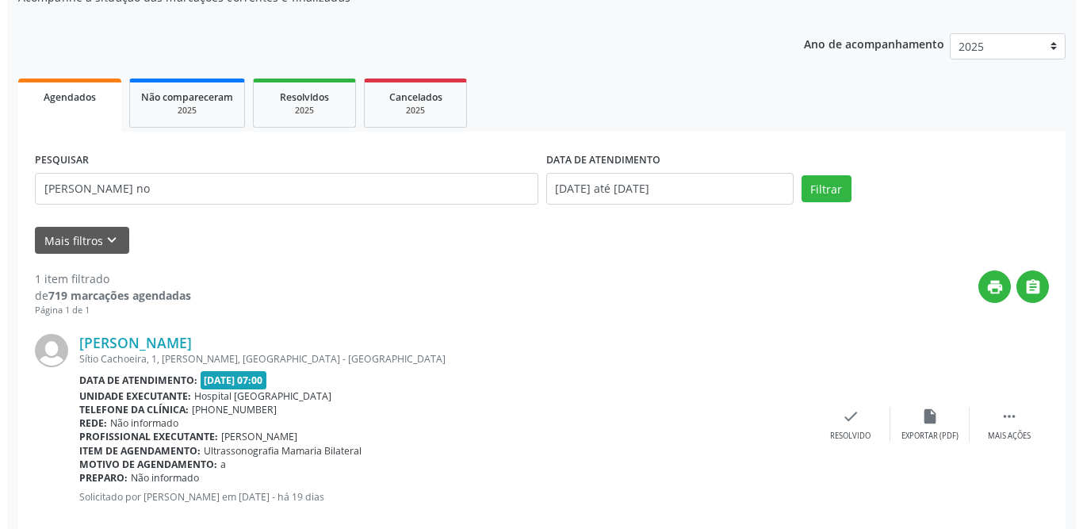
scroll to position [189, 0]
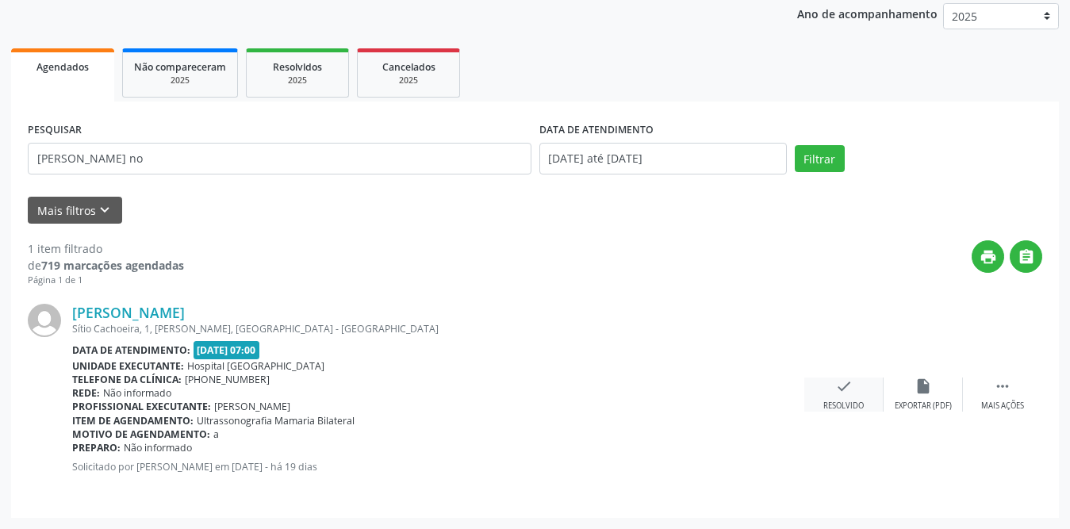
click at [836, 390] on icon "check" at bounding box center [843, 385] width 17 height 17
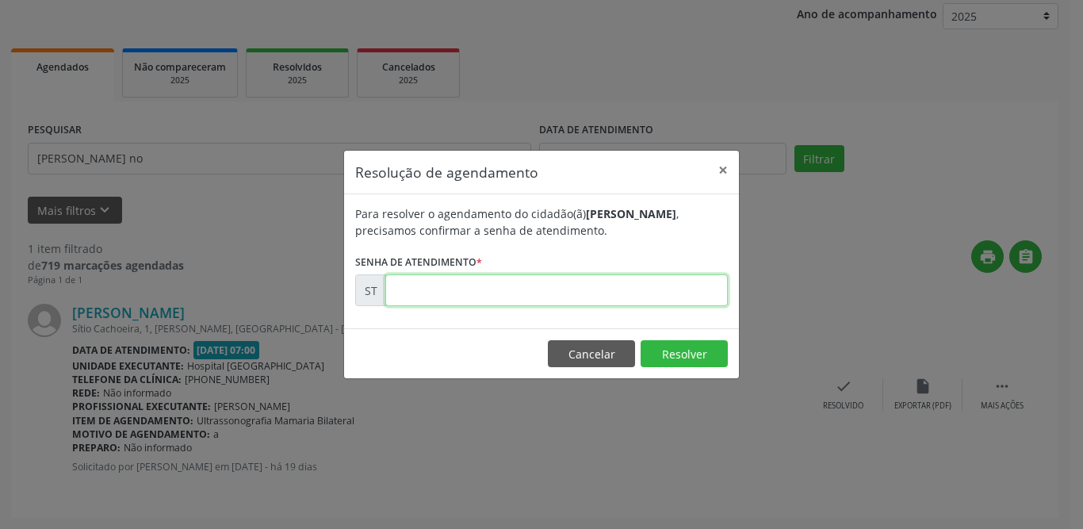
click at [501, 289] on input "text" at bounding box center [556, 290] width 343 height 32
type input "00023754"
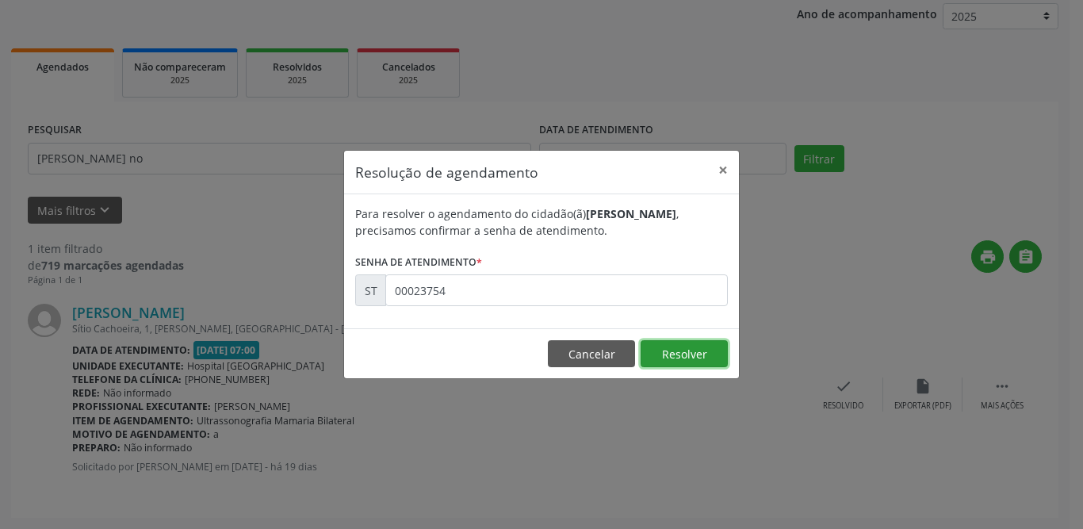
click at [678, 350] on button "Resolver" at bounding box center [684, 353] width 87 height 27
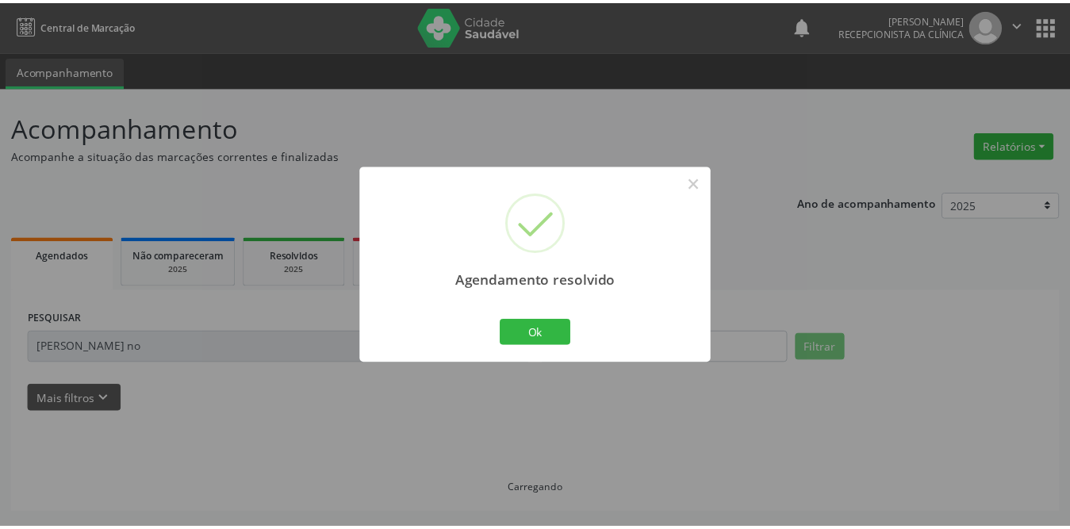
scroll to position [0, 0]
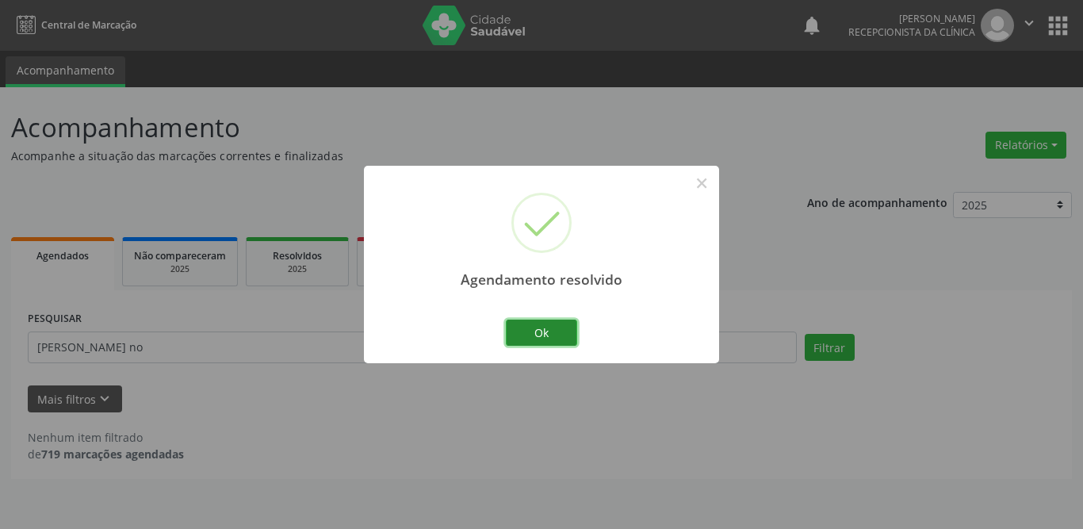
click at [527, 330] on button "Ok" at bounding box center [541, 333] width 71 height 27
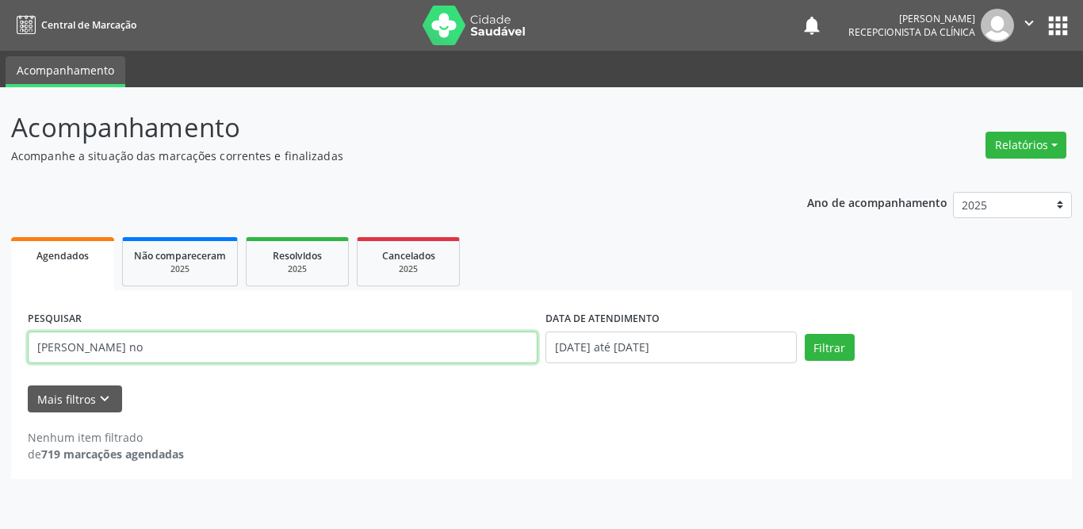
drag, startPoint x: 128, startPoint y: 352, endPoint x: 0, endPoint y: 349, distance: 127.7
click at [0, 349] on div "Acompanhamento Acompanhe a situação das marcações correntes e finalizadas Relat…" at bounding box center [541, 308] width 1083 height 442
type input "juliane"
click at [805, 334] on button "Filtrar" at bounding box center [830, 347] width 50 height 27
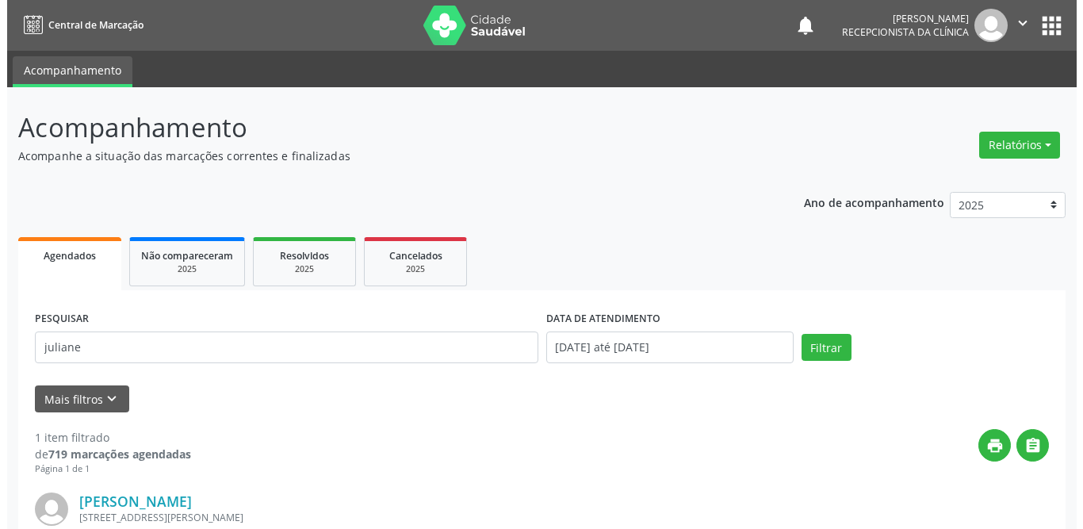
scroll to position [189, 0]
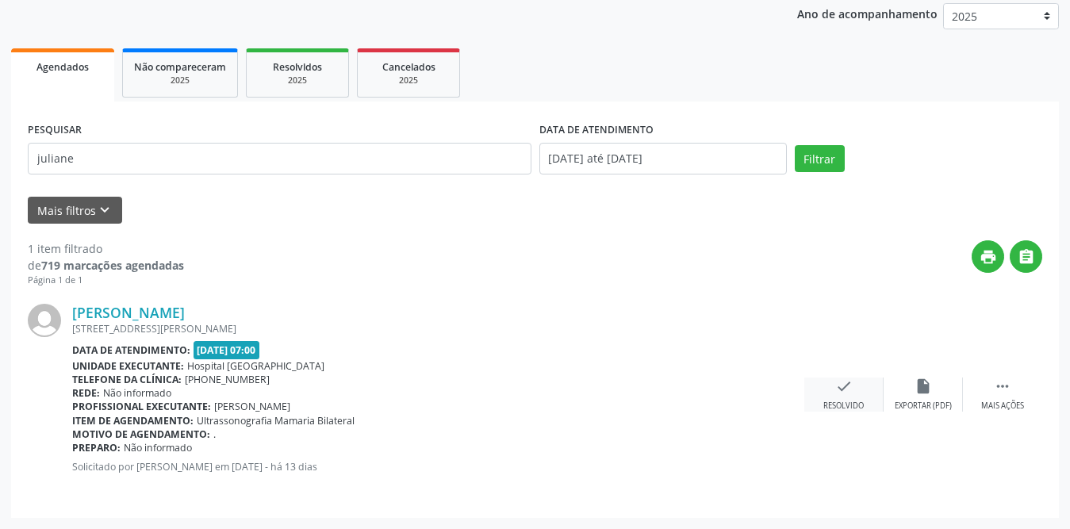
click at [862, 394] on div "check Resolvido" at bounding box center [843, 394] width 79 height 34
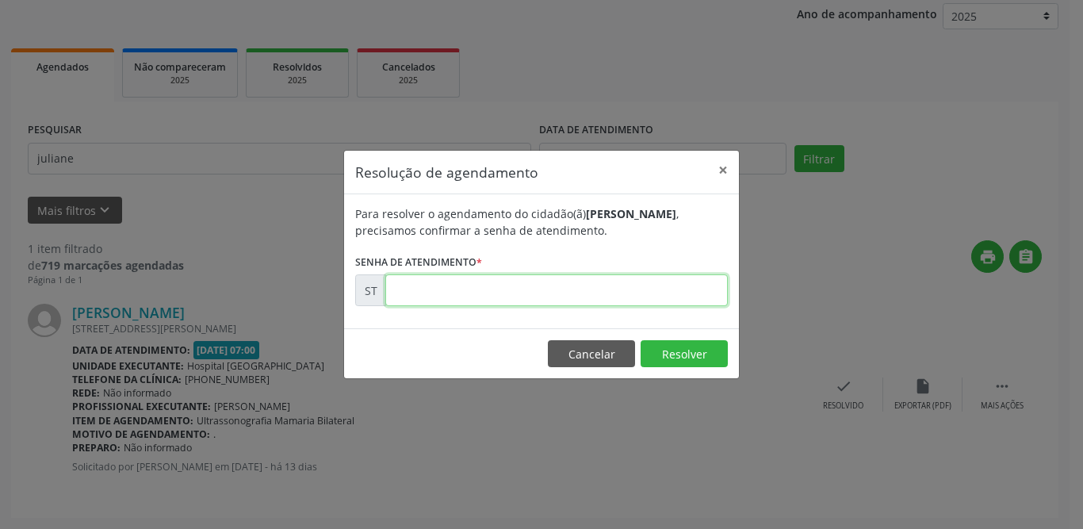
click at [530, 290] on input "text" at bounding box center [556, 290] width 343 height 32
type input "00026584"
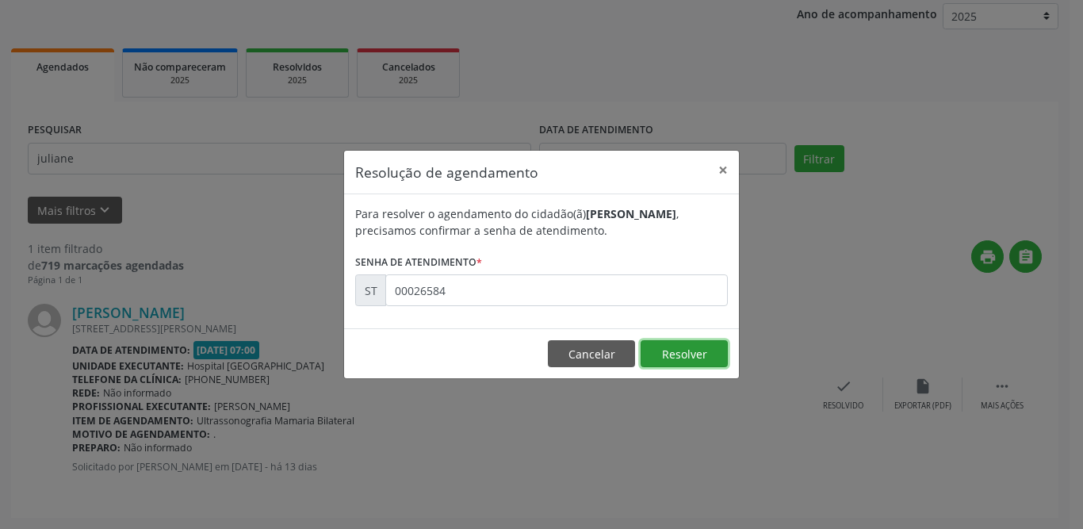
click at [678, 352] on button "Resolver" at bounding box center [684, 353] width 87 height 27
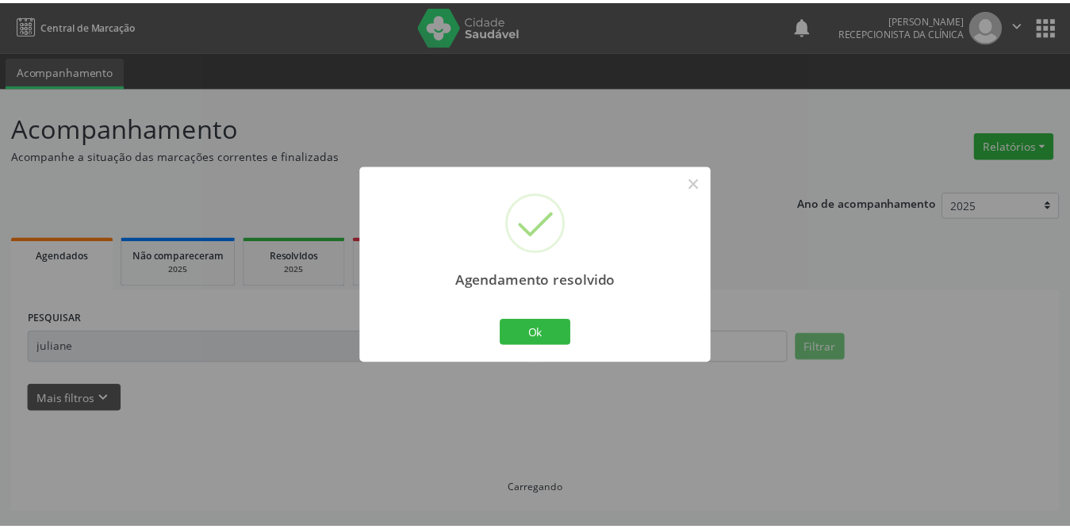
scroll to position [0, 0]
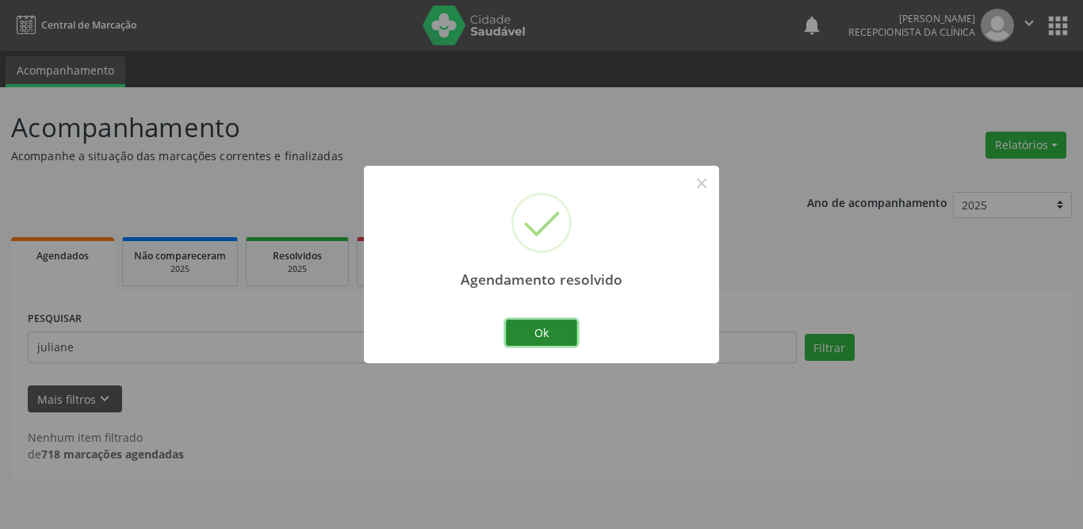
click at [534, 335] on button "Ok" at bounding box center [541, 333] width 71 height 27
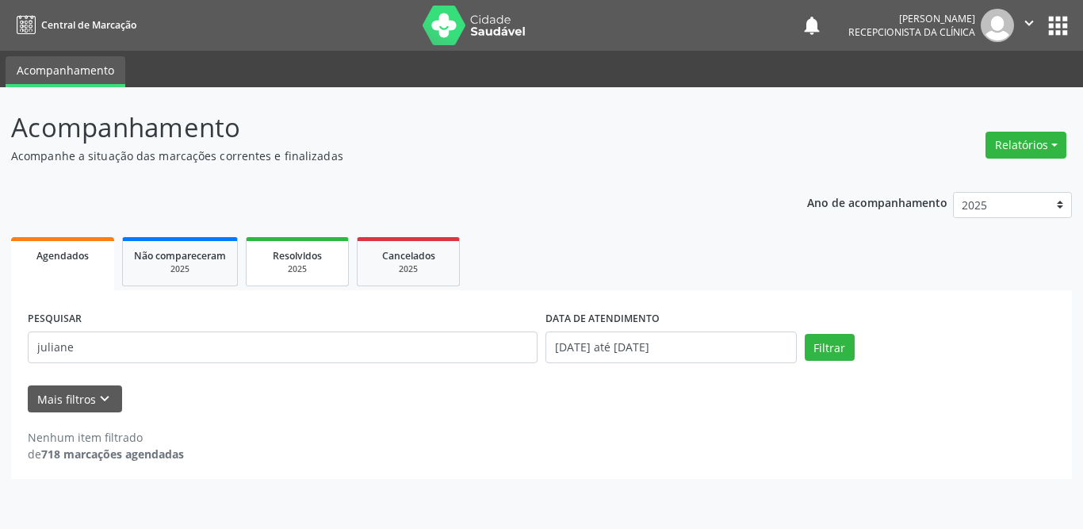
click at [315, 251] on span "Resolvidos" at bounding box center [297, 255] width 49 height 13
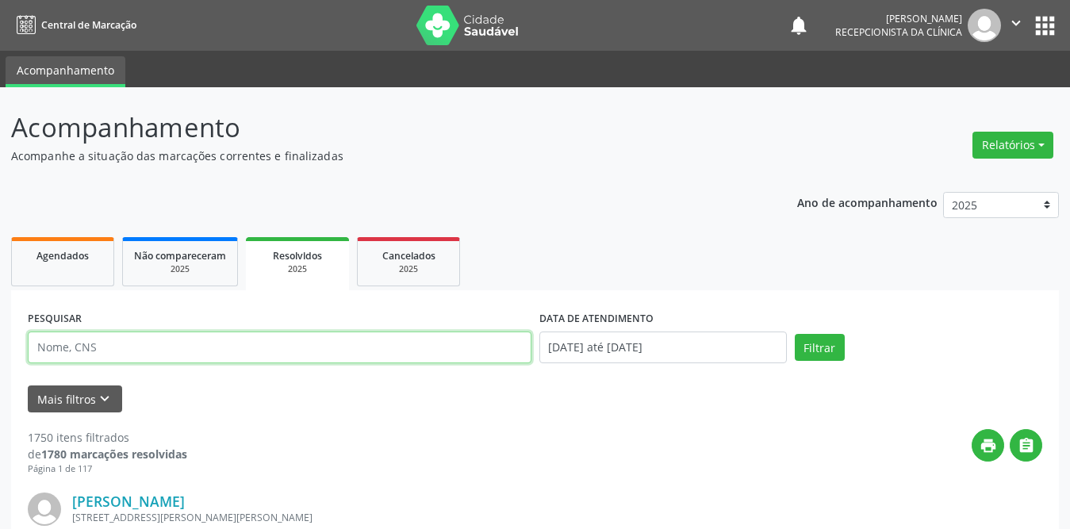
click at [150, 346] on input "text" at bounding box center [279, 347] width 503 height 32
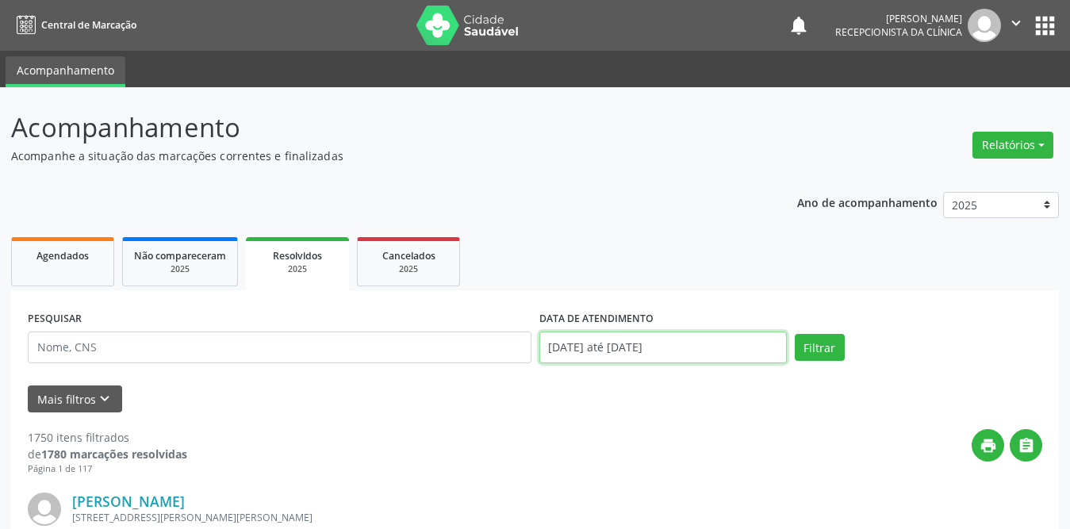
click at [712, 348] on input "[DATE] até [DATE]" at bounding box center [662, 347] width 247 height 32
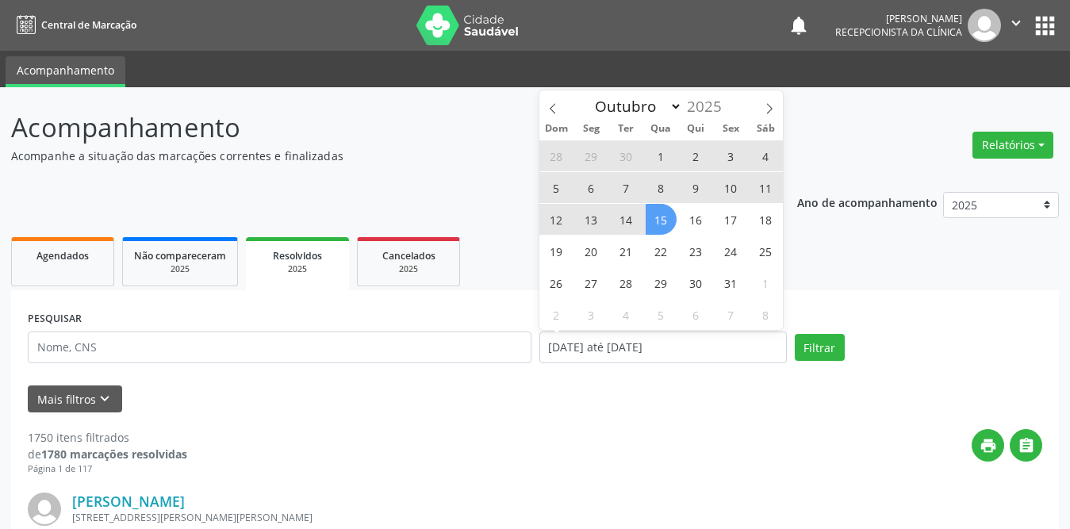
click at [667, 154] on span "1" at bounding box center [660, 155] width 31 height 31
type input "01/10/2025"
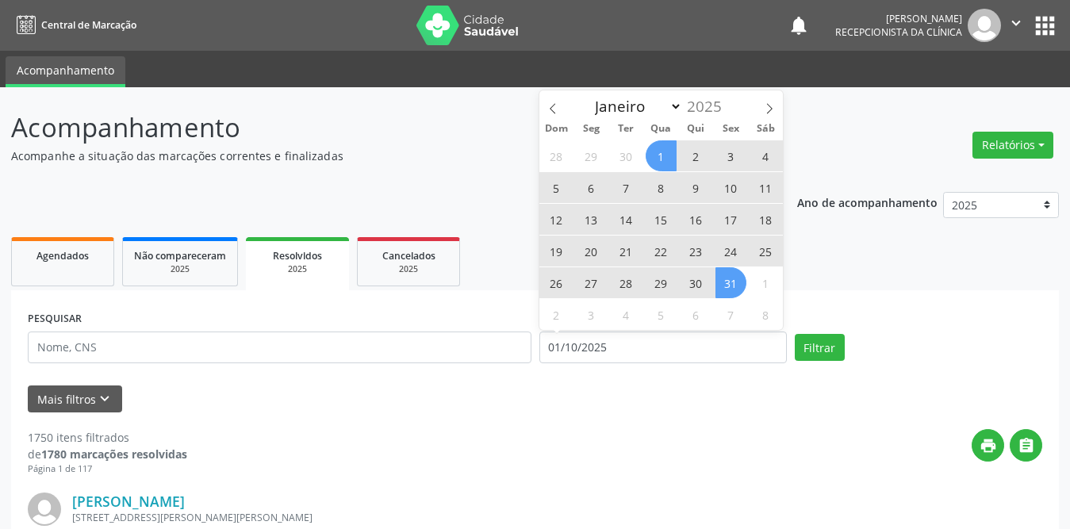
click at [728, 285] on span "31" at bounding box center [730, 282] width 31 height 31
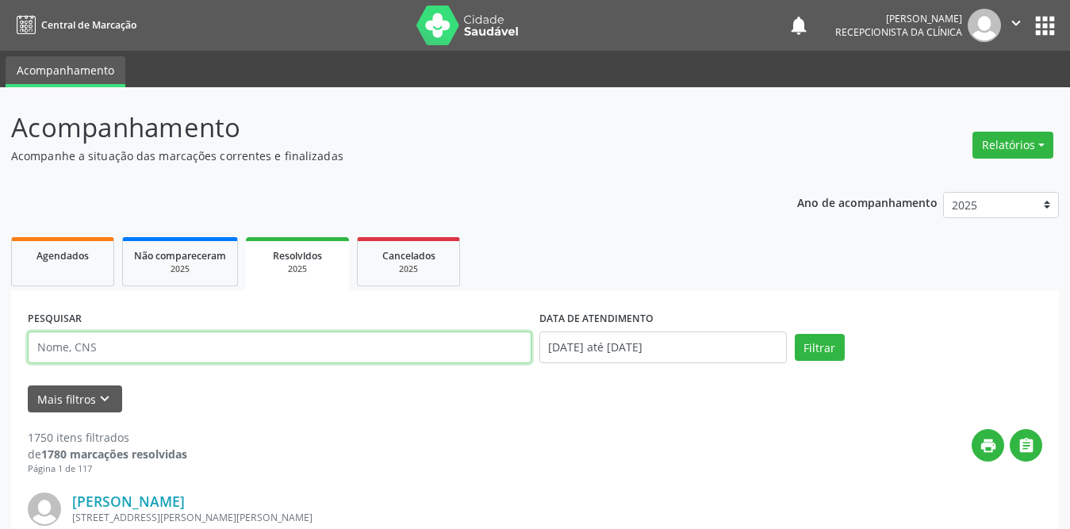
click at [277, 339] on input "text" at bounding box center [279, 347] width 503 height 32
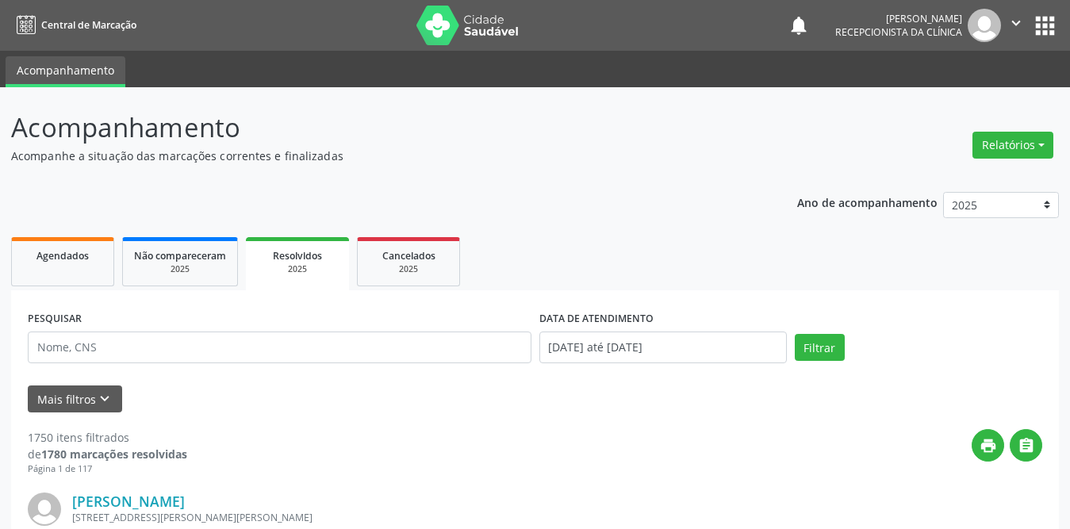
click at [86, 400] on button "Mais filtros keyboard_arrow_down" at bounding box center [75, 399] width 94 height 28
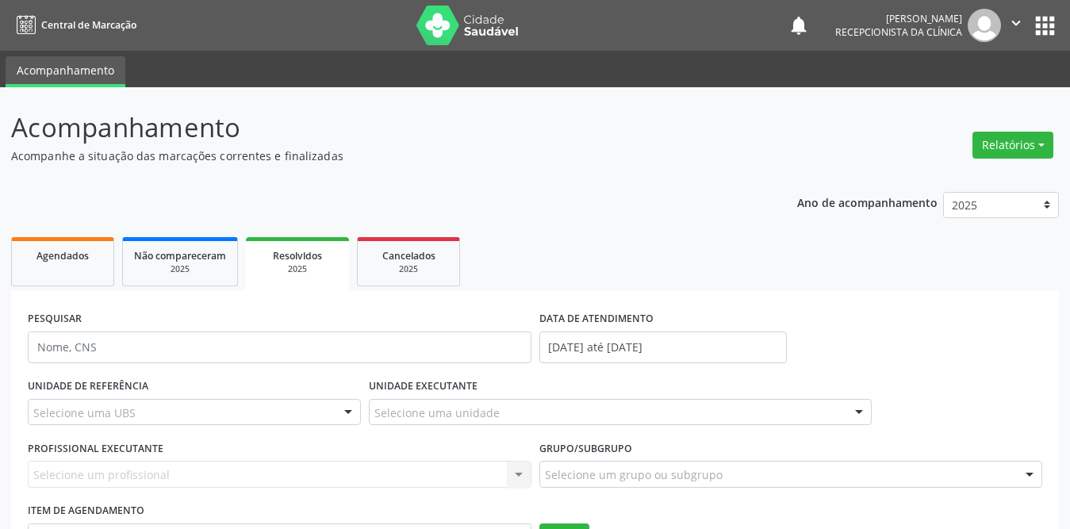
scroll to position [159, 0]
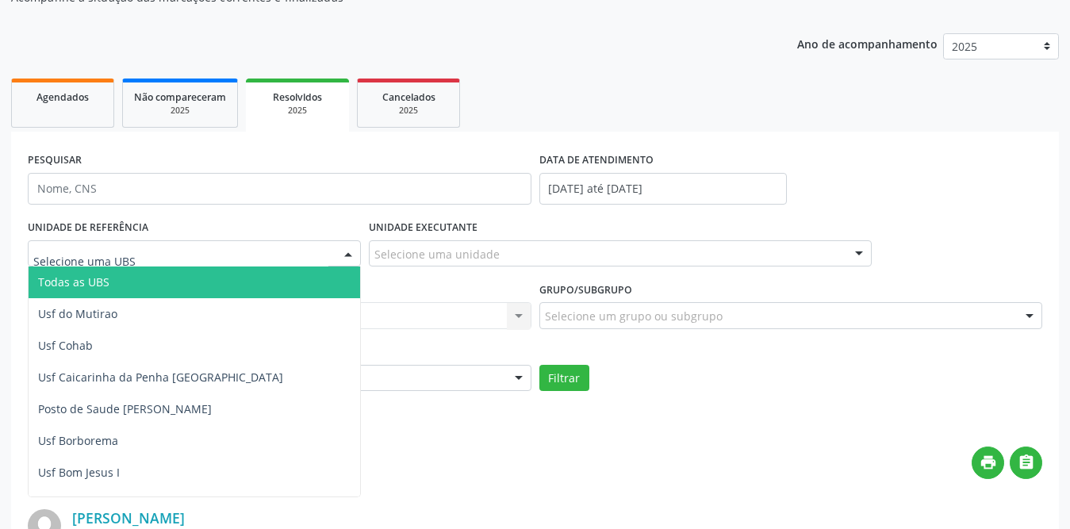
click at [198, 243] on div at bounding box center [194, 253] width 333 height 27
click at [147, 286] on span "Todas as UBS" at bounding box center [223, 282] width 389 height 32
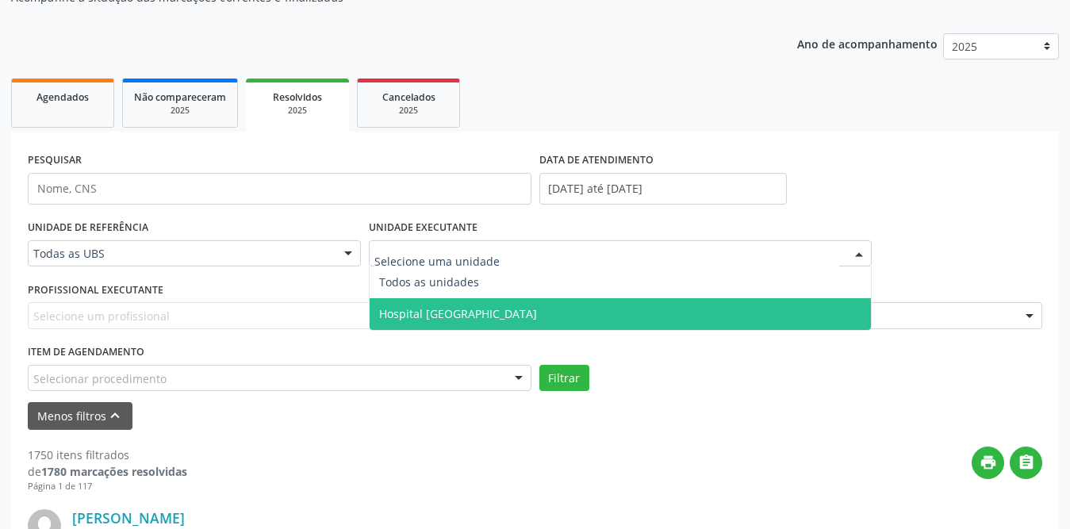
click at [435, 312] on span "Hospital [GEOGRAPHIC_DATA]" at bounding box center [458, 313] width 158 height 15
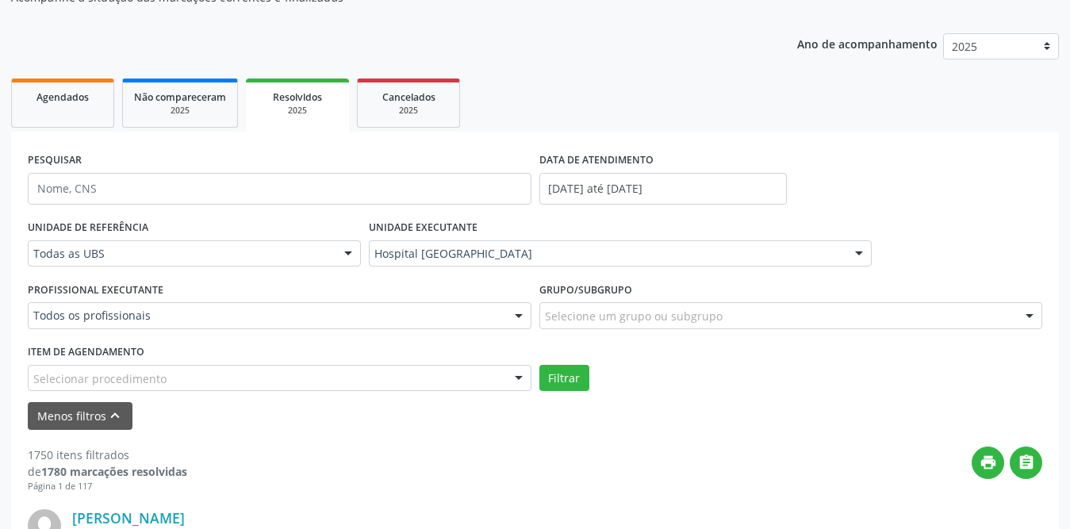
click at [460, 313] on span "Hospital [GEOGRAPHIC_DATA]" at bounding box center [461, 313] width 165 height 15
click at [924, 209] on div "PESQUISAR DATA DE ATENDIMENTO [DATE] até [DATE]" at bounding box center [535, 181] width 1022 height 67
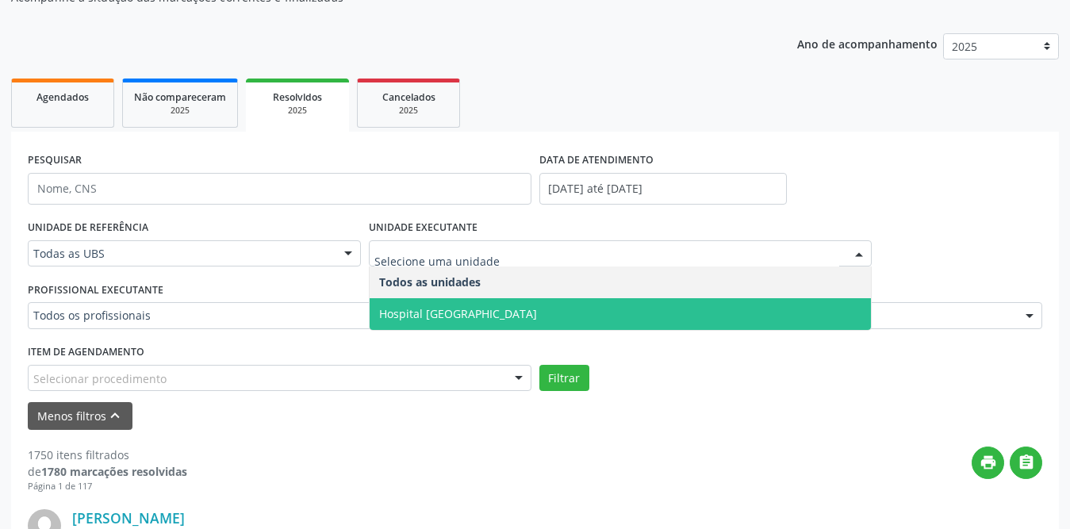
click at [435, 316] on span "Hospital [GEOGRAPHIC_DATA]" at bounding box center [458, 313] width 158 height 15
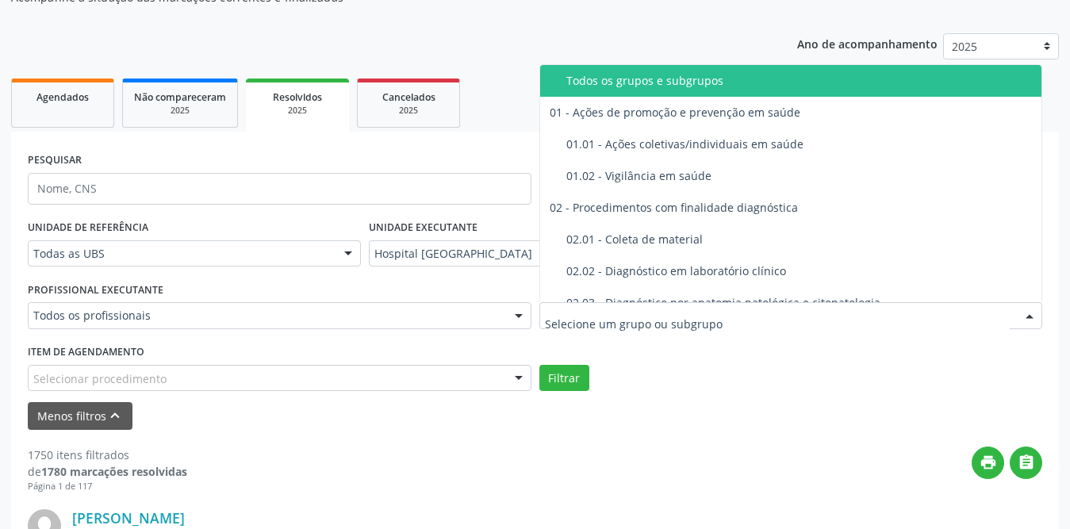
click at [638, 325] on div at bounding box center [790, 315] width 503 height 27
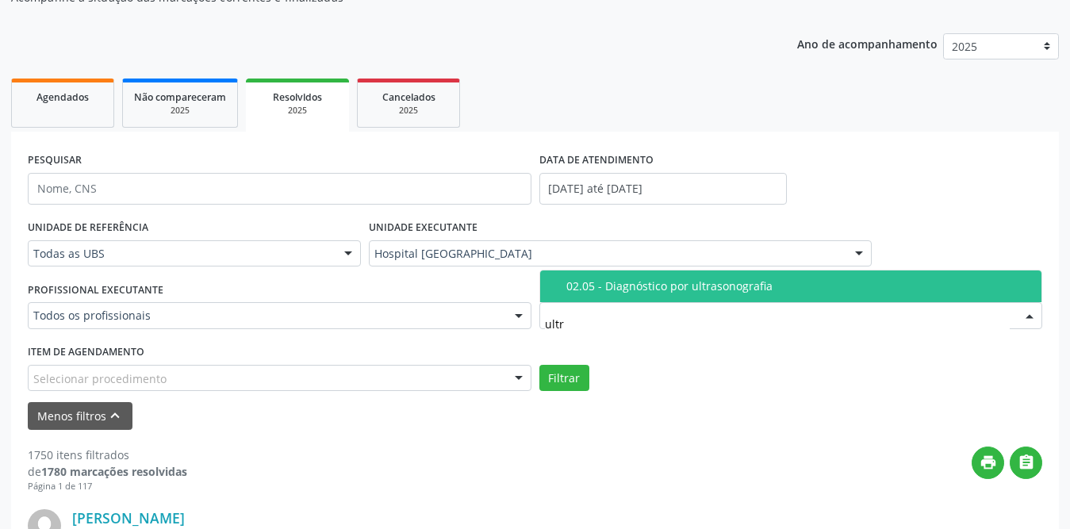
type input "ultra"
click at [658, 285] on div "02.05 - Diagnóstico por ultrasonografia" at bounding box center [799, 286] width 466 height 13
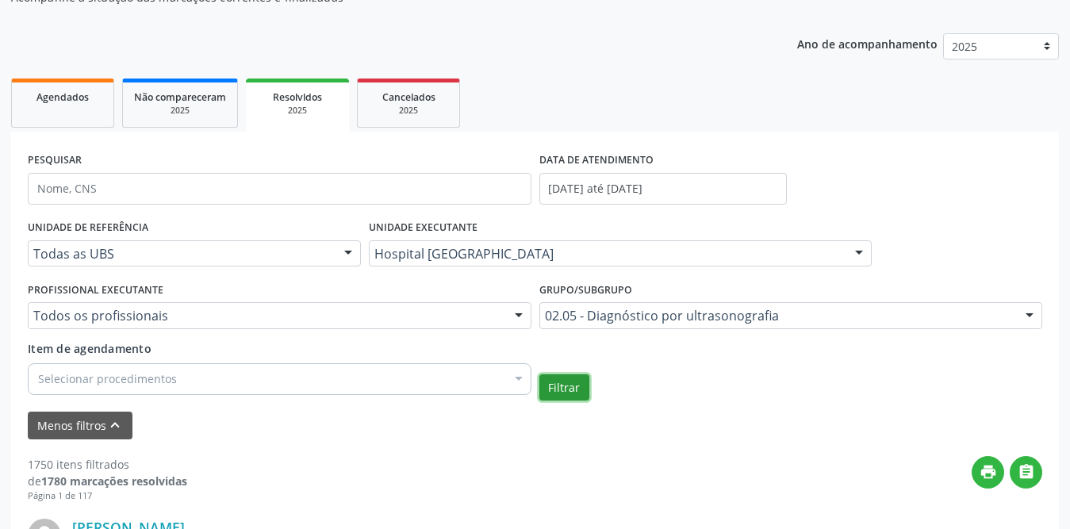
click at [567, 383] on button "Filtrar" at bounding box center [564, 387] width 50 height 27
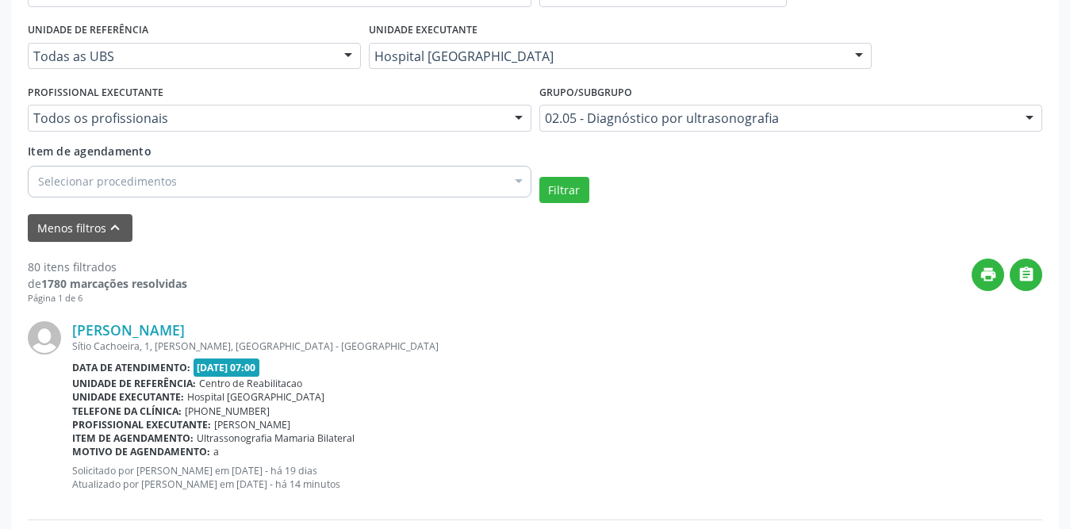
scroll to position [277, 0]
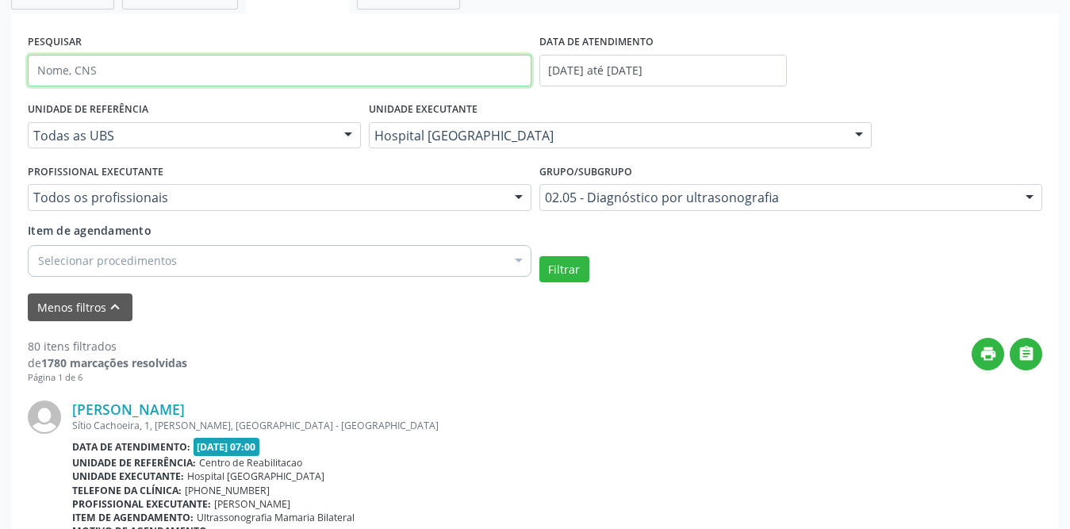
click at [194, 71] on input "text" at bounding box center [279, 71] width 503 height 32
paste input "[PERSON_NAME]"
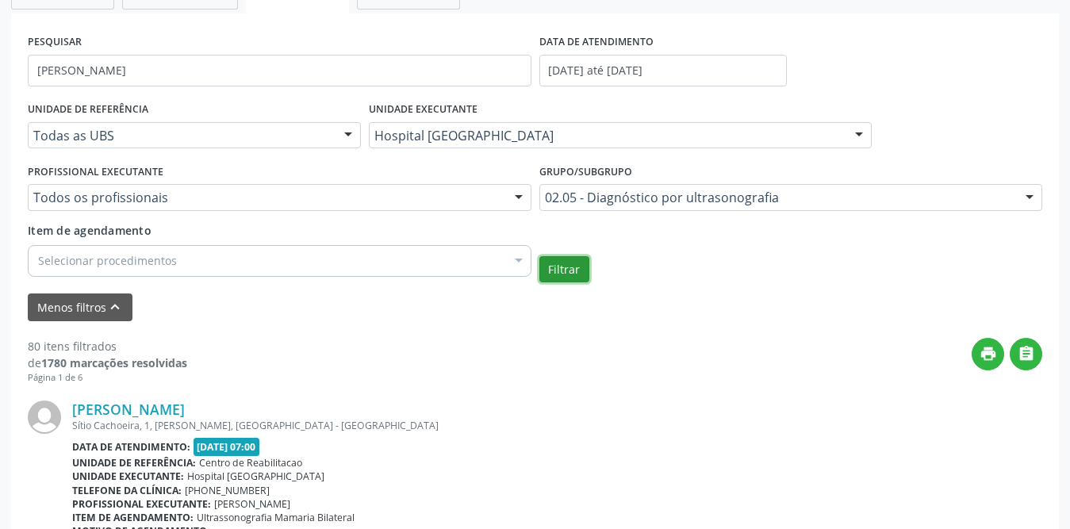
click at [559, 261] on button "Filtrar" at bounding box center [564, 269] width 50 height 27
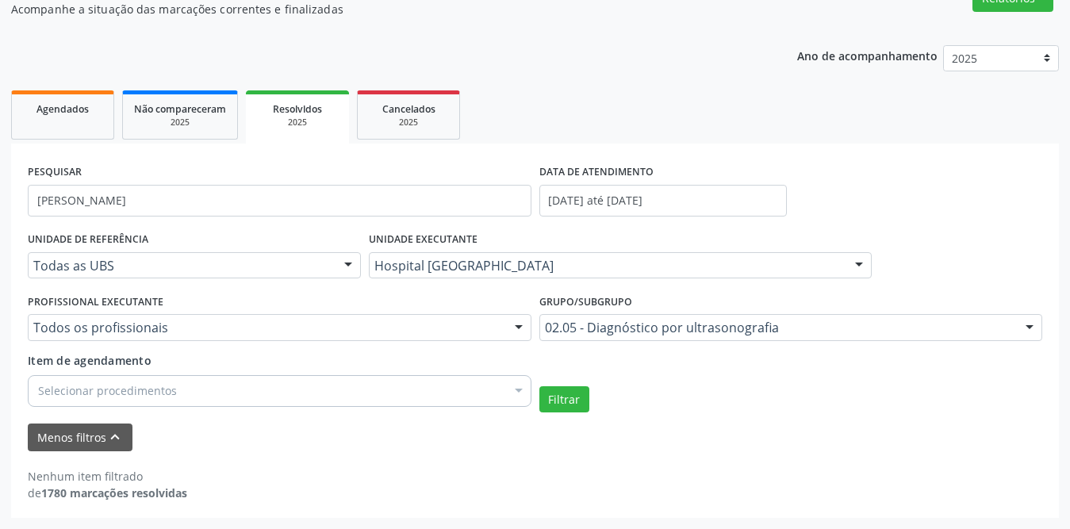
scroll to position [147, 0]
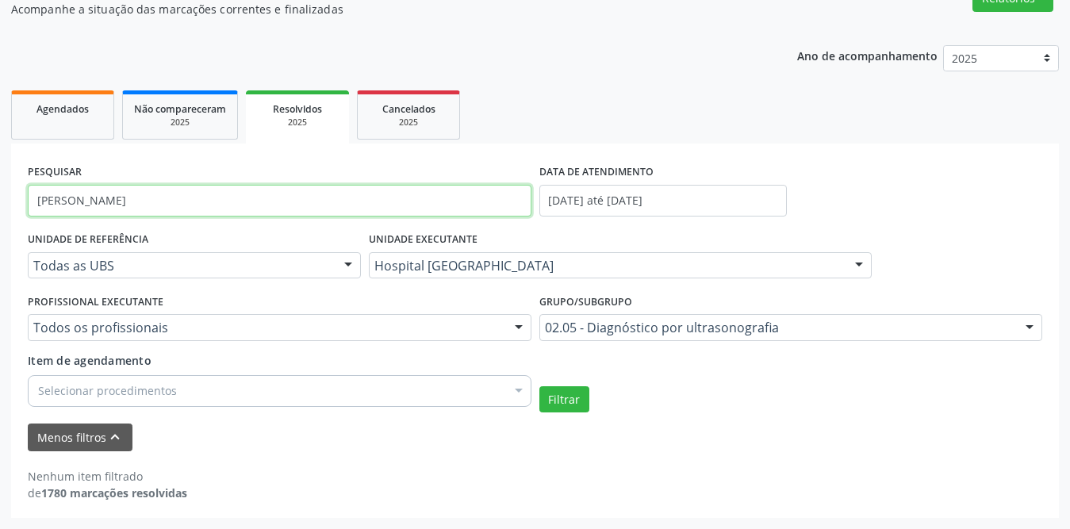
drag, startPoint x: 209, startPoint y: 202, endPoint x: 79, endPoint y: 201, distance: 129.2
click at [79, 201] on input "[PERSON_NAME]" at bounding box center [279, 201] width 503 height 32
type input "[PERSON_NAME]"
click at [539, 386] on button "Filtrar" at bounding box center [564, 399] width 50 height 27
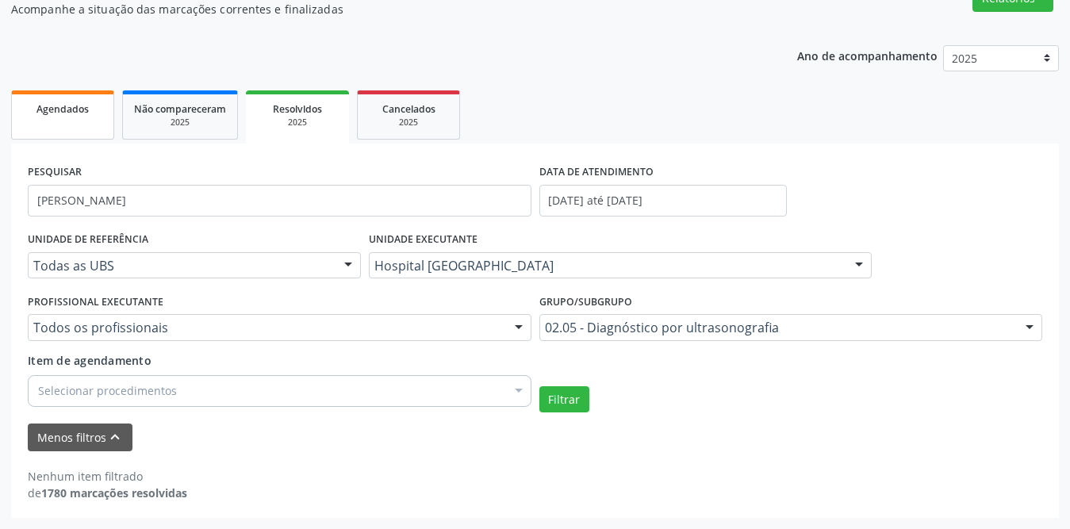
click at [64, 108] on span "Agendados" at bounding box center [62, 108] width 52 height 13
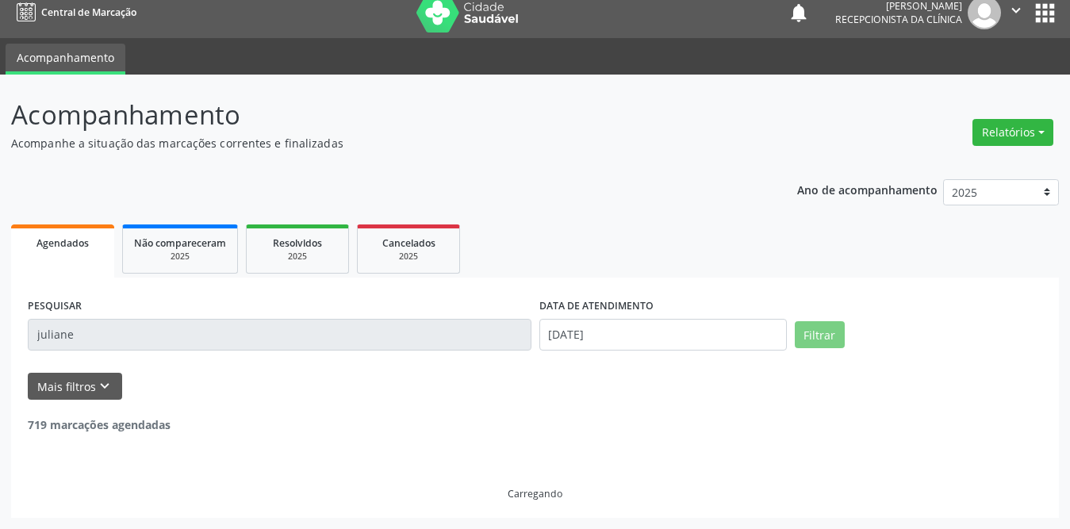
scroll to position [0, 0]
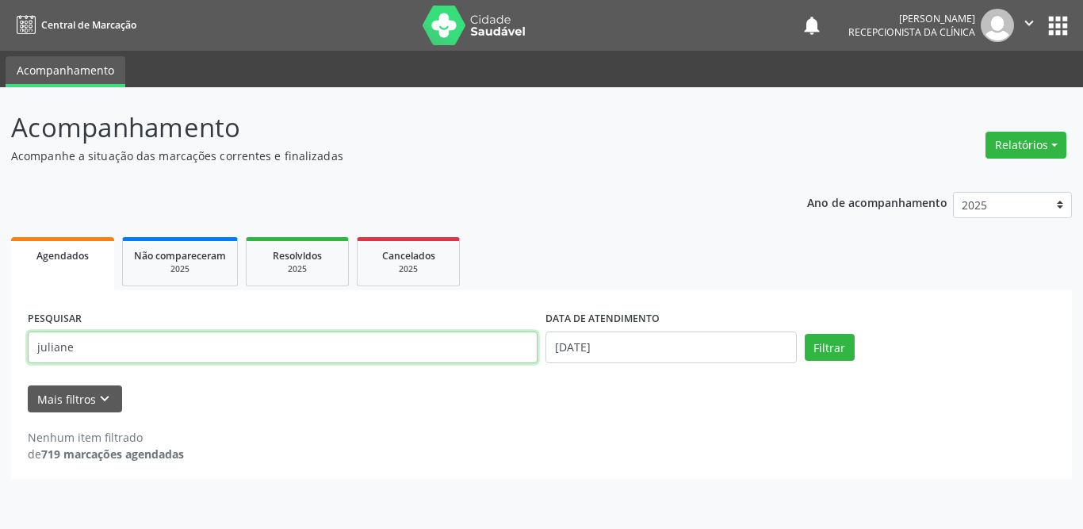
drag, startPoint x: 128, startPoint y: 352, endPoint x: 32, endPoint y: 350, distance: 96.7
click at [32, 350] on input "juliane" at bounding box center [283, 347] width 510 height 32
type input "[PERSON_NAME]"
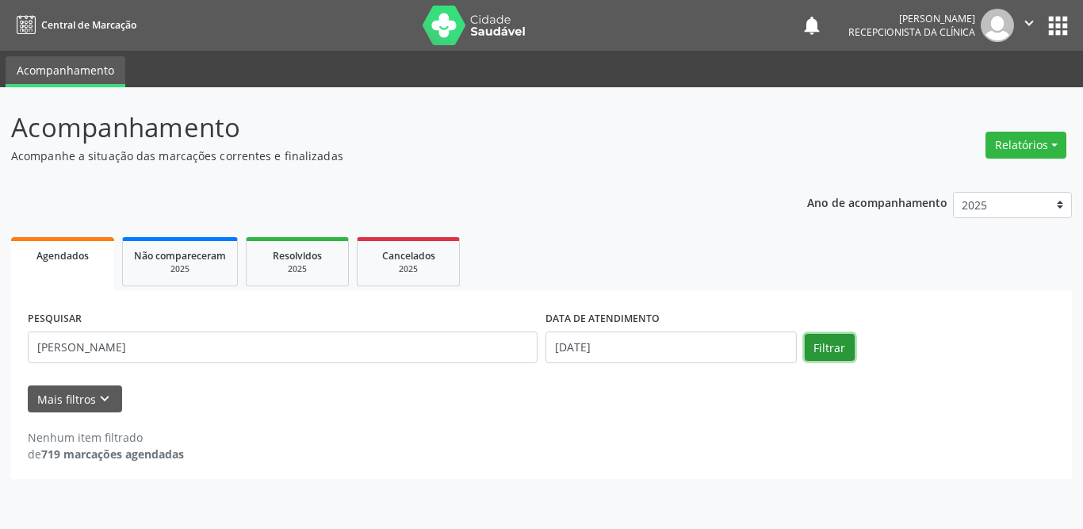
click at [839, 355] on button "Filtrar" at bounding box center [830, 347] width 50 height 27
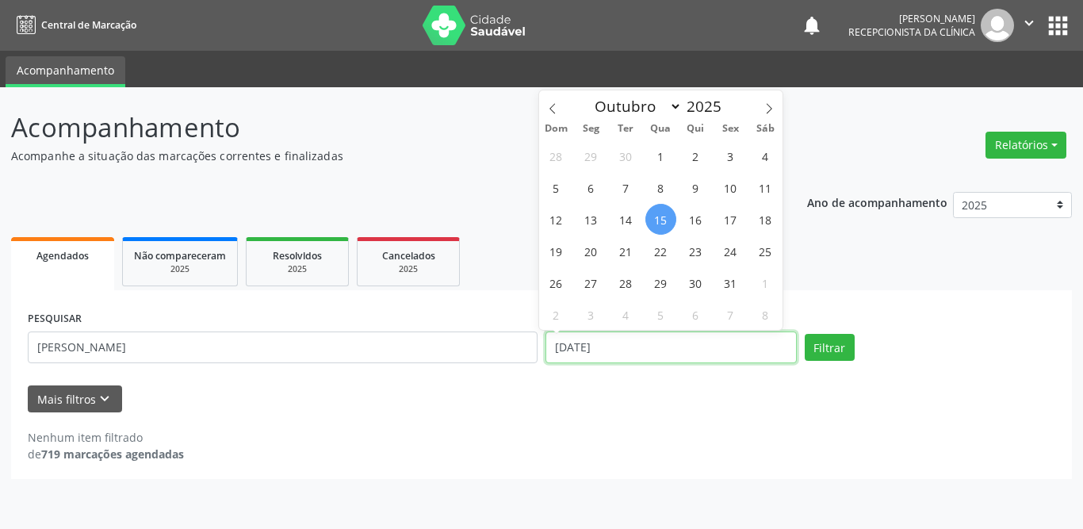
click at [568, 344] on input "[DATE]" at bounding box center [671, 347] width 251 height 32
click at [666, 147] on span "1" at bounding box center [660, 155] width 31 height 31
type input "01/10/2025"
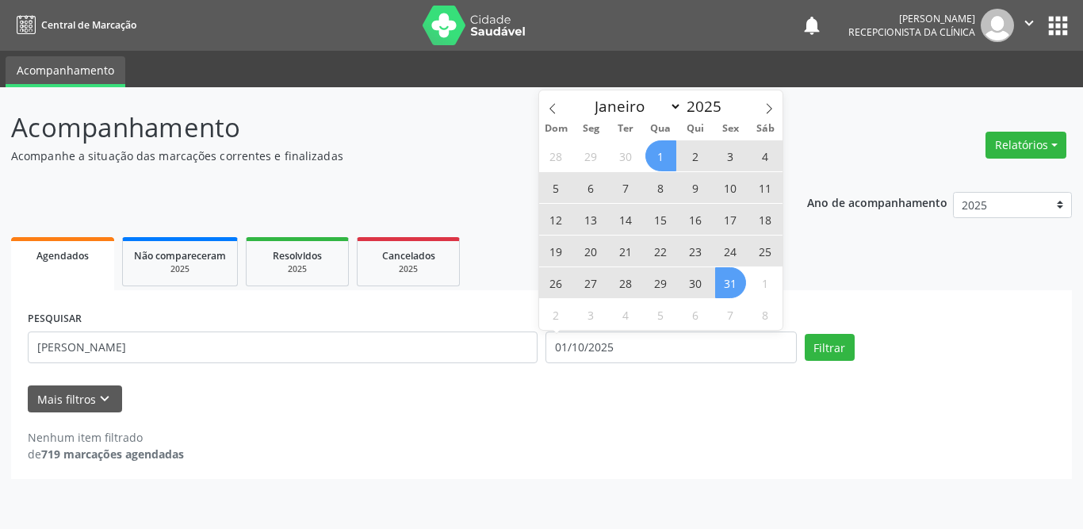
click at [729, 281] on span "31" at bounding box center [730, 282] width 31 height 31
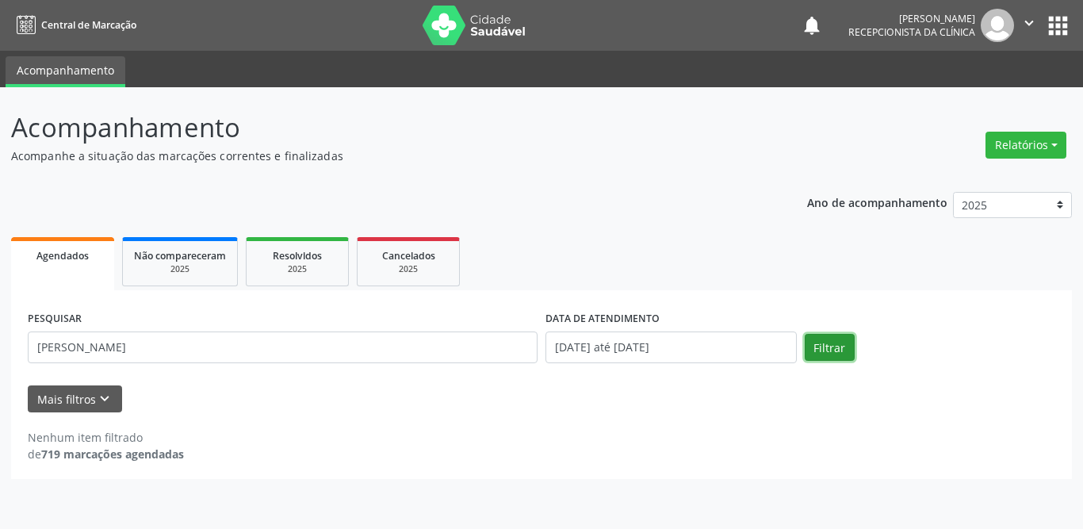
click at [815, 348] on button "Filtrar" at bounding box center [830, 347] width 50 height 27
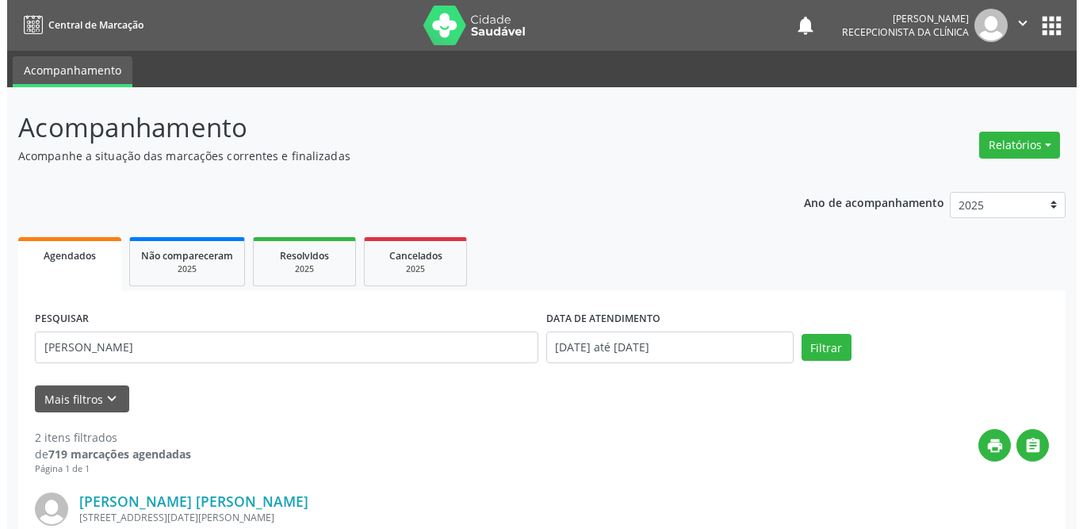
scroll to position [159, 0]
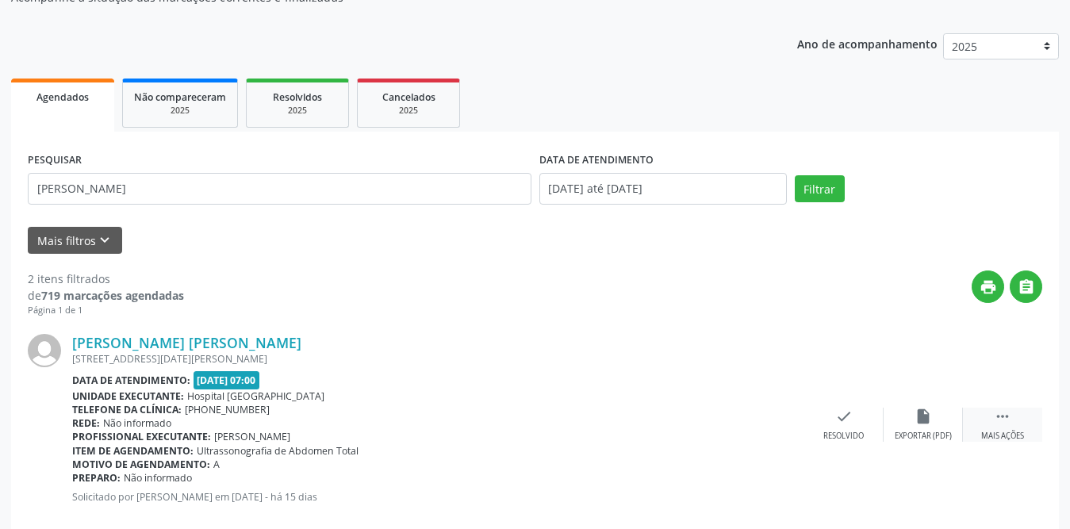
click at [995, 423] on icon "" at bounding box center [1002, 416] width 17 height 17
click at [756, 423] on icon "print" at bounding box center [764, 416] width 17 height 17
click at [607, 434] on div "Resolvido" at bounding box center [605, 436] width 40 height 11
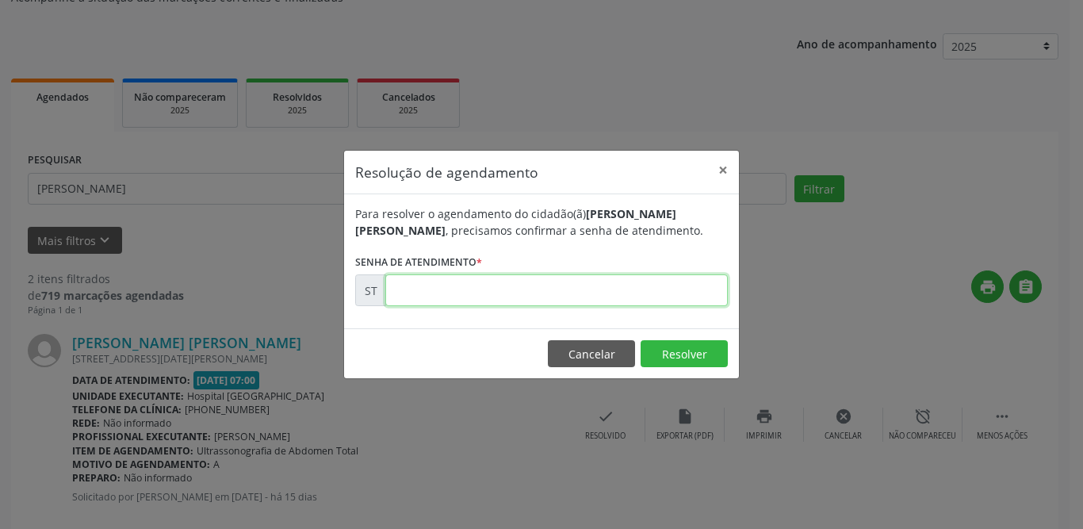
click at [554, 284] on input "text" at bounding box center [556, 290] width 343 height 32
type input "00025592"
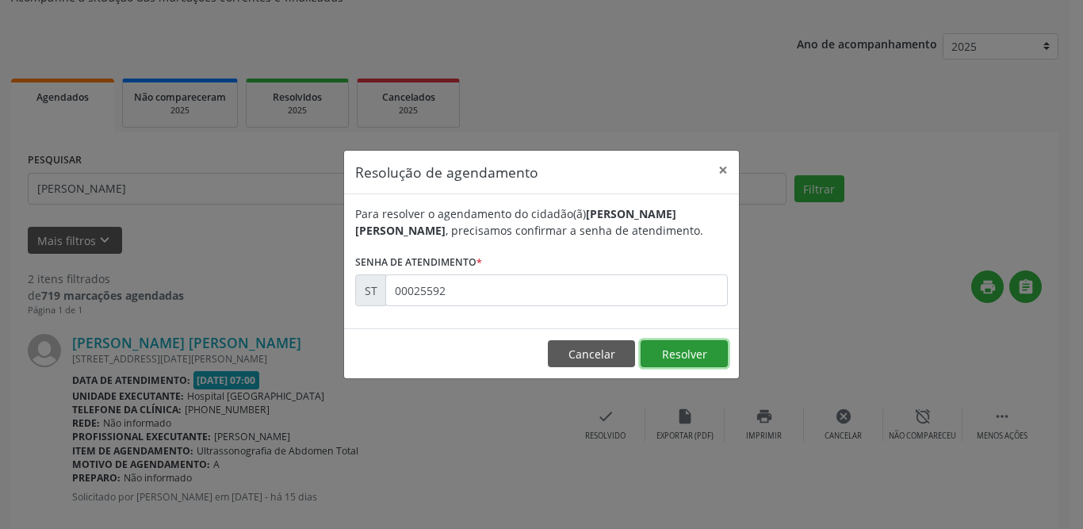
click at [681, 355] on button "Resolver" at bounding box center [684, 353] width 87 height 27
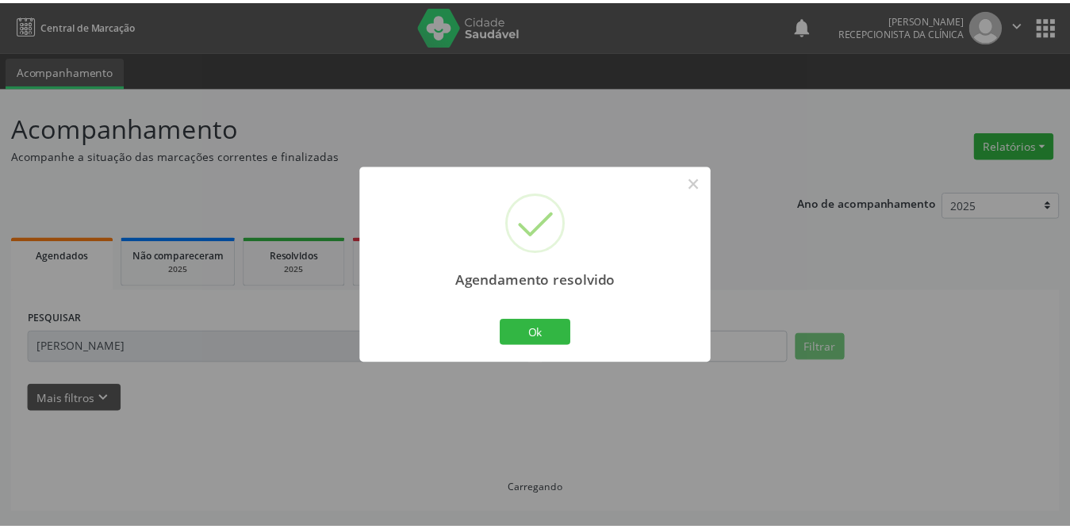
scroll to position [0, 0]
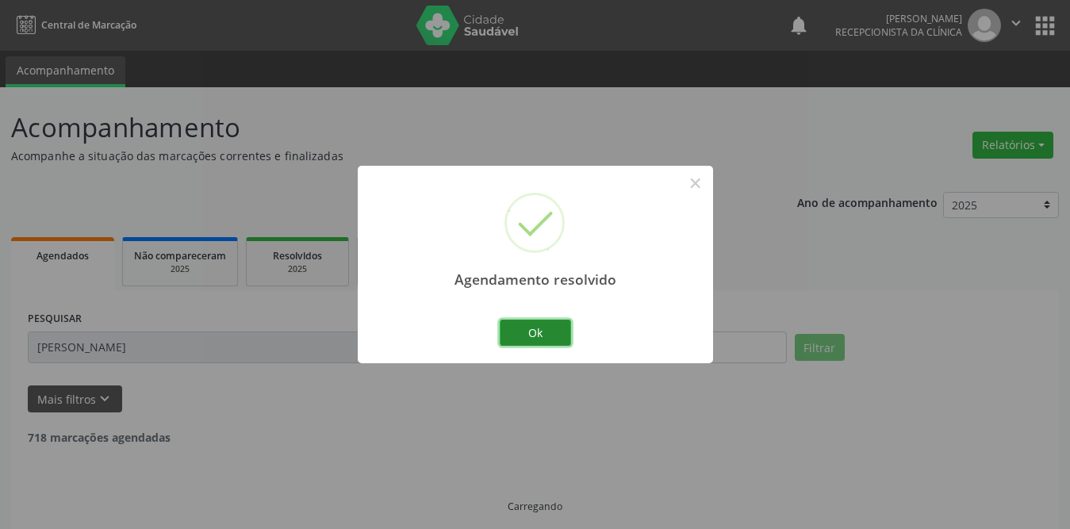
click at [558, 333] on button "Ok" at bounding box center [535, 333] width 71 height 27
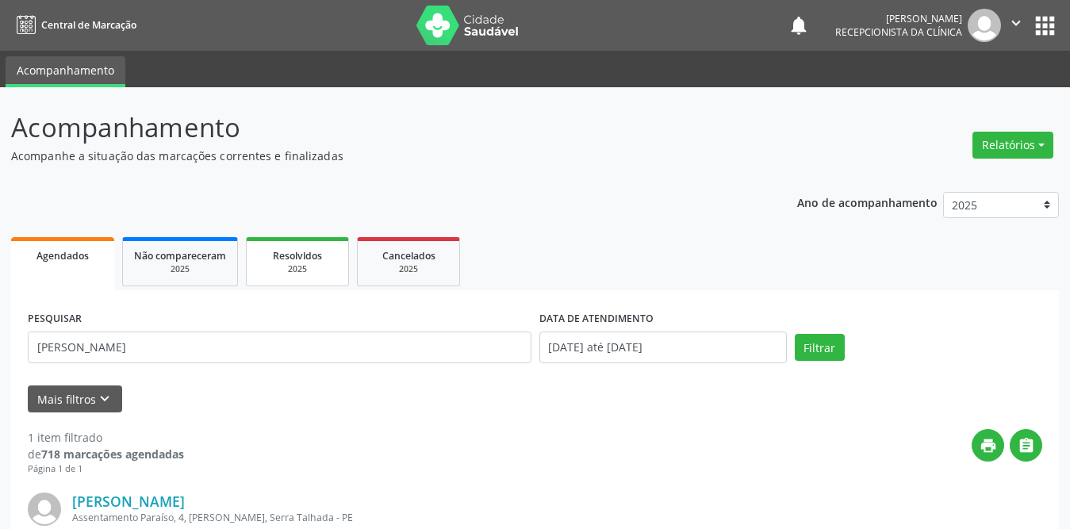
click at [335, 266] on div "2025" at bounding box center [297, 269] width 79 height 12
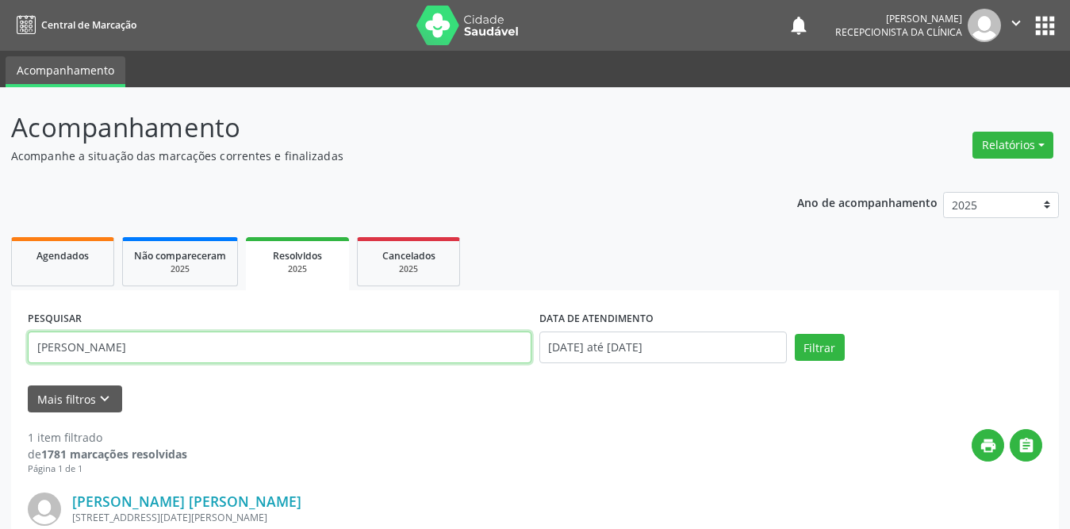
drag, startPoint x: 151, startPoint y: 352, endPoint x: 29, endPoint y: 348, distance: 122.2
click at [29, 348] on input "[PERSON_NAME]" at bounding box center [279, 347] width 503 height 32
click at [171, 348] on input "[PERSON_NAME]" at bounding box center [279, 347] width 503 height 32
type input "[PERSON_NAME]"
click at [794, 334] on button "Filtrar" at bounding box center [819, 347] width 50 height 27
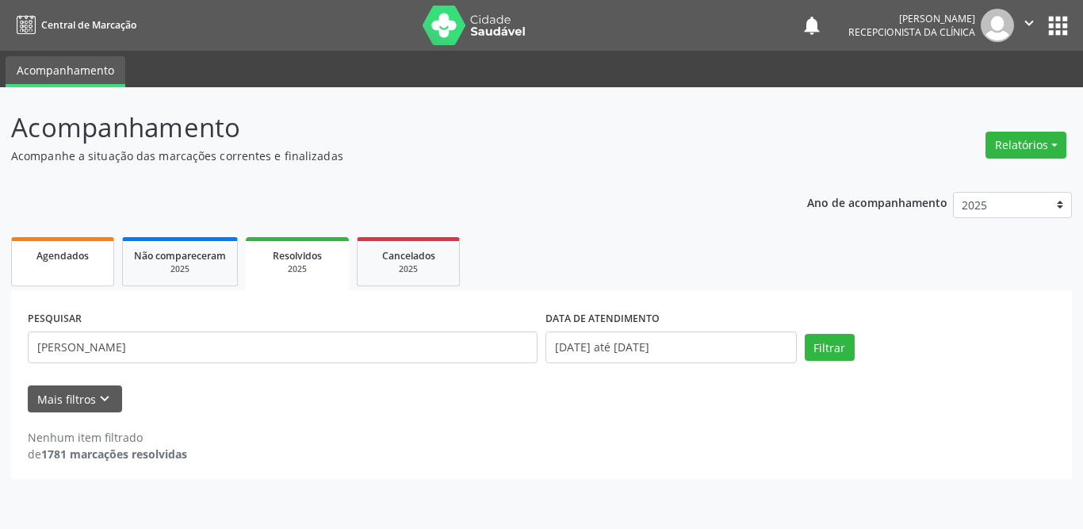
click at [39, 247] on div "Agendados" at bounding box center [62, 255] width 79 height 17
select select "9"
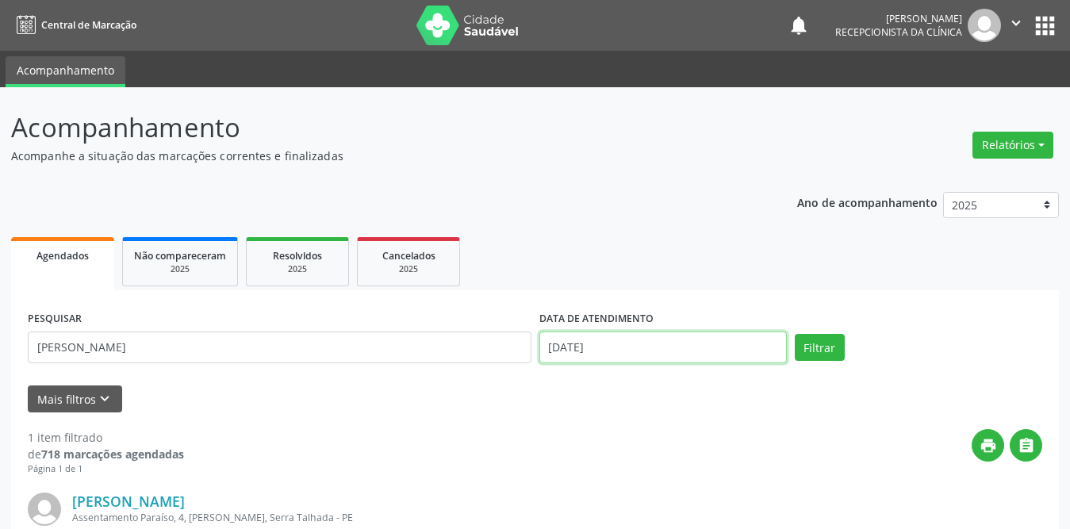
click at [627, 349] on input "[DATE]" at bounding box center [662, 347] width 247 height 32
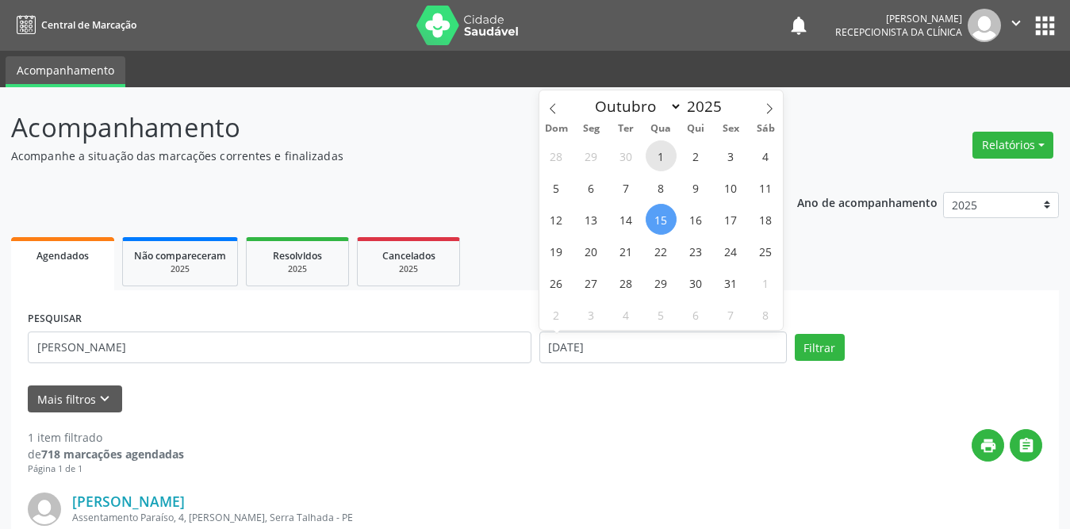
click at [665, 159] on span "1" at bounding box center [660, 155] width 31 height 31
type input "01/10/2025"
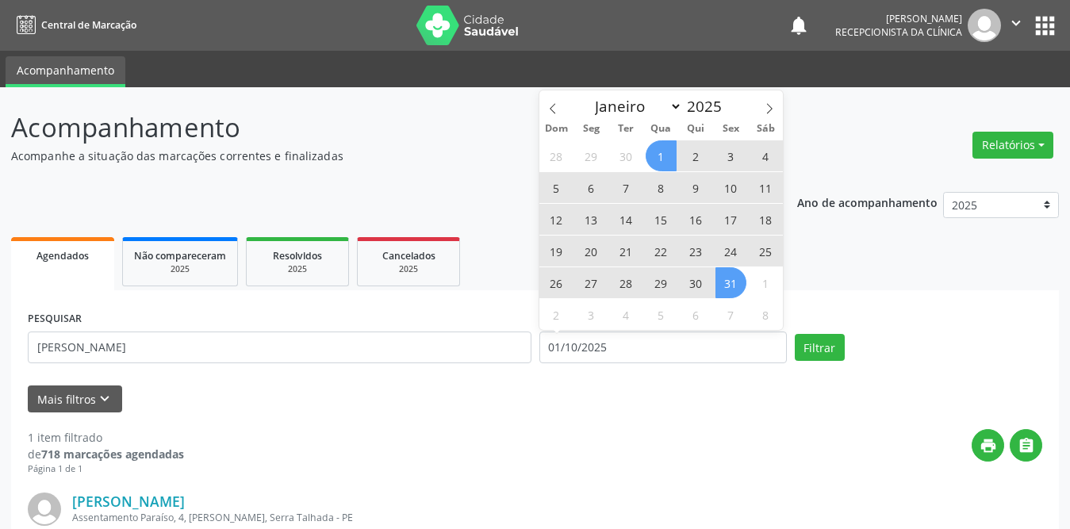
click at [733, 282] on span "31" at bounding box center [730, 282] width 31 height 31
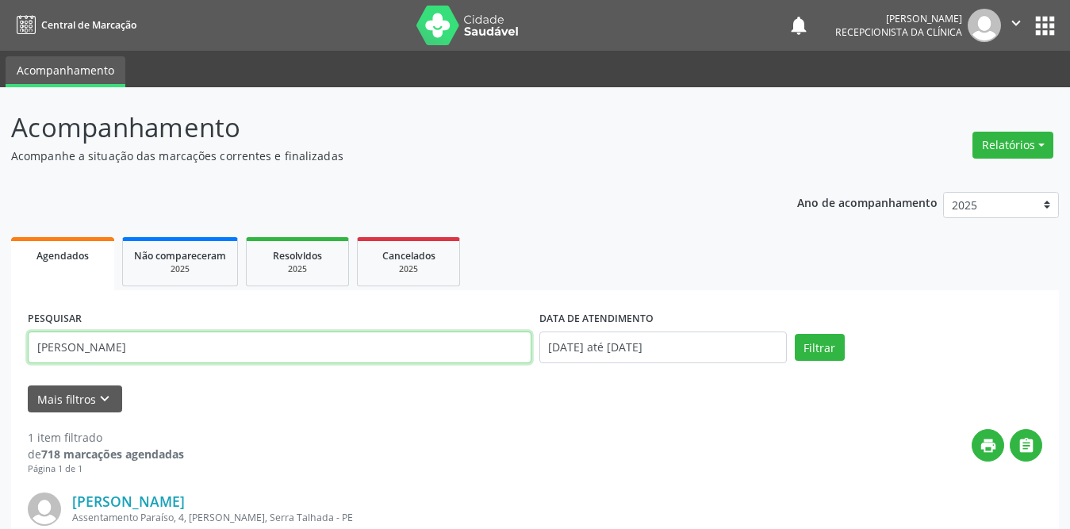
click at [141, 350] on input "[PERSON_NAME]" at bounding box center [279, 347] width 503 height 32
drag, startPoint x: 140, startPoint y: 350, endPoint x: 0, endPoint y: 343, distance: 139.7
click at [0, 343] on div "Acompanhamento Acompanhe a situação das marcações correntes e finalizadas Relat…" at bounding box center [535, 402] width 1070 height 630
type input "[PERSON_NAME]"
click at [794, 334] on button "Filtrar" at bounding box center [819, 347] width 50 height 27
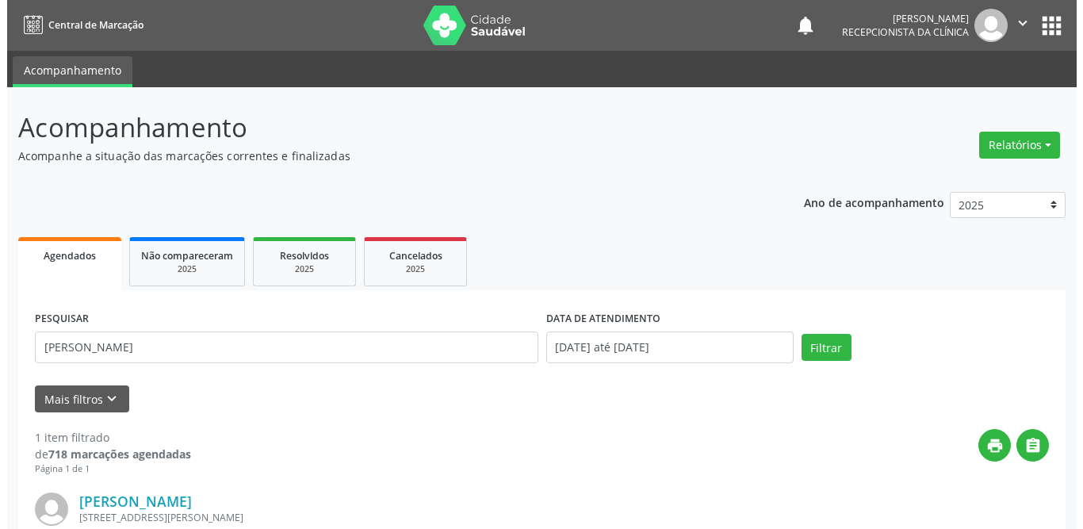
scroll to position [79, 0]
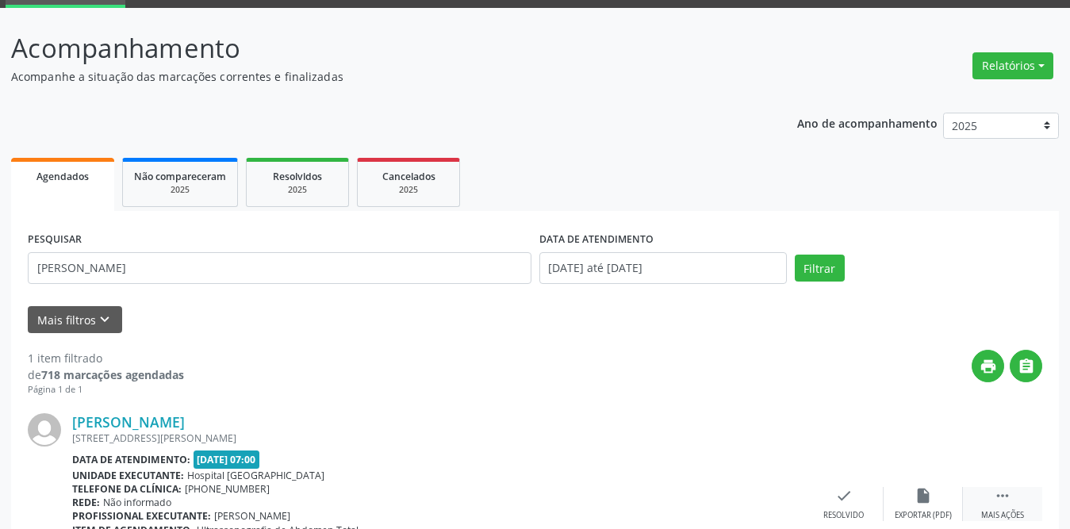
click at [993, 494] on div " Mais ações" at bounding box center [1002, 504] width 79 height 34
click at [770, 495] on icon "print" at bounding box center [764, 495] width 17 height 17
click at [590, 498] on div "check Resolvido" at bounding box center [605, 504] width 79 height 34
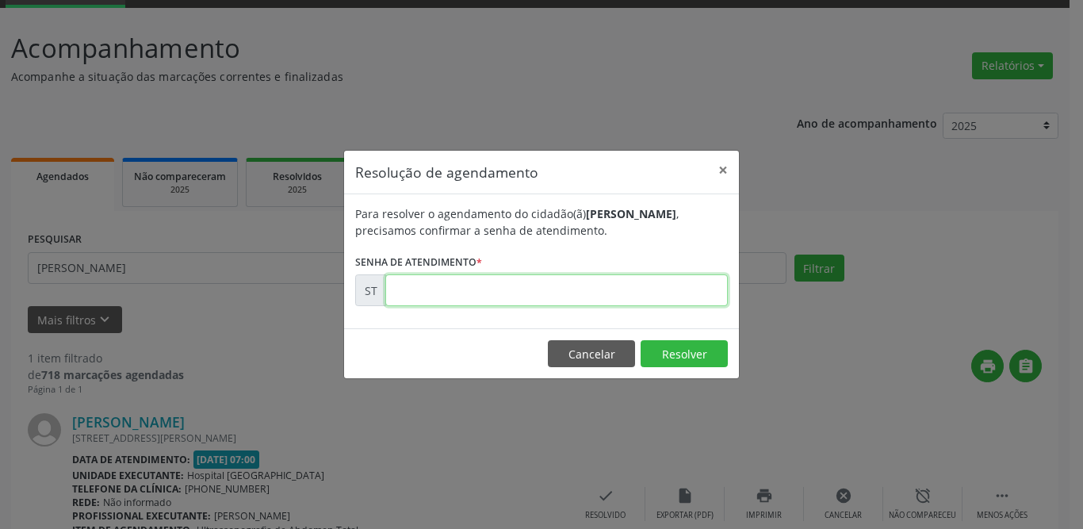
click at [589, 294] on input "text" at bounding box center [556, 290] width 343 height 32
type input "00025868"
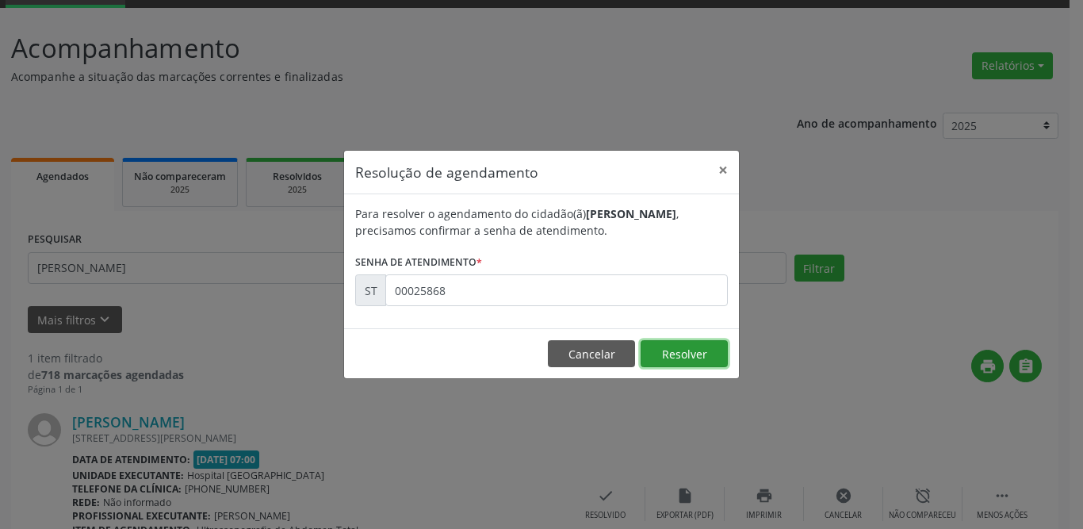
click at [674, 352] on button "Resolver" at bounding box center [684, 353] width 87 height 27
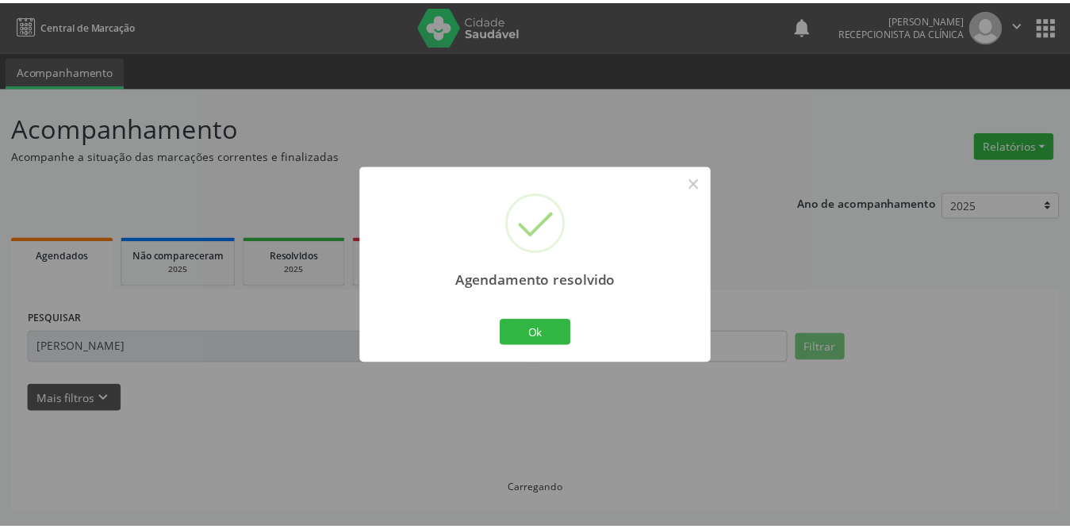
scroll to position [0, 0]
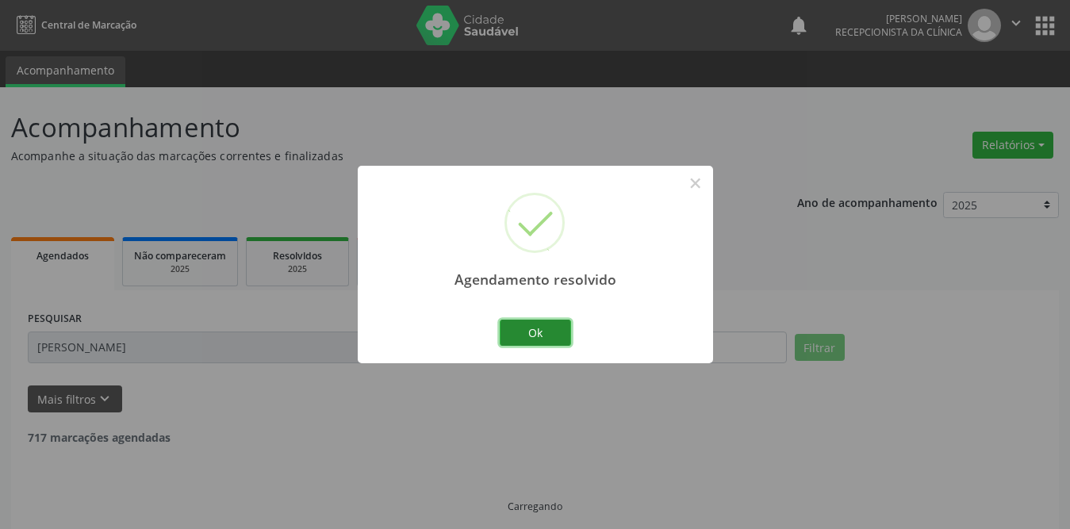
click at [520, 328] on button "Ok" at bounding box center [535, 333] width 71 height 27
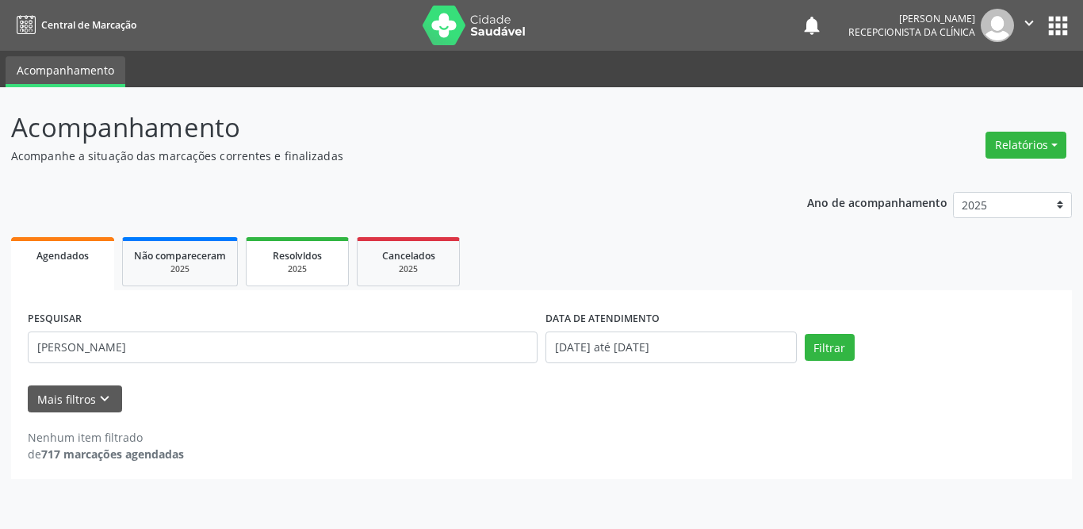
click at [301, 262] on span "Resolvidos" at bounding box center [297, 255] width 49 height 13
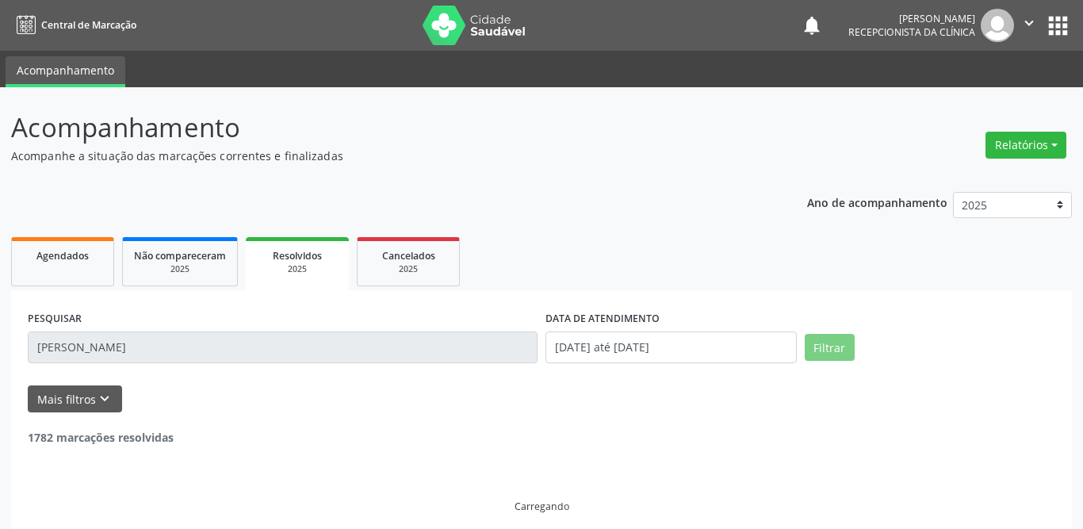
click at [328, 268] on div "2025" at bounding box center [297, 269] width 81 height 12
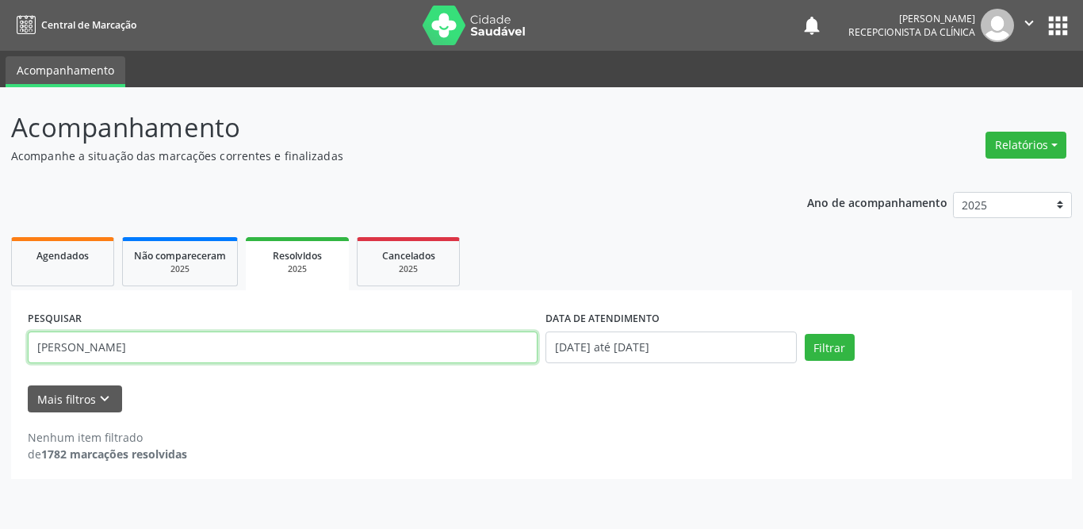
drag, startPoint x: 205, startPoint y: 349, endPoint x: 25, endPoint y: 342, distance: 180.9
click at [25, 342] on div "PESQUISAR [PERSON_NAME]" at bounding box center [283, 340] width 518 height 67
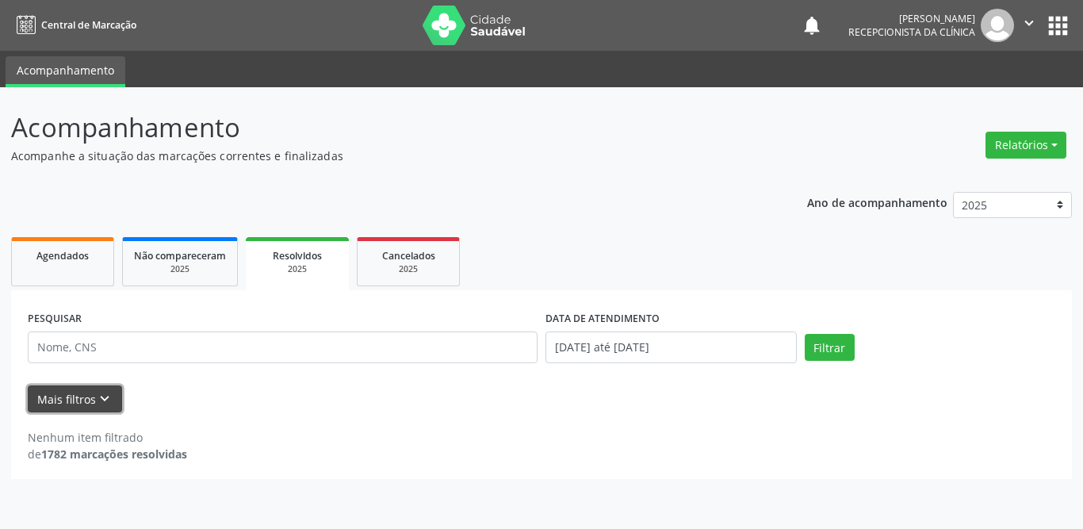
click at [75, 399] on button "Mais filtros keyboard_arrow_down" at bounding box center [75, 399] width 94 height 28
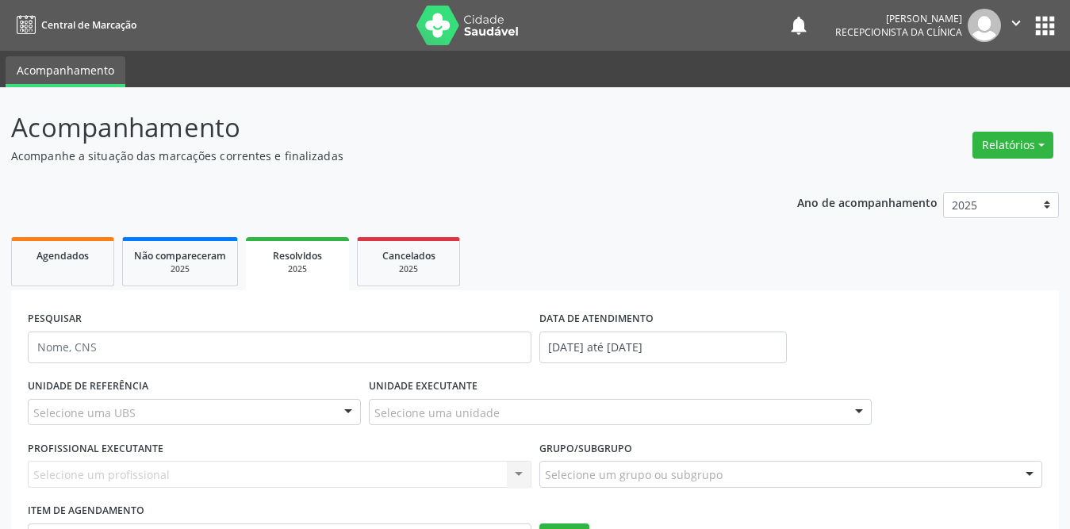
scroll to position [137, 0]
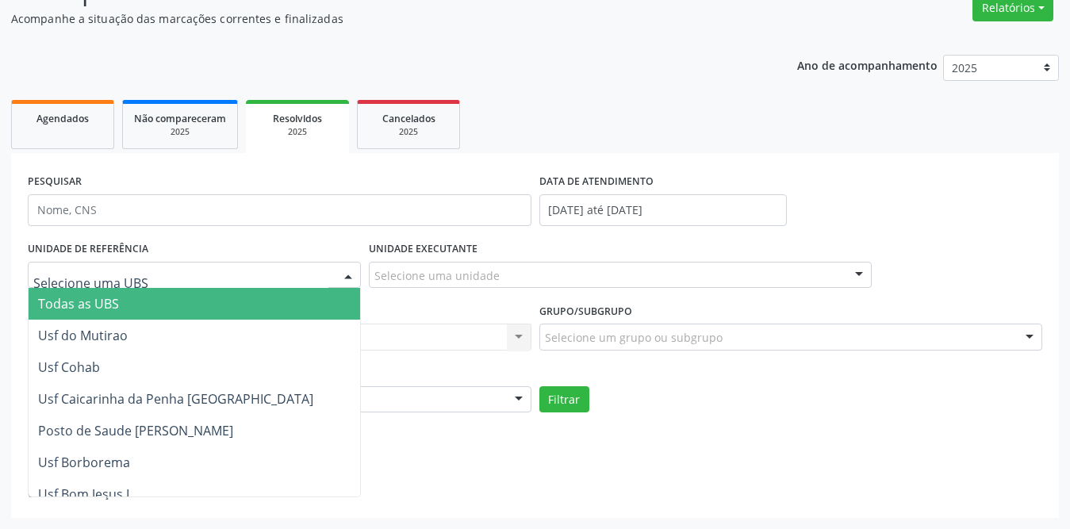
click at [189, 267] on div at bounding box center [194, 275] width 333 height 27
click at [150, 304] on span "Todas as UBS" at bounding box center [245, 304] width 432 height 32
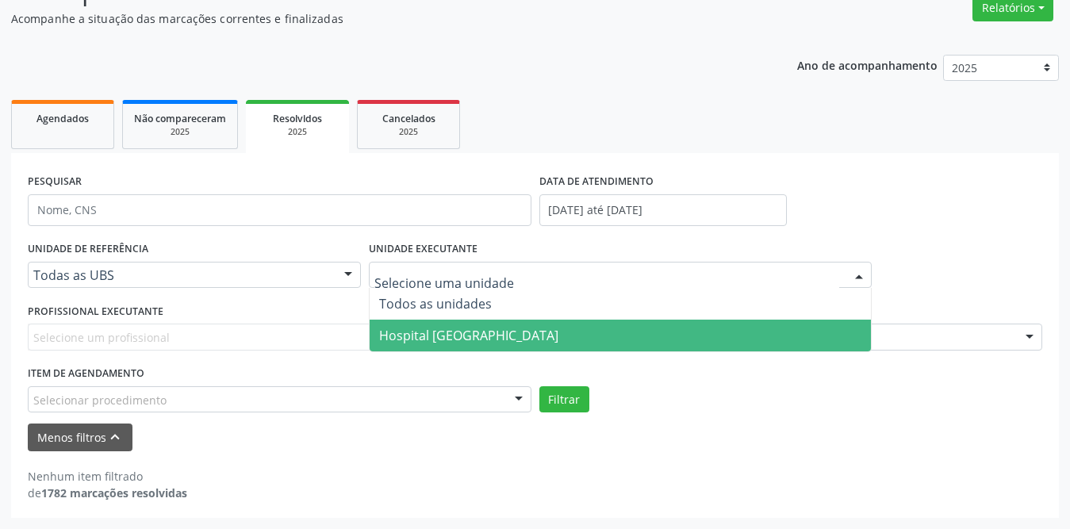
click at [417, 335] on span "Hospital [GEOGRAPHIC_DATA]" at bounding box center [468, 335] width 179 height 17
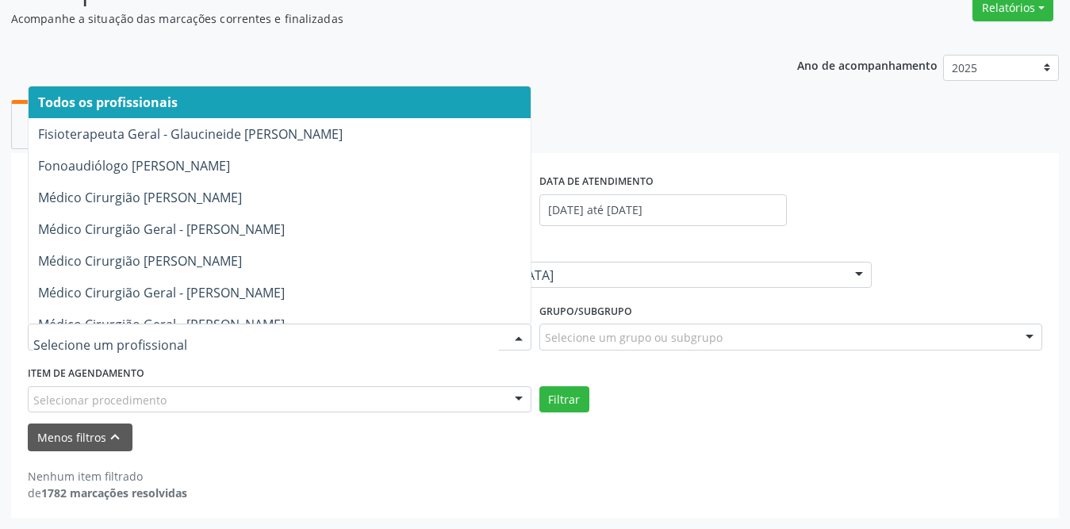
click at [223, 339] on input "text" at bounding box center [265, 345] width 465 height 32
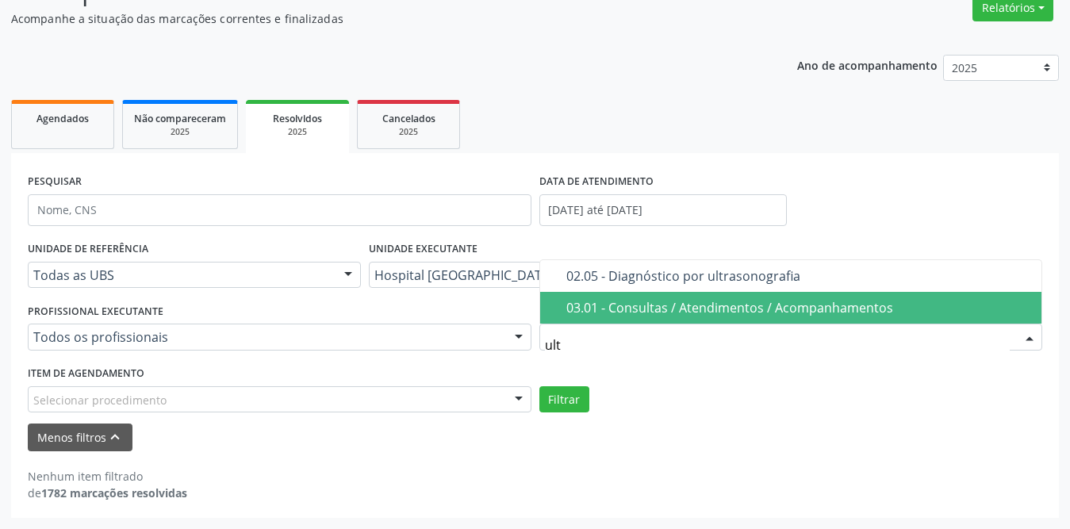
type input "ultr"
click at [586, 298] on span "02.05 - Diagnóstico por ultrasonografia" at bounding box center [791, 308] width 502 height 32
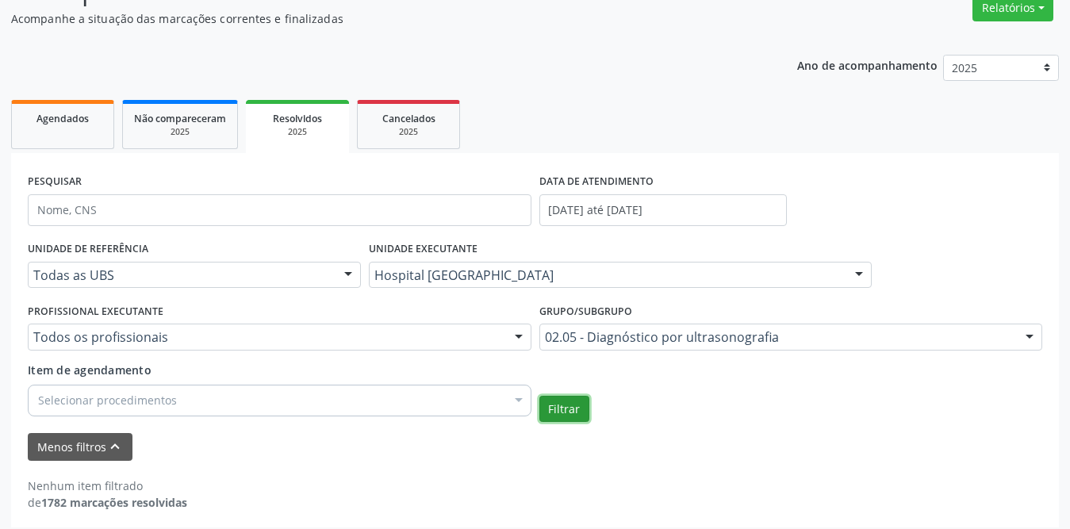
click at [565, 409] on button "Filtrar" at bounding box center [564, 409] width 50 height 27
